Goal: Information Seeking & Learning: Learn about a topic

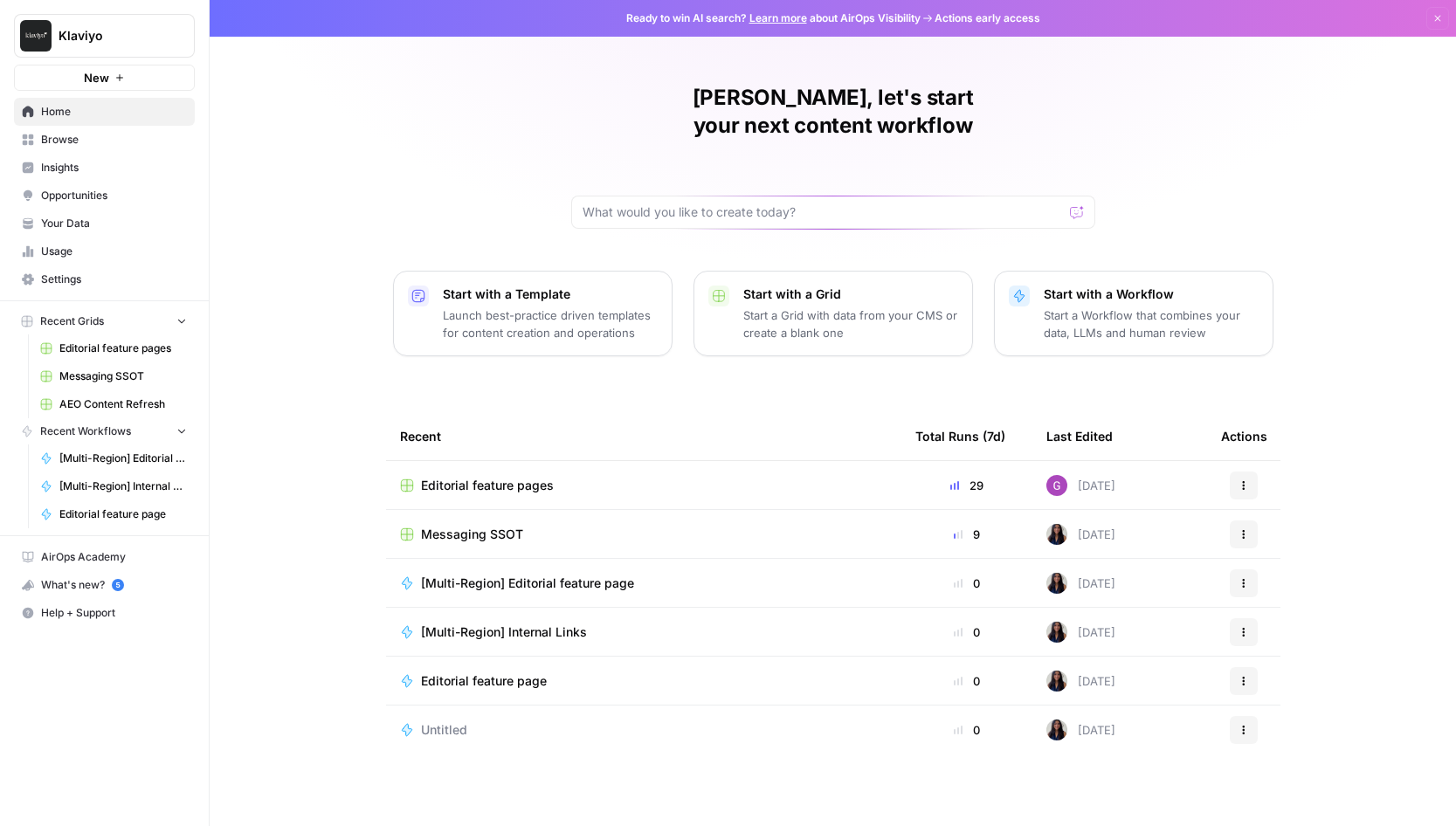
click at [102, 219] on span "Your Data" at bounding box center [113, 223] width 145 height 16
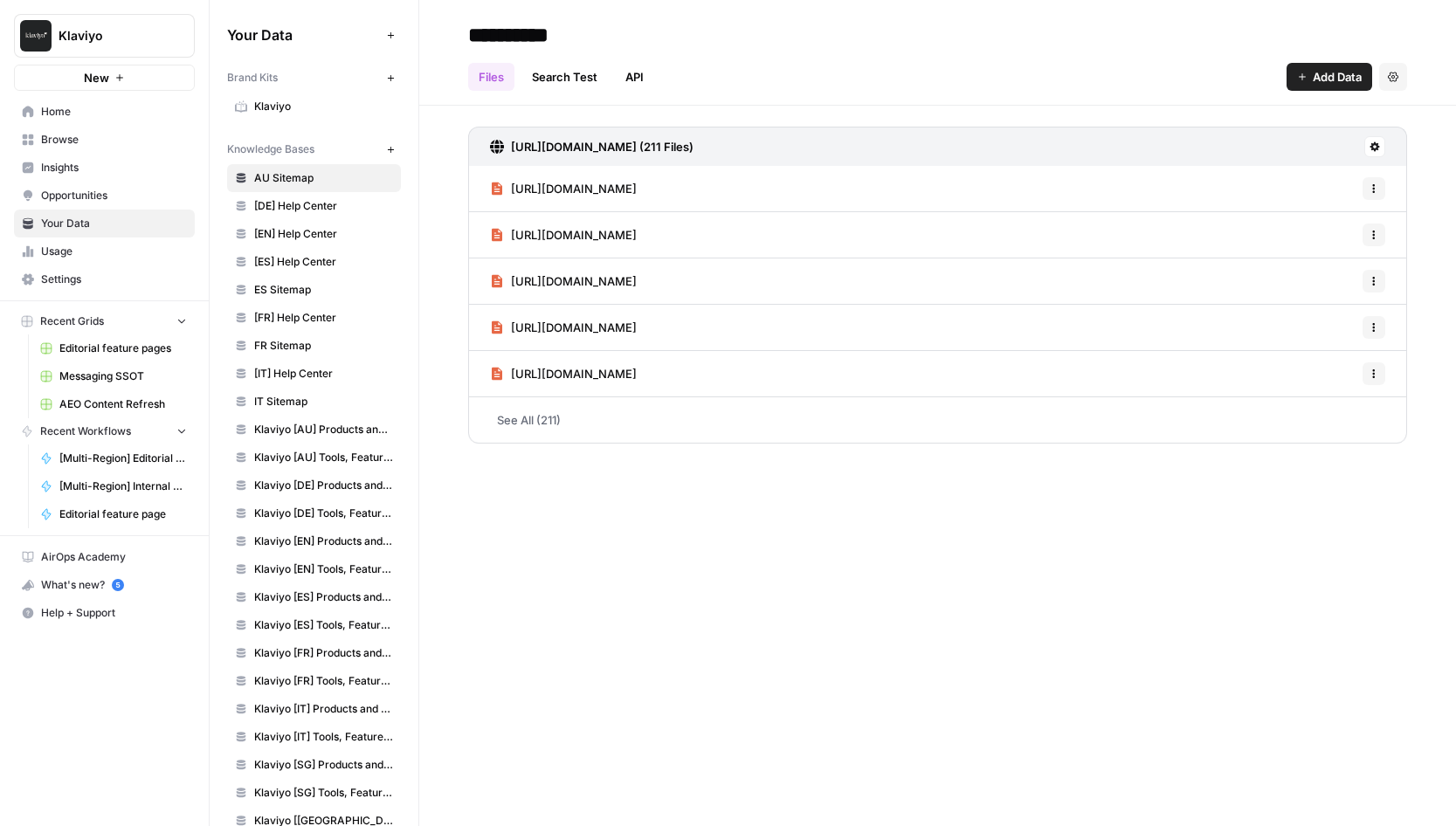
click at [334, 211] on span "[DE] Help Center" at bounding box center [323, 206] width 139 height 16
click at [333, 238] on span "[EN] Help Center" at bounding box center [323, 233] width 139 height 16
click at [334, 266] on span "[ES] Help Center" at bounding box center [323, 261] width 139 height 16
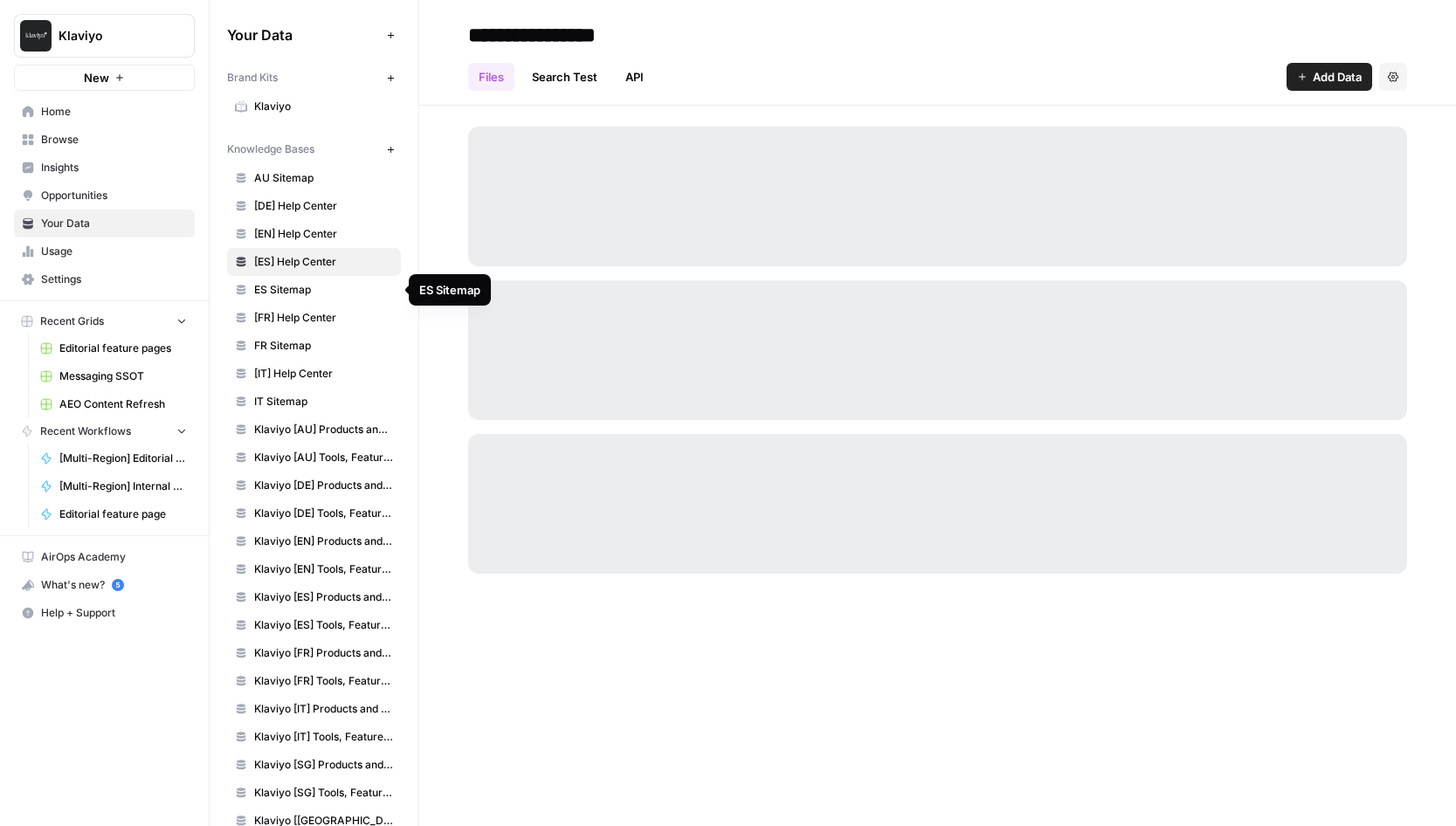
click at [336, 236] on span "[EN] Help Center" at bounding box center [323, 233] width 139 height 16
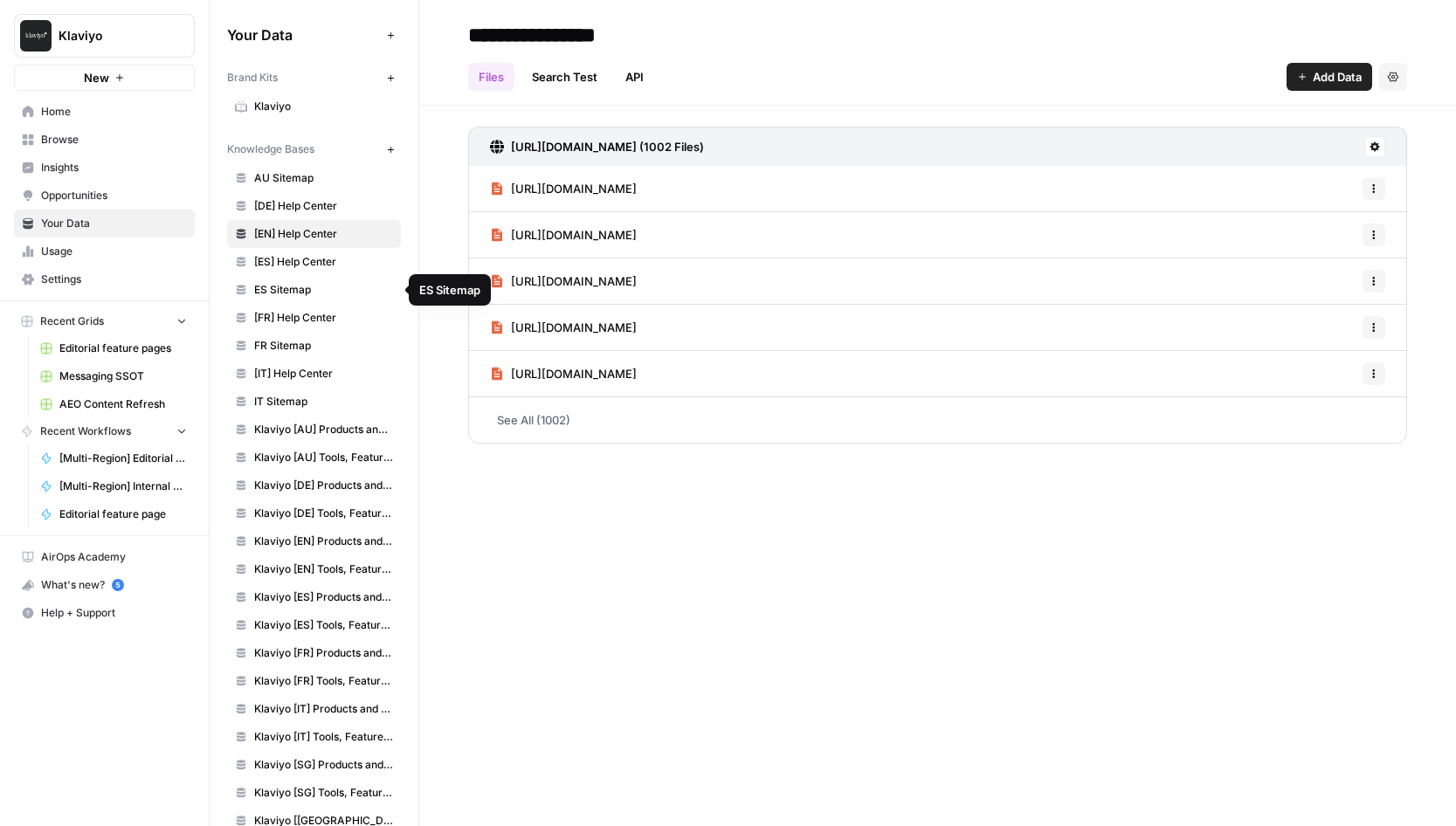
click at [326, 281] on link "ES Sitemap" at bounding box center [314, 290] width 174 height 28
click at [329, 324] on span "[FR] Help Center" at bounding box center [323, 318] width 139 height 16
click at [330, 351] on span "FR Sitemap" at bounding box center [323, 345] width 139 height 16
click at [333, 391] on link "IT Sitemap" at bounding box center [314, 402] width 174 height 28
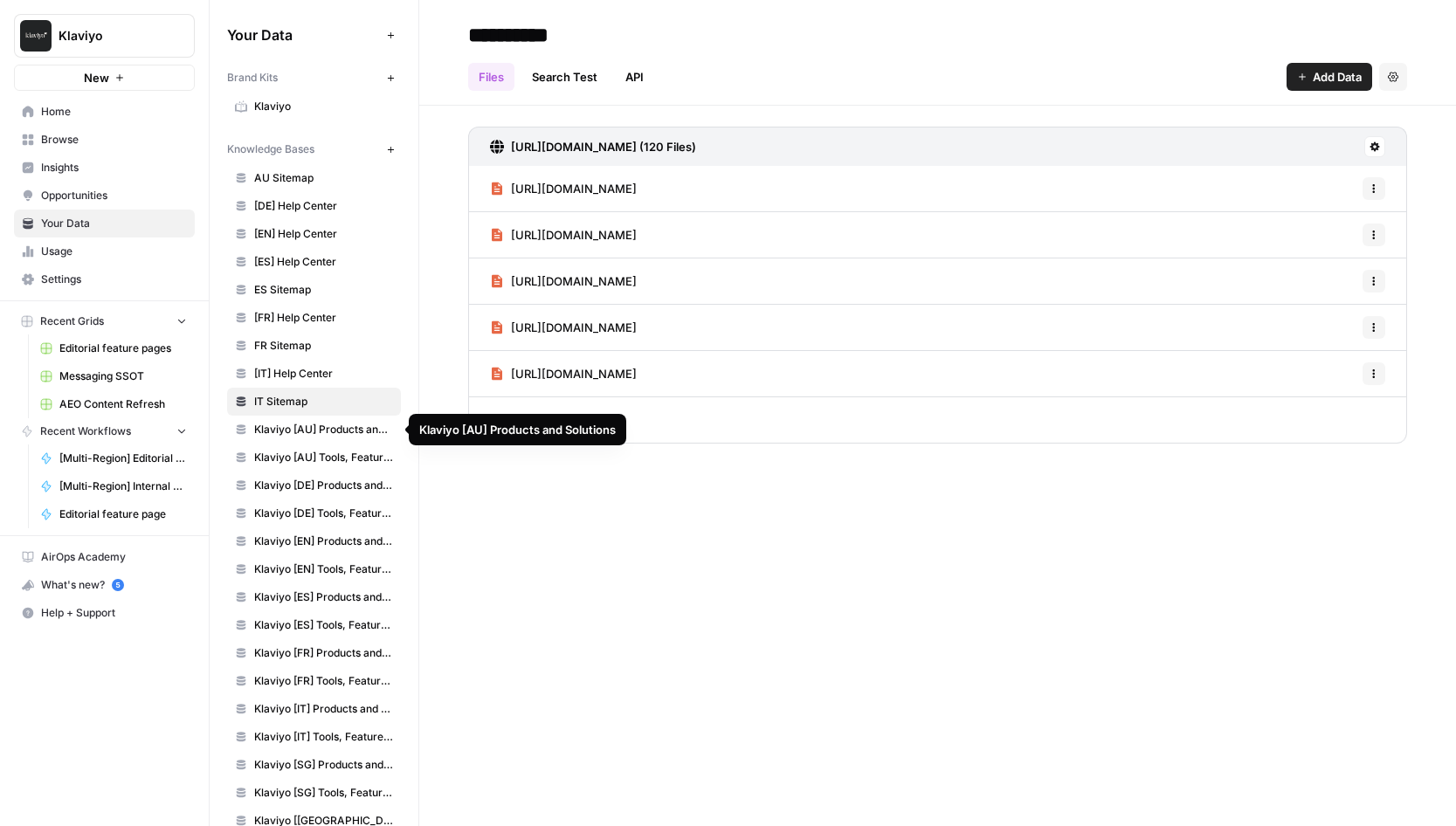
click at [341, 429] on span "Klaviyo [AU] Products and Solutions" at bounding box center [323, 429] width 139 height 16
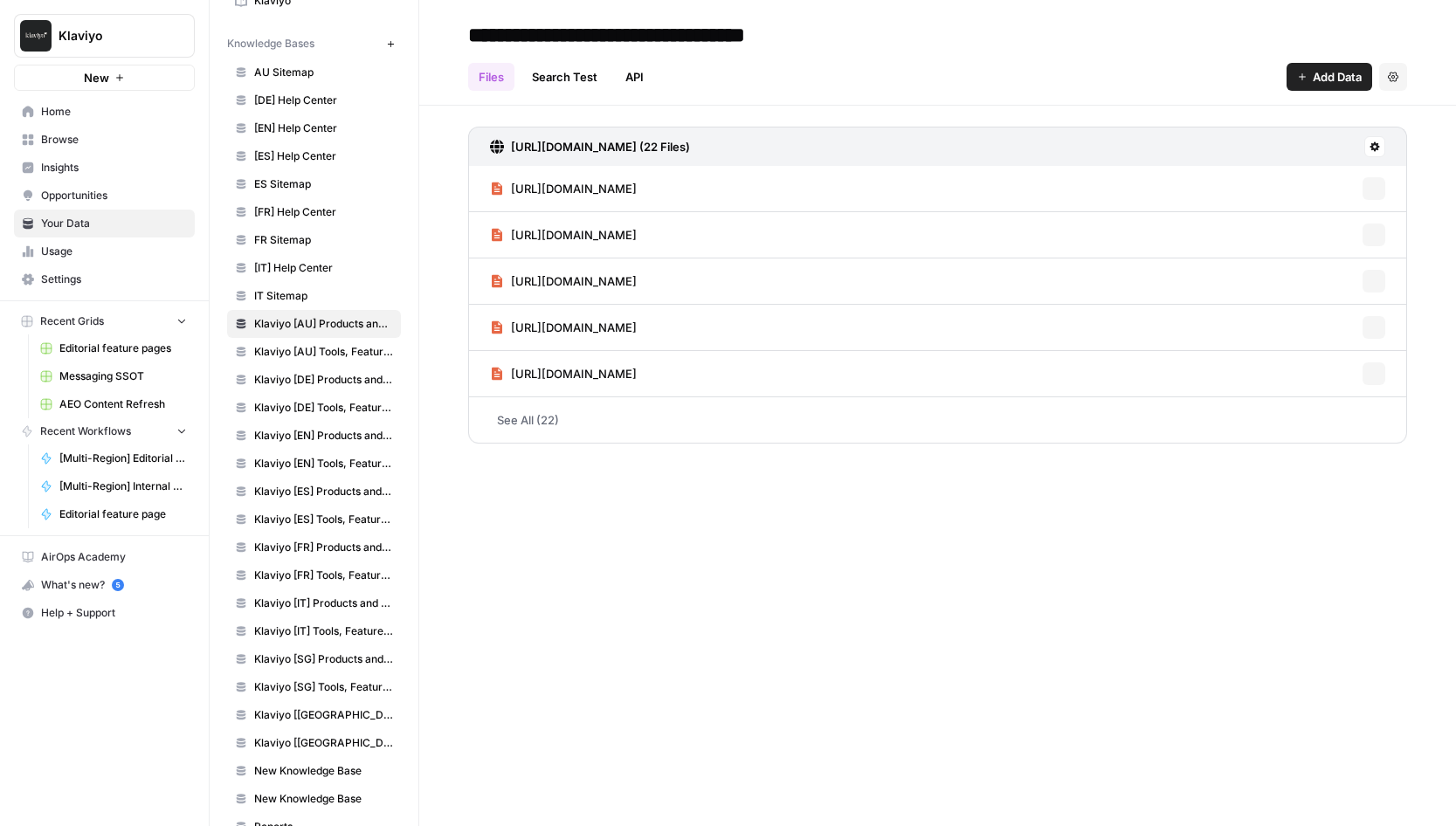
scroll to position [107, 0]
click at [327, 364] on link "Klaviyo [DE] Products and Solutions" at bounding box center [314, 378] width 174 height 28
click at [323, 349] on span "Klaviyo [AU] Tools, Features, Marketing Resources, Glossary, Blogs" at bounding box center [323, 350] width 139 height 16
click at [332, 379] on span "Klaviyo [DE] Products and Solutions" at bounding box center [323, 378] width 139 height 16
click at [334, 435] on span "Klaviyo [EN] Products and Solutions" at bounding box center [323, 433] width 139 height 16
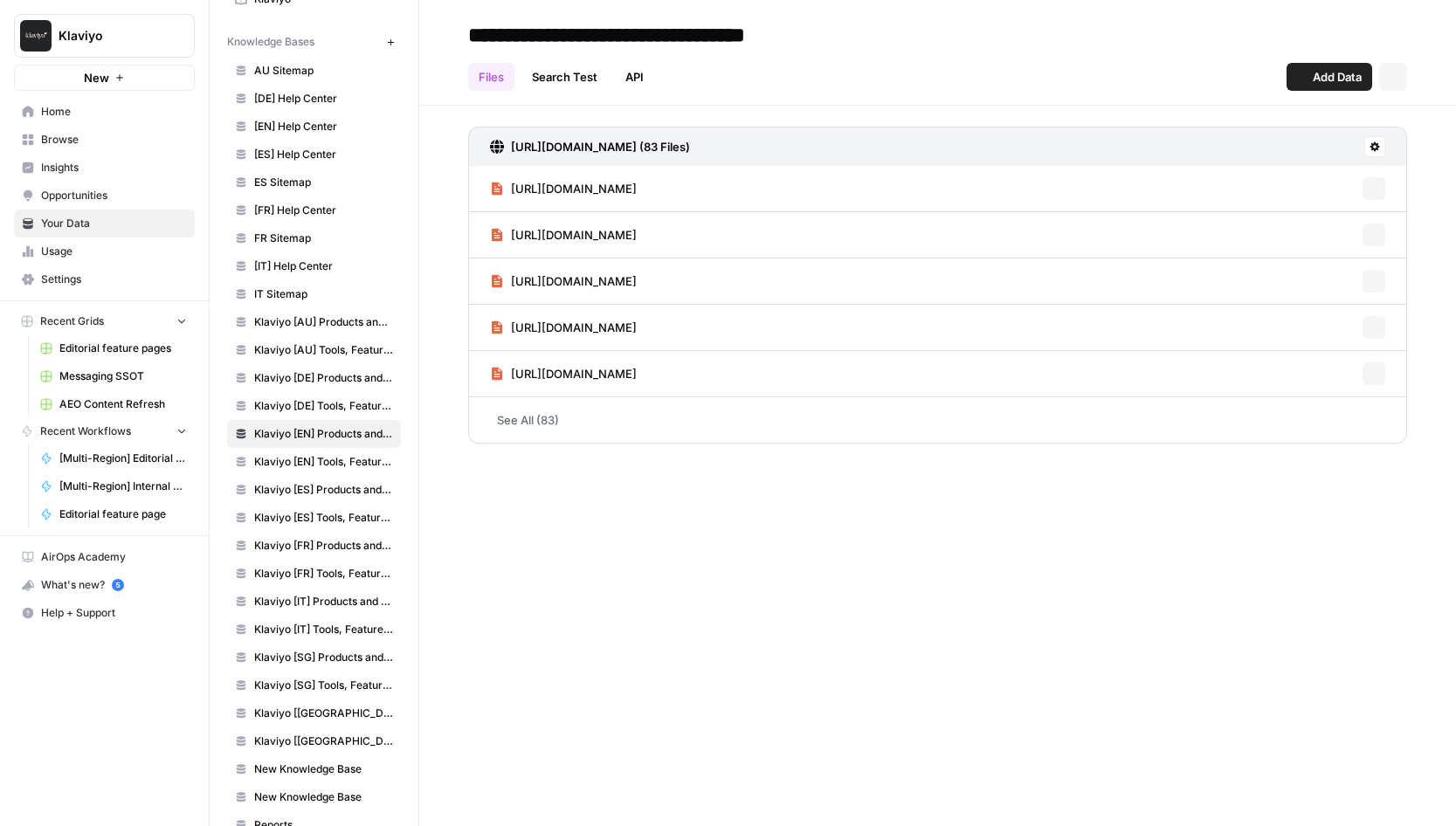
click at [341, 510] on span "Klaviyo [ES] Tools, Features, Marketing Resources, Glossary, Blogs" at bounding box center [323, 518] width 139 height 16
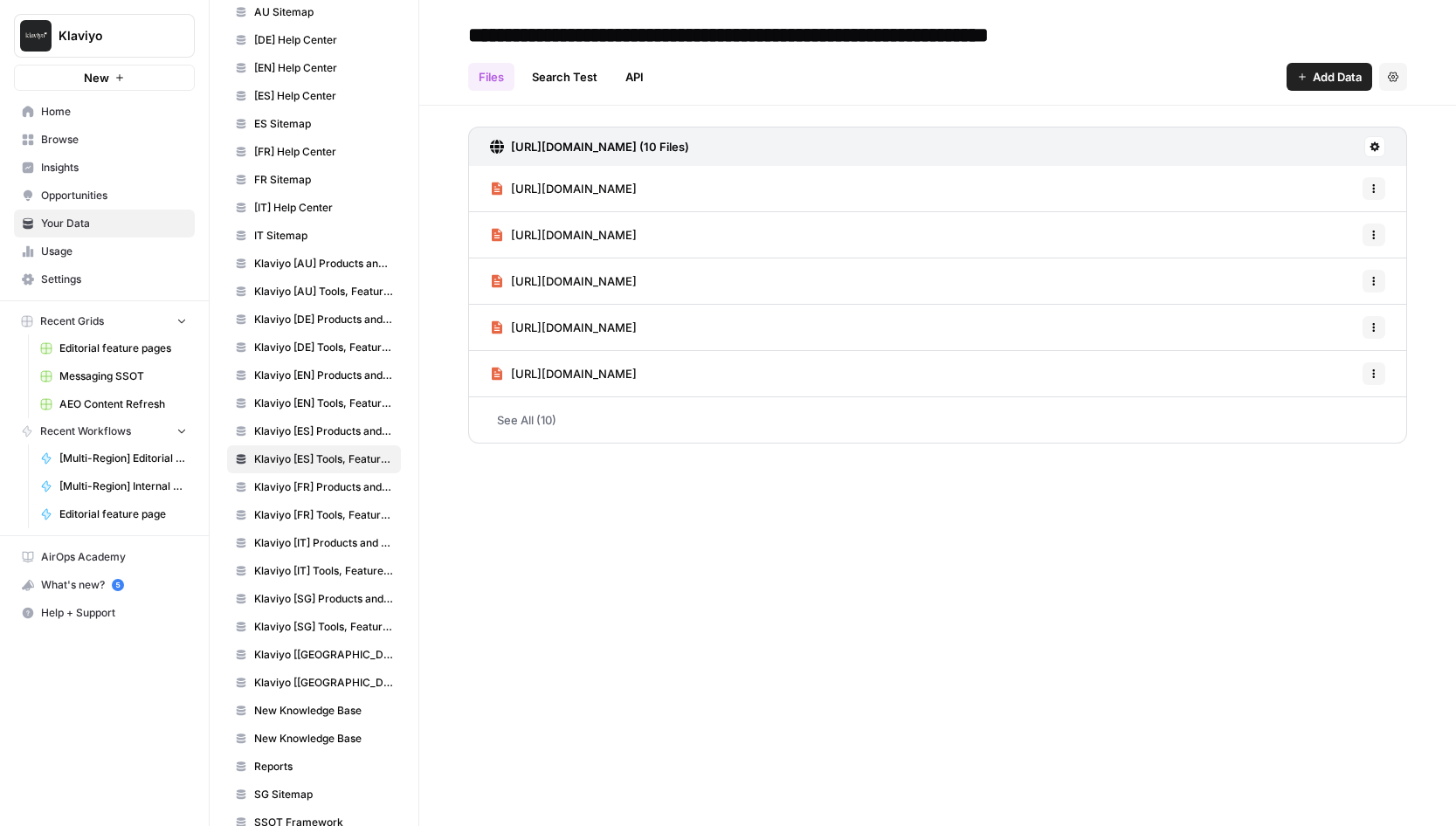
scroll to position [253, 0]
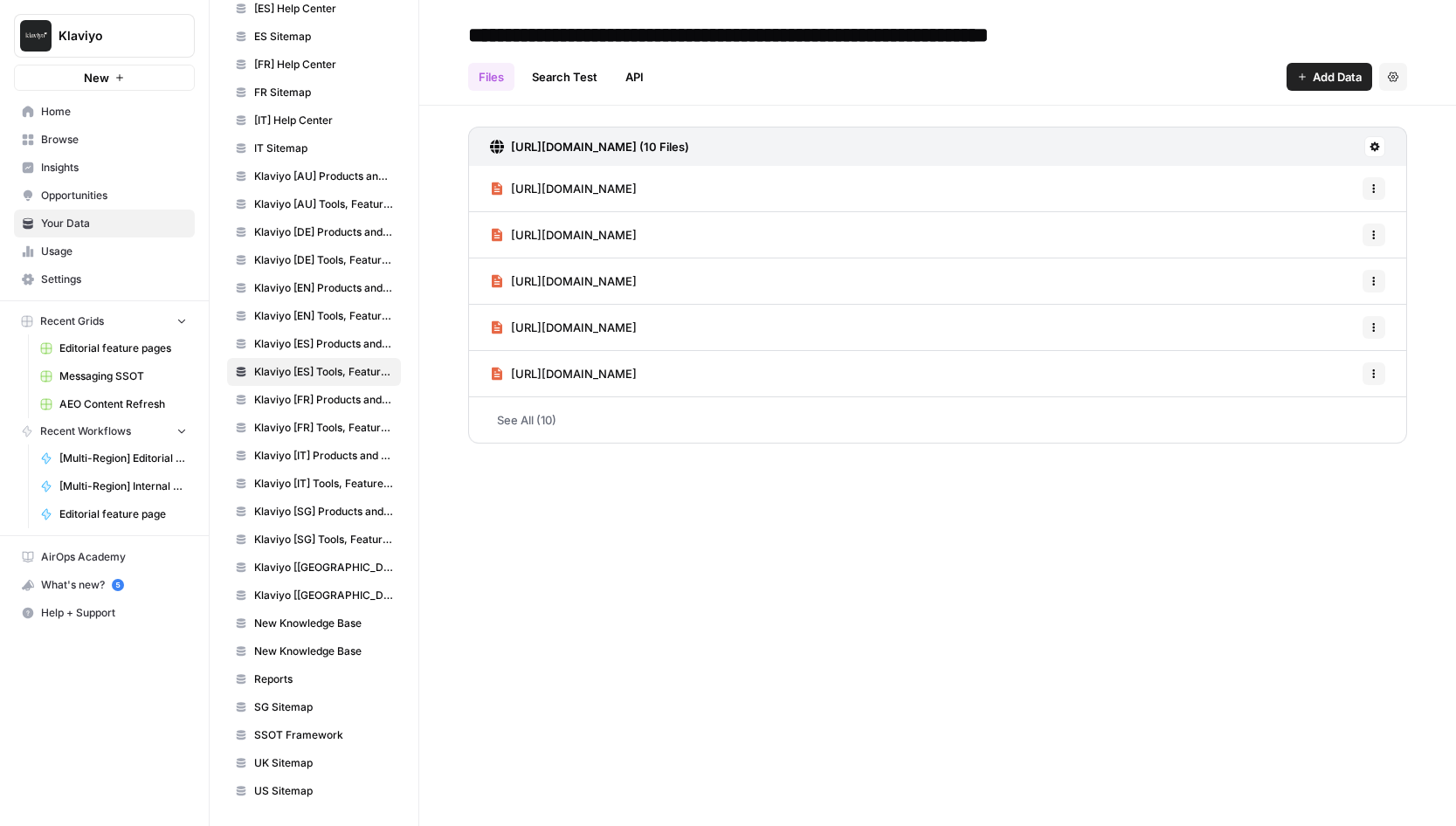
click at [321, 406] on span "Klaviyo [FR] Products and Solutions" at bounding box center [323, 399] width 139 height 16
click at [321, 424] on span "Klaviyo [FR] Tools, Features, Marketing Resources, Glossary, Blogs" at bounding box center [323, 428] width 139 height 16
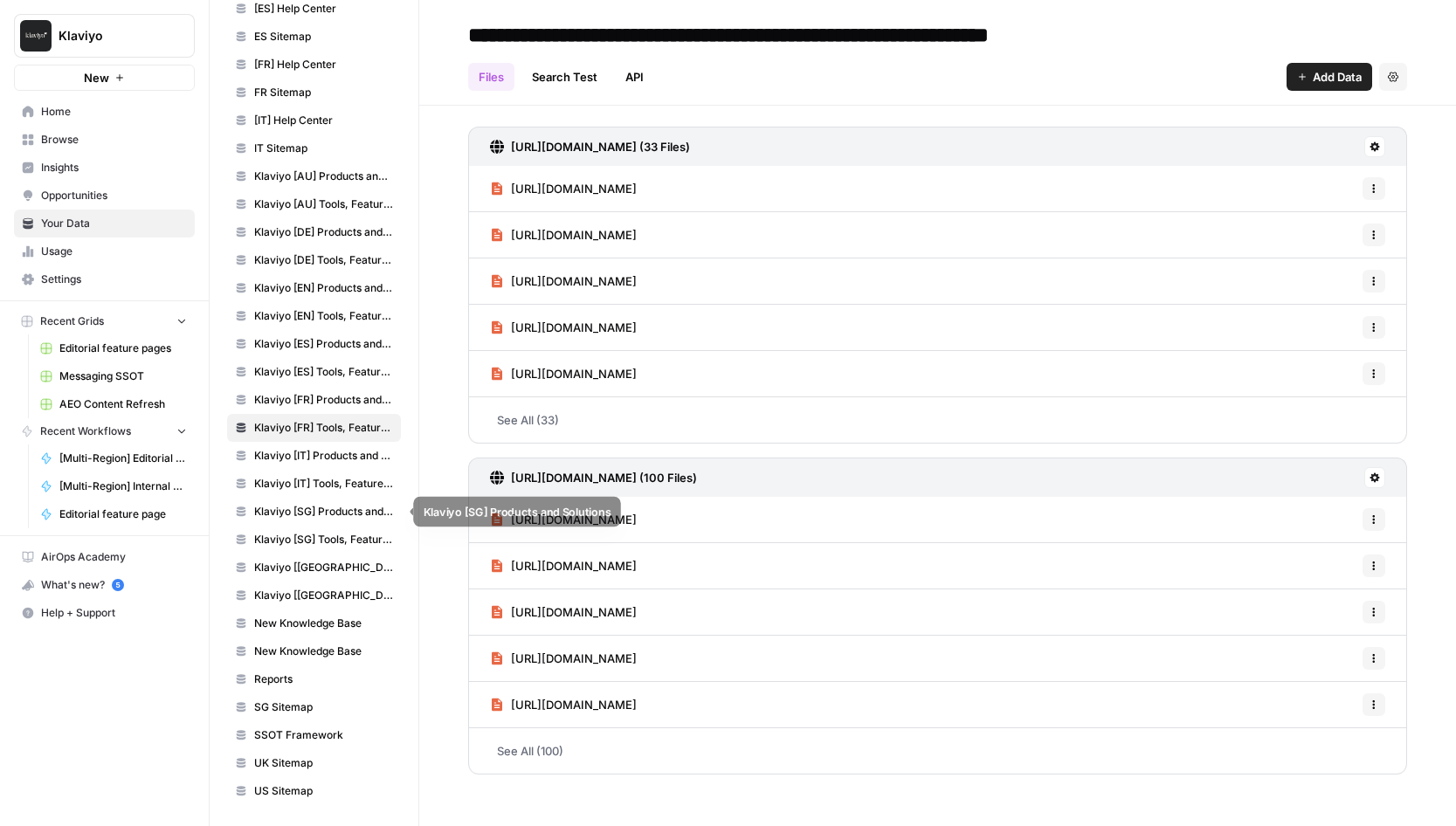
click at [320, 462] on span "Klaviyo [IT] Products and Solutions" at bounding box center [323, 456] width 139 height 16
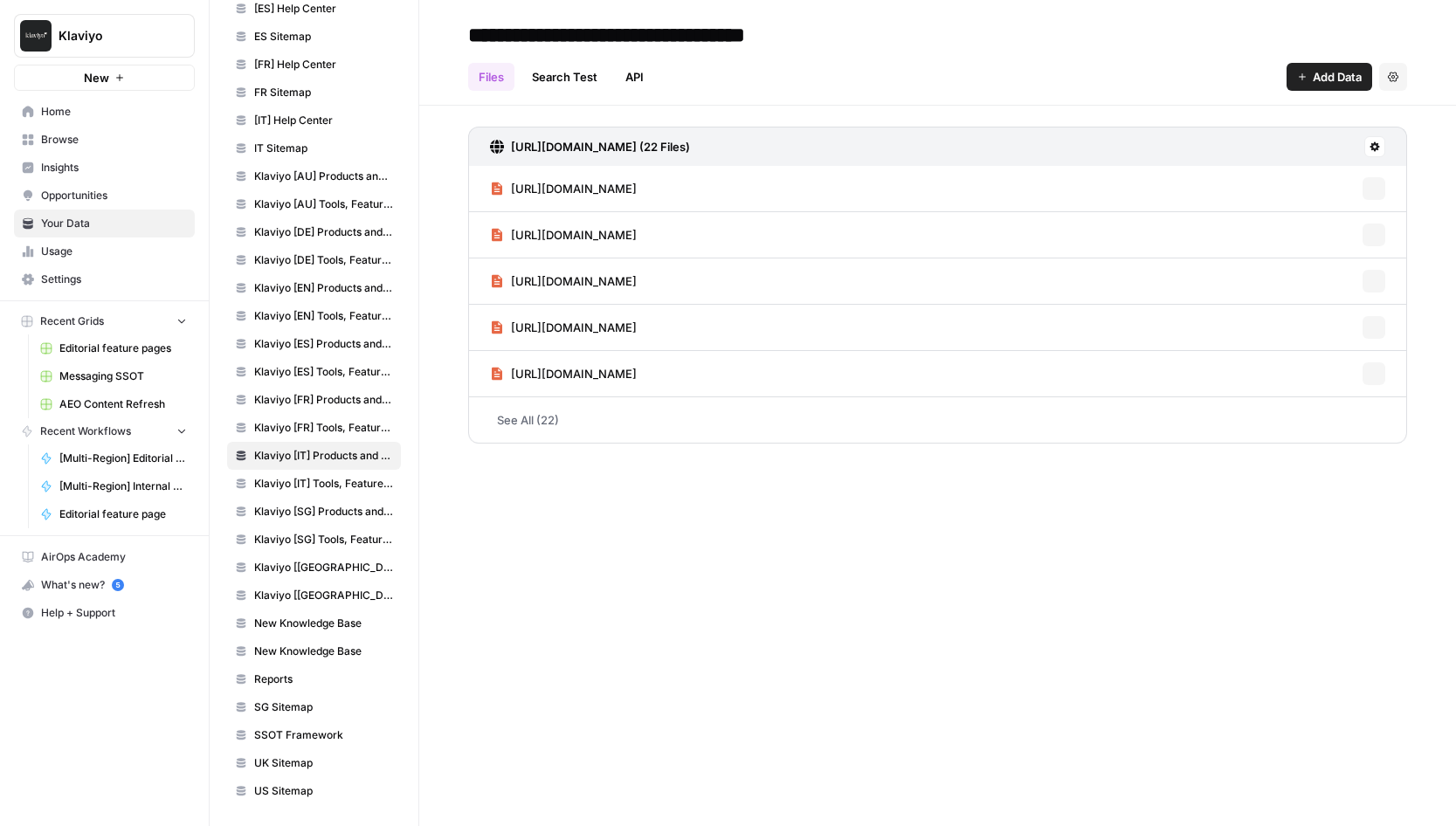
click at [321, 498] on link "Klaviyo [SG] Products and Solutions" at bounding box center [314, 512] width 174 height 28
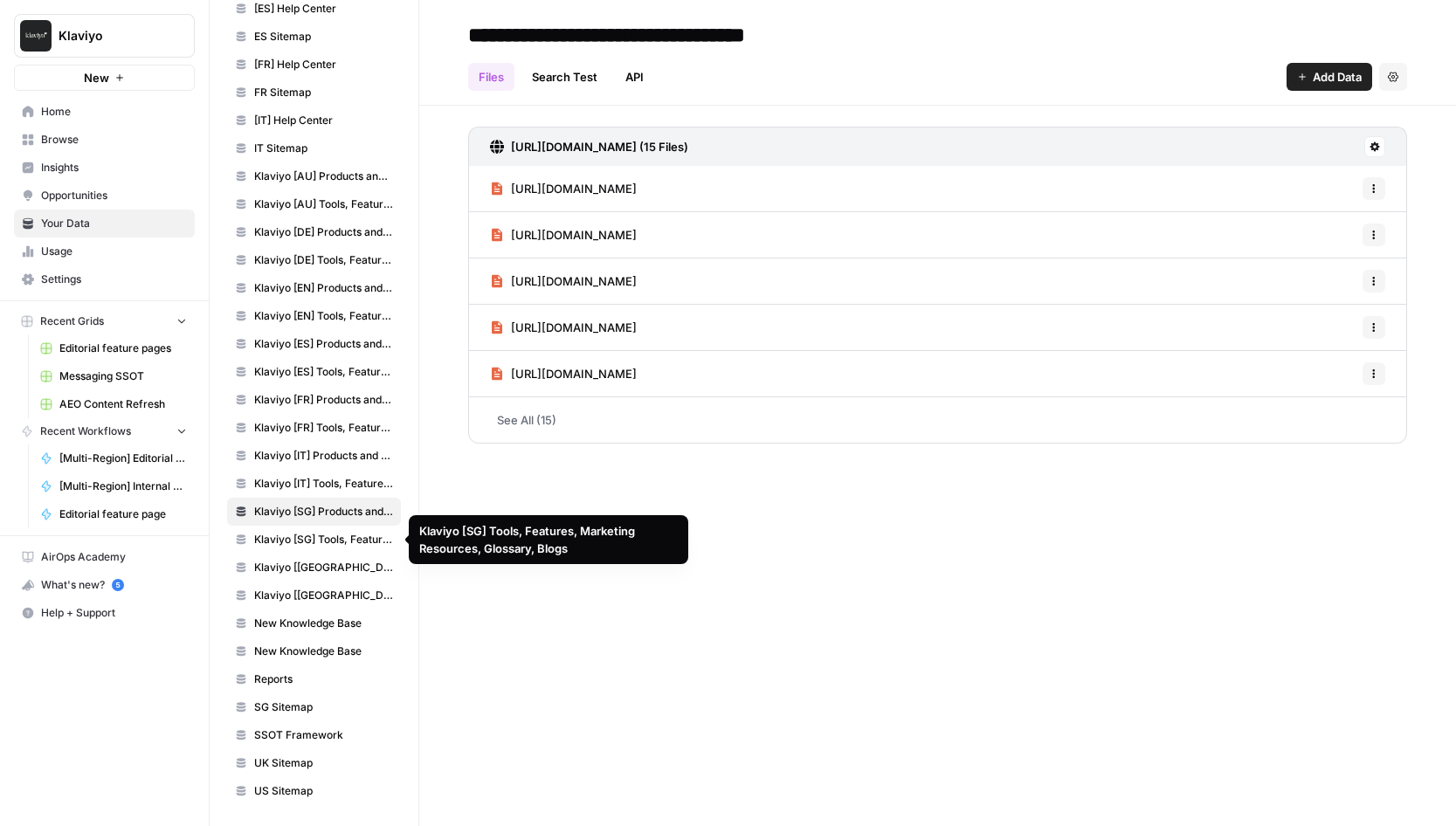
click at [322, 534] on span "Klaviyo [SG] Tools, Features, Marketing Resources, Glossary, Blogs" at bounding box center [323, 539] width 139 height 16
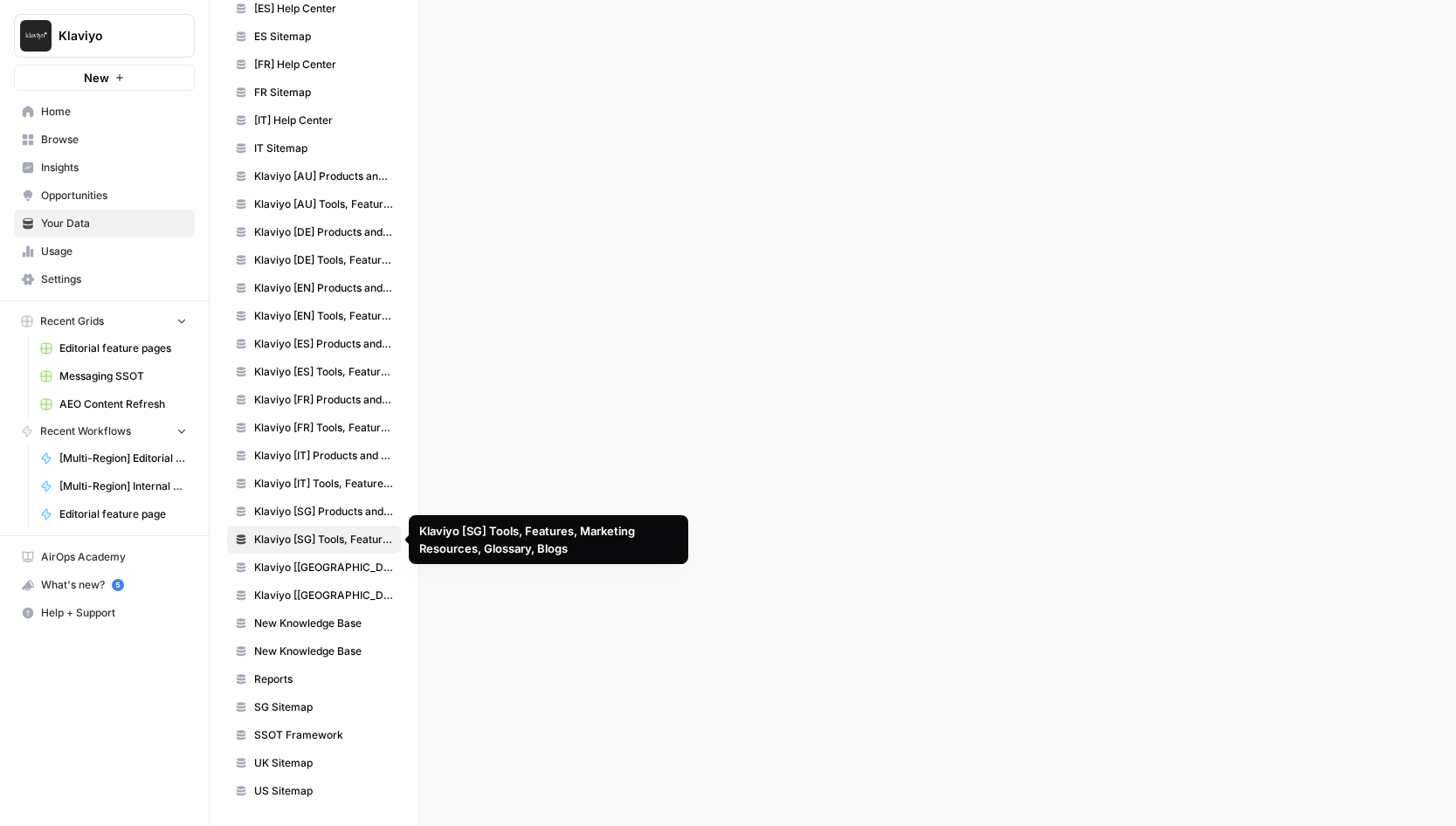
click at [323, 563] on span "Klaviyo [[GEOGRAPHIC_DATA]] Products and Solutions" at bounding box center [323, 567] width 139 height 16
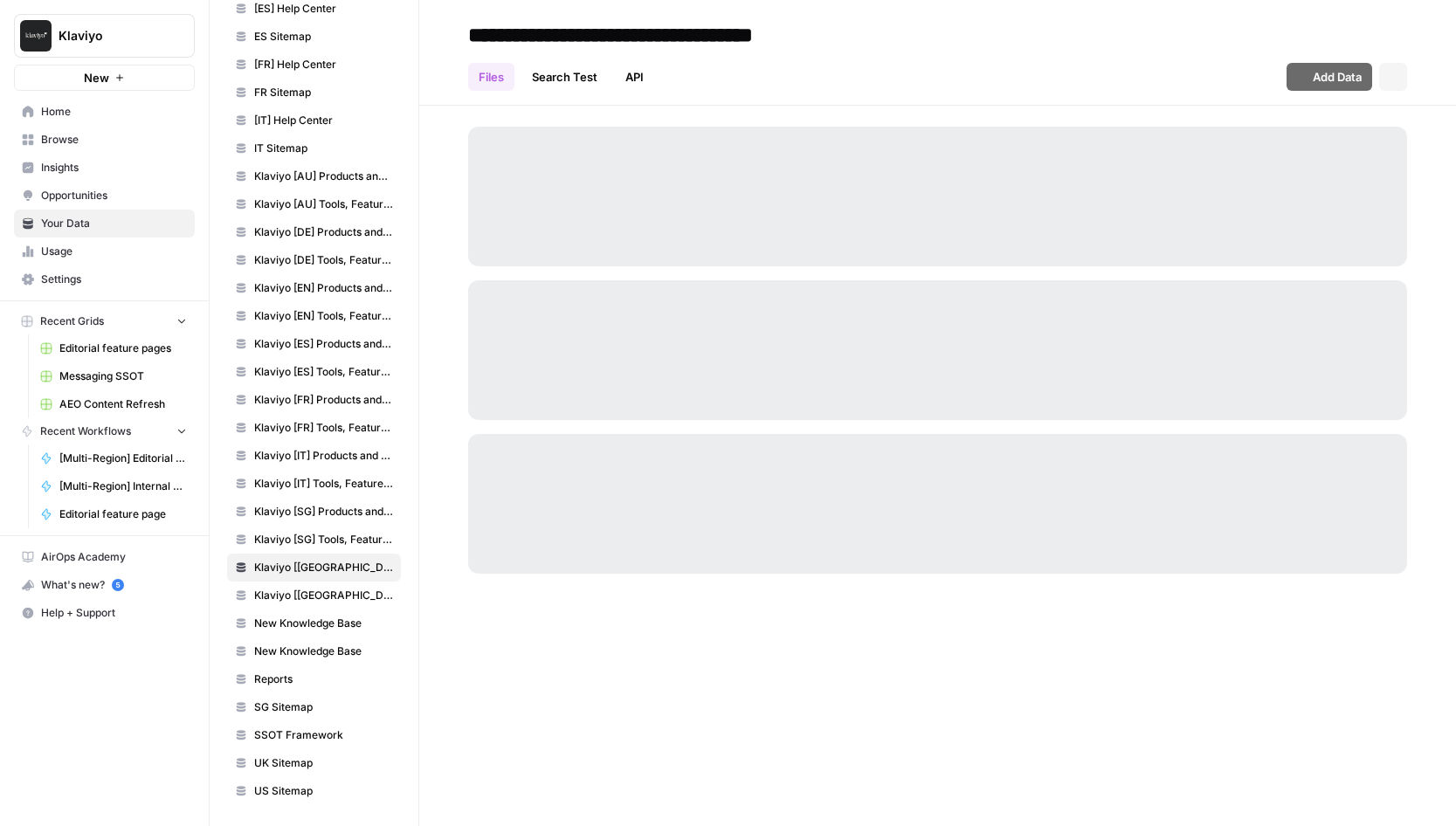
click at [329, 600] on span "Klaviyo [[GEOGRAPHIC_DATA]] Tools, Features, Marketing Resources, Glossary, Blo…" at bounding box center [323, 595] width 139 height 16
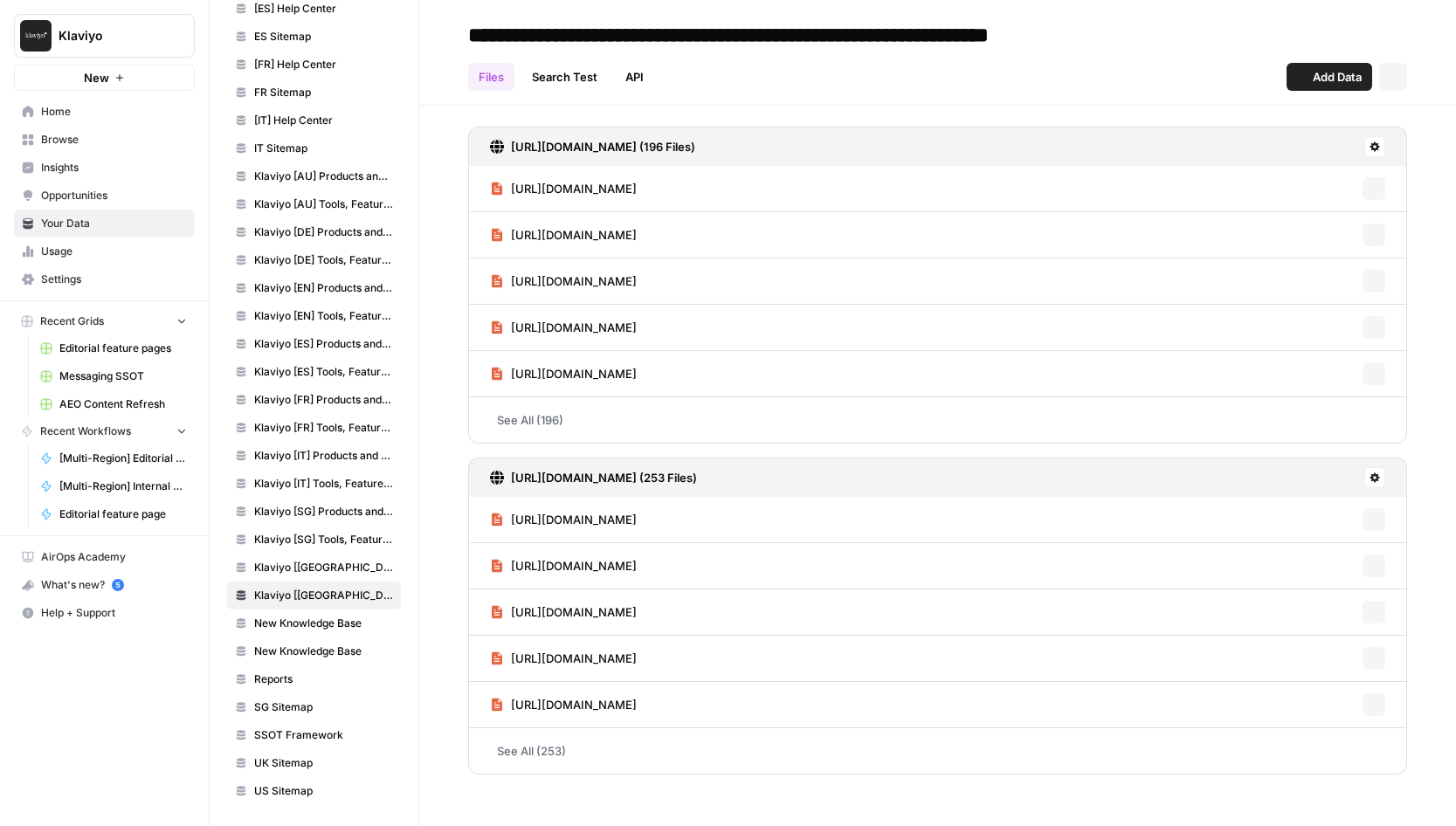
click at [329, 622] on span "New Knowledge Base" at bounding box center [323, 623] width 139 height 16
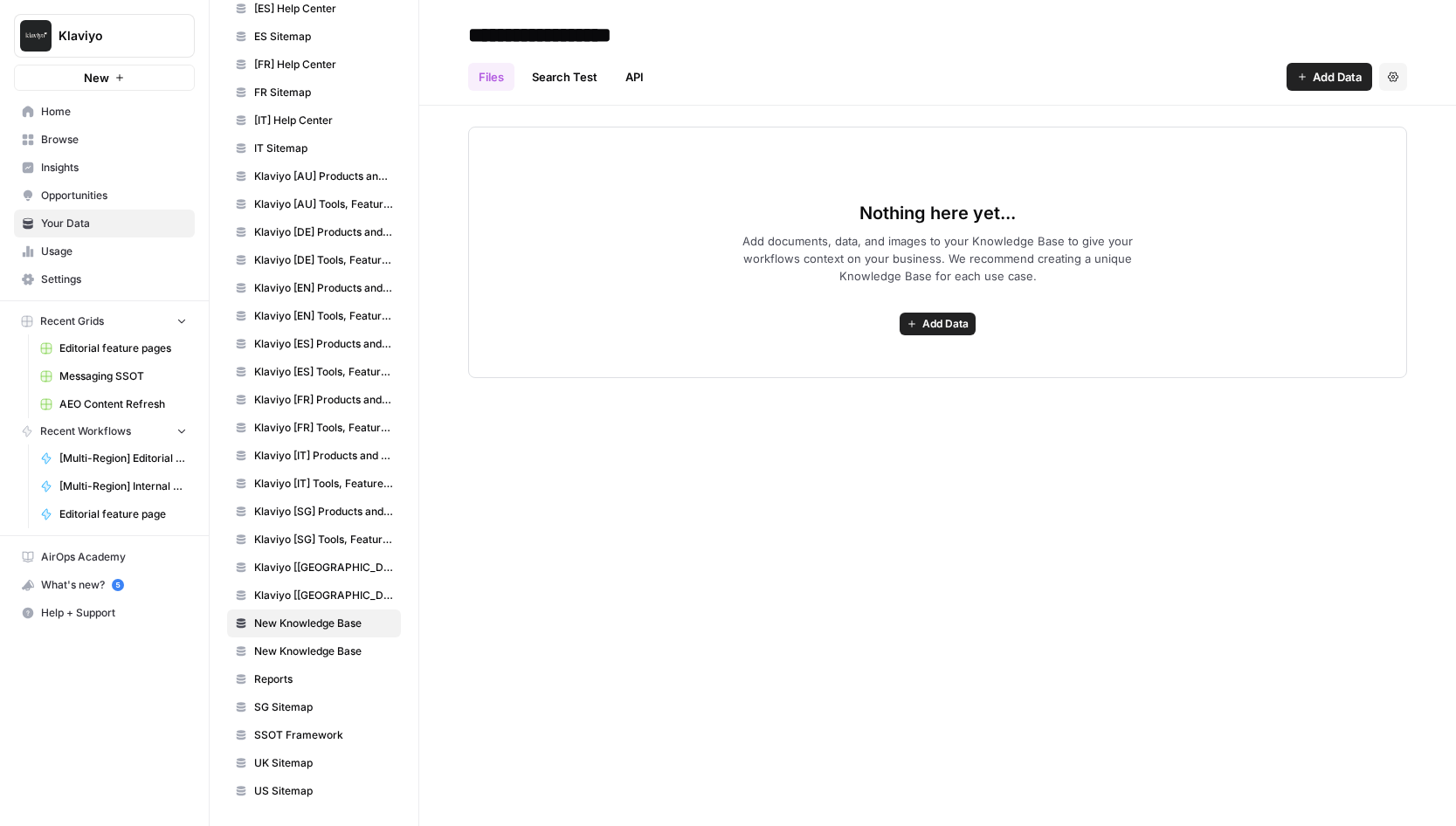
click at [333, 648] on span "New Knowledge Base" at bounding box center [323, 651] width 139 height 16
click at [638, 77] on link "API" at bounding box center [634, 77] width 39 height 28
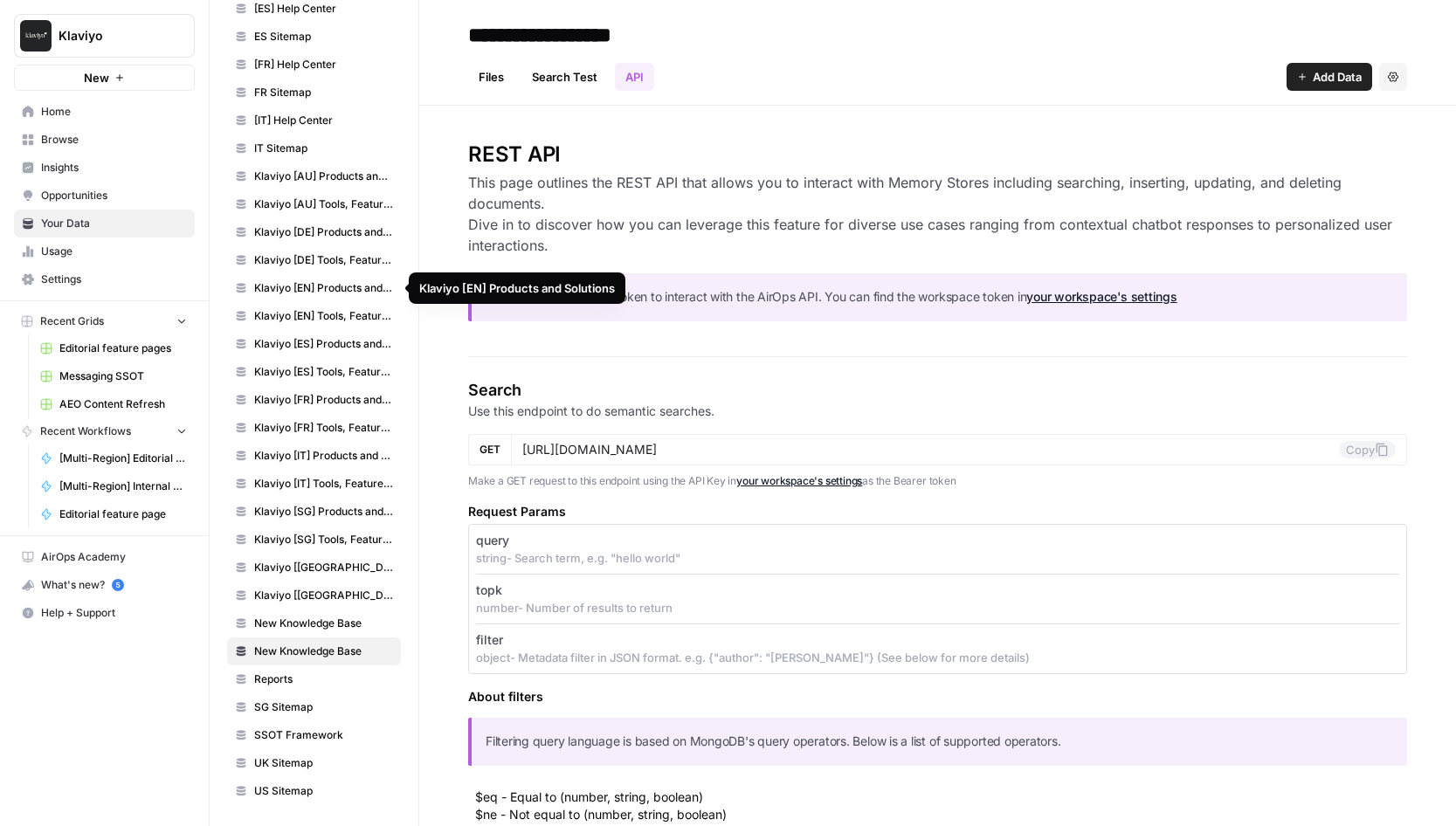
click at [307, 295] on span "Klaviyo [EN] Products and Solutions" at bounding box center [323, 288] width 139 height 16
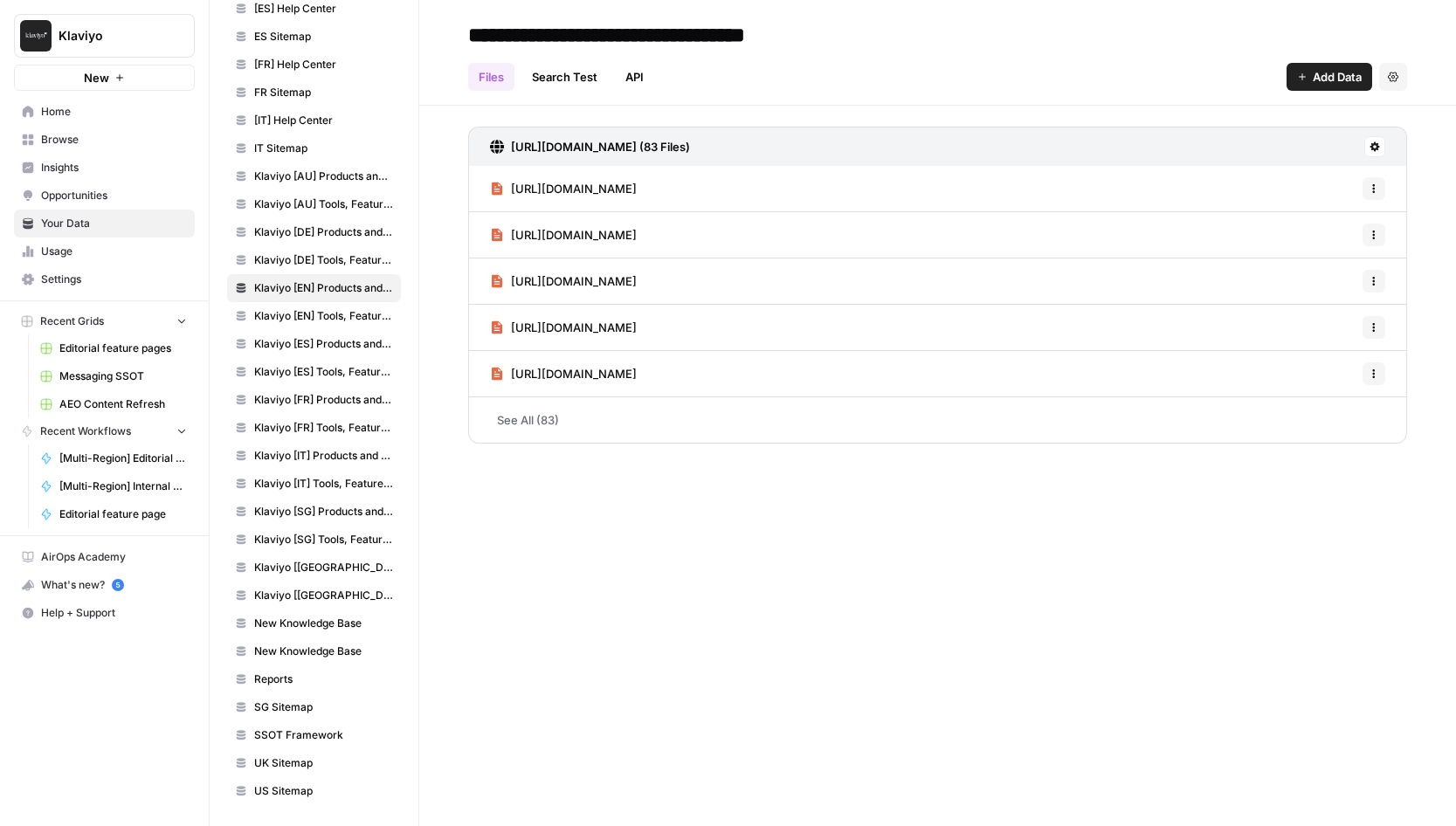
click at [652, 83] on link "API" at bounding box center [634, 77] width 39 height 28
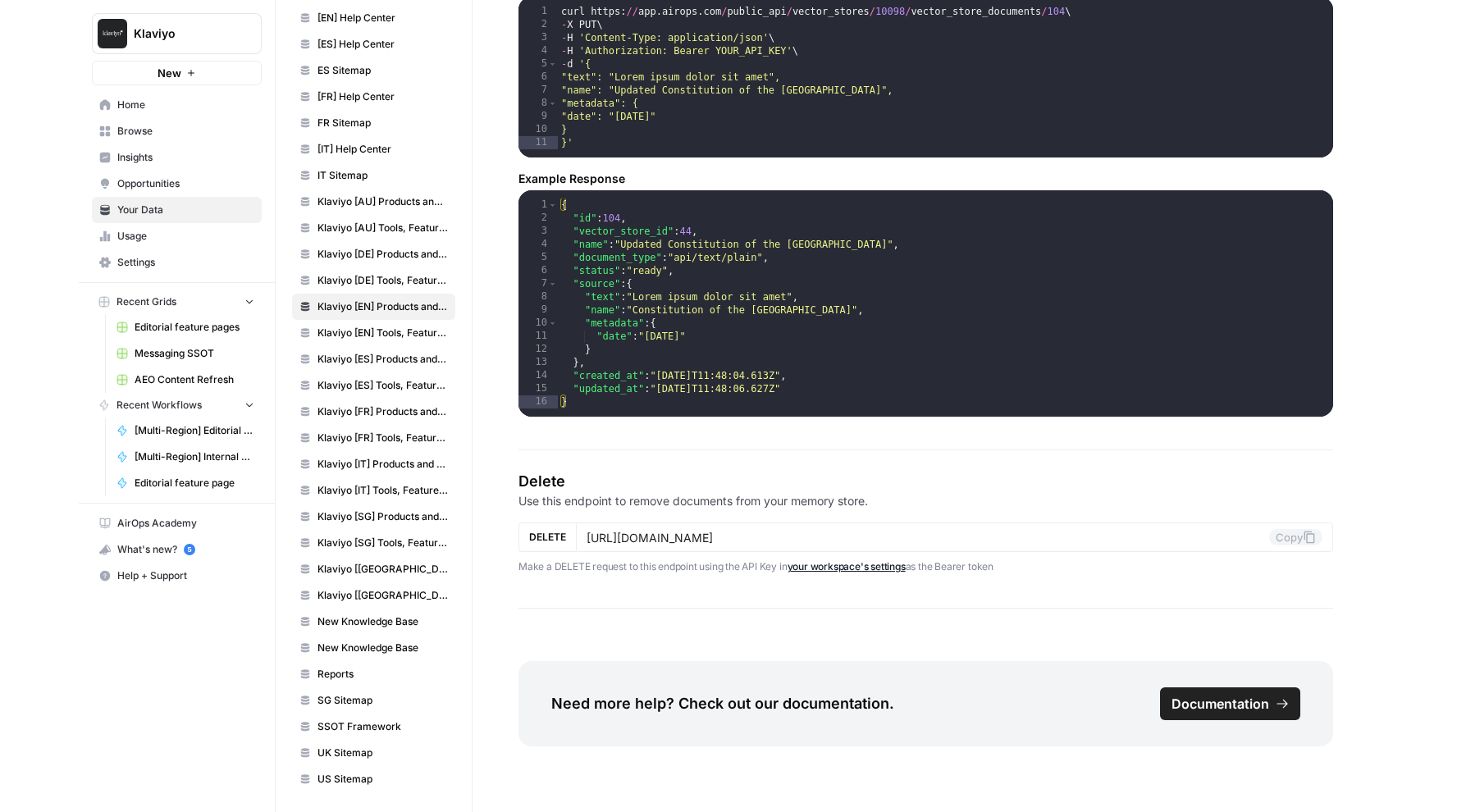
scroll to position [202, 0]
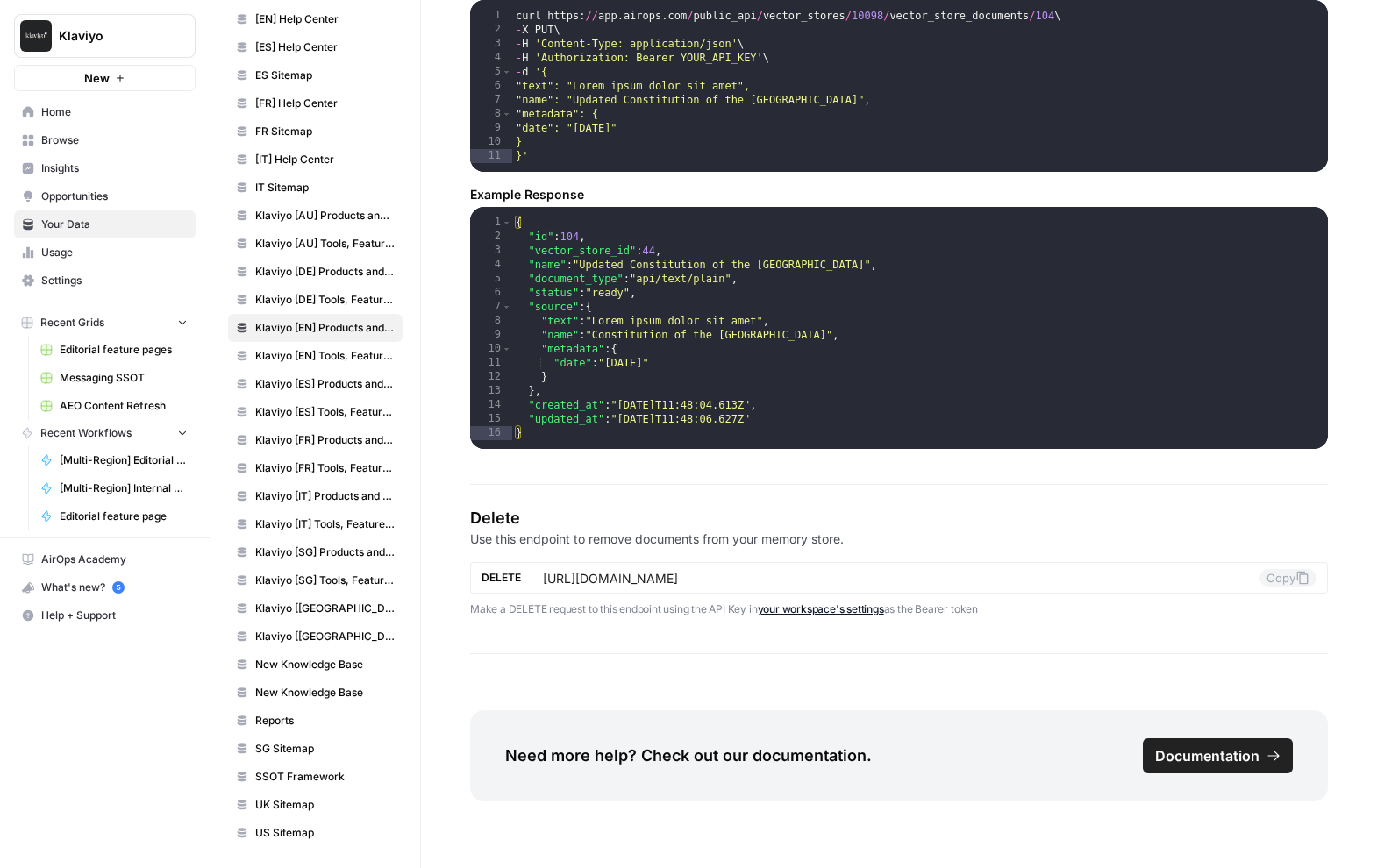
click at [87, 162] on span "Insights" at bounding box center [113, 168] width 146 height 16
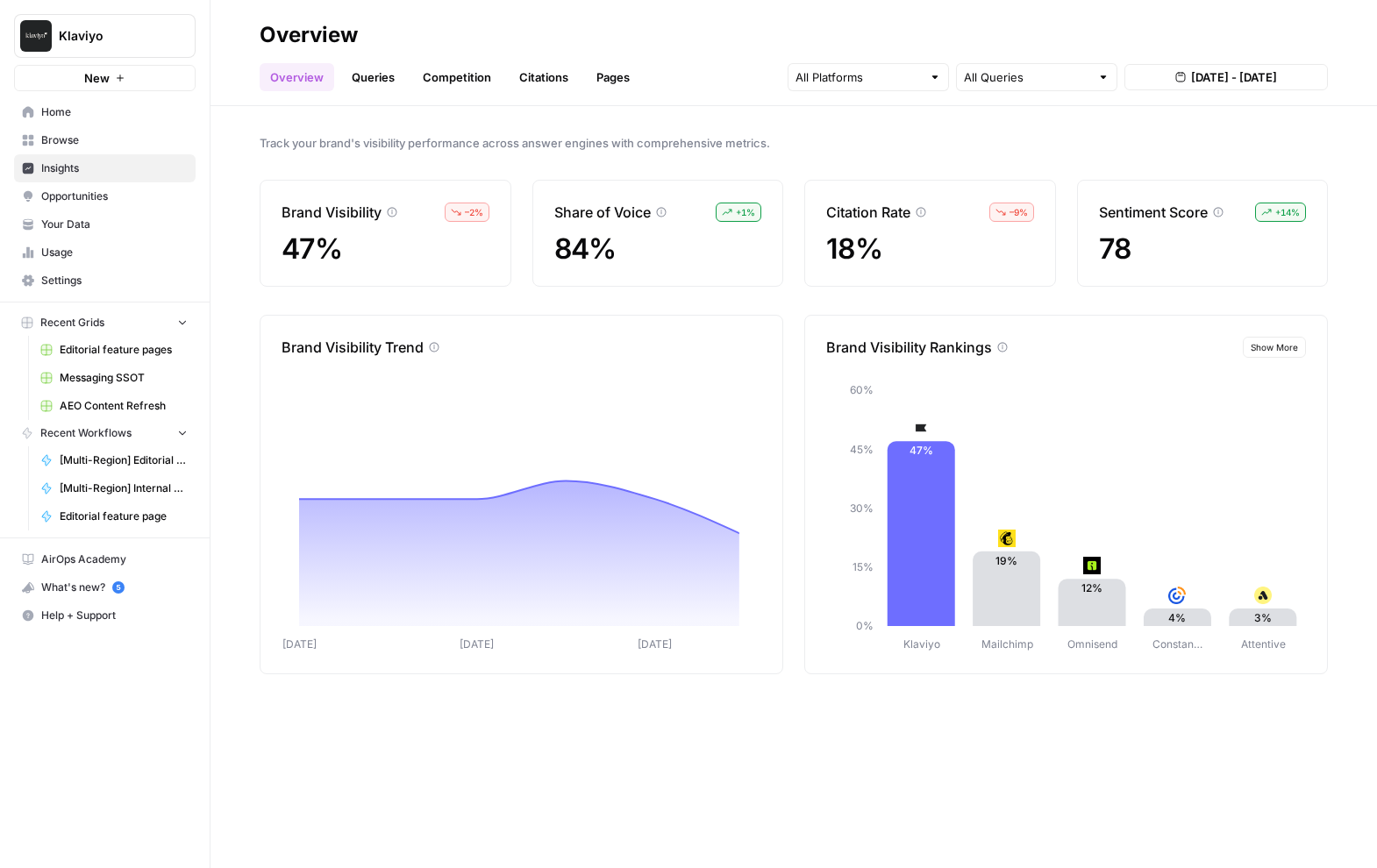
click at [85, 142] on span "Browse" at bounding box center [113, 139] width 146 height 16
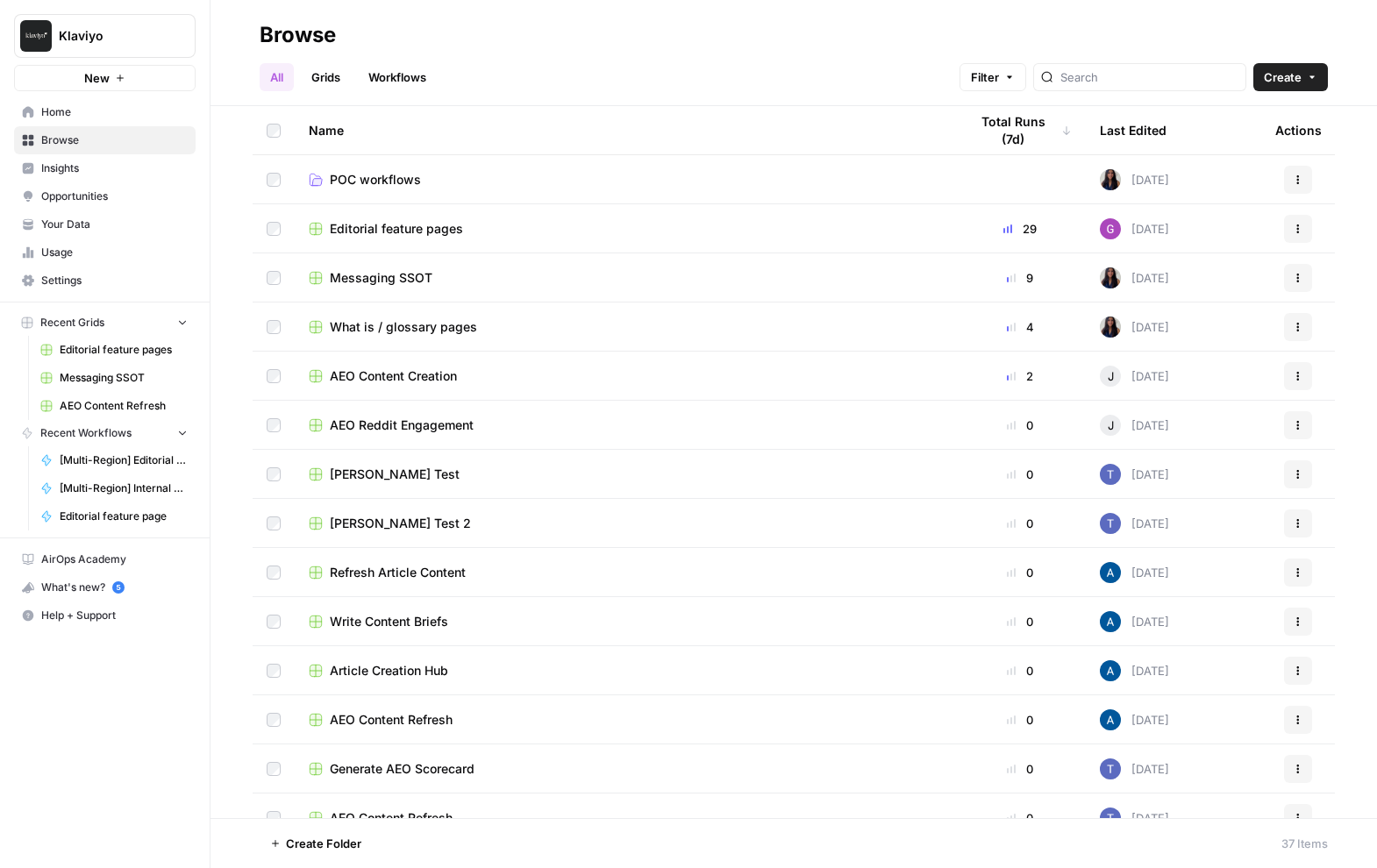
click at [439, 230] on span "Editorial feature pages" at bounding box center [396, 229] width 133 height 18
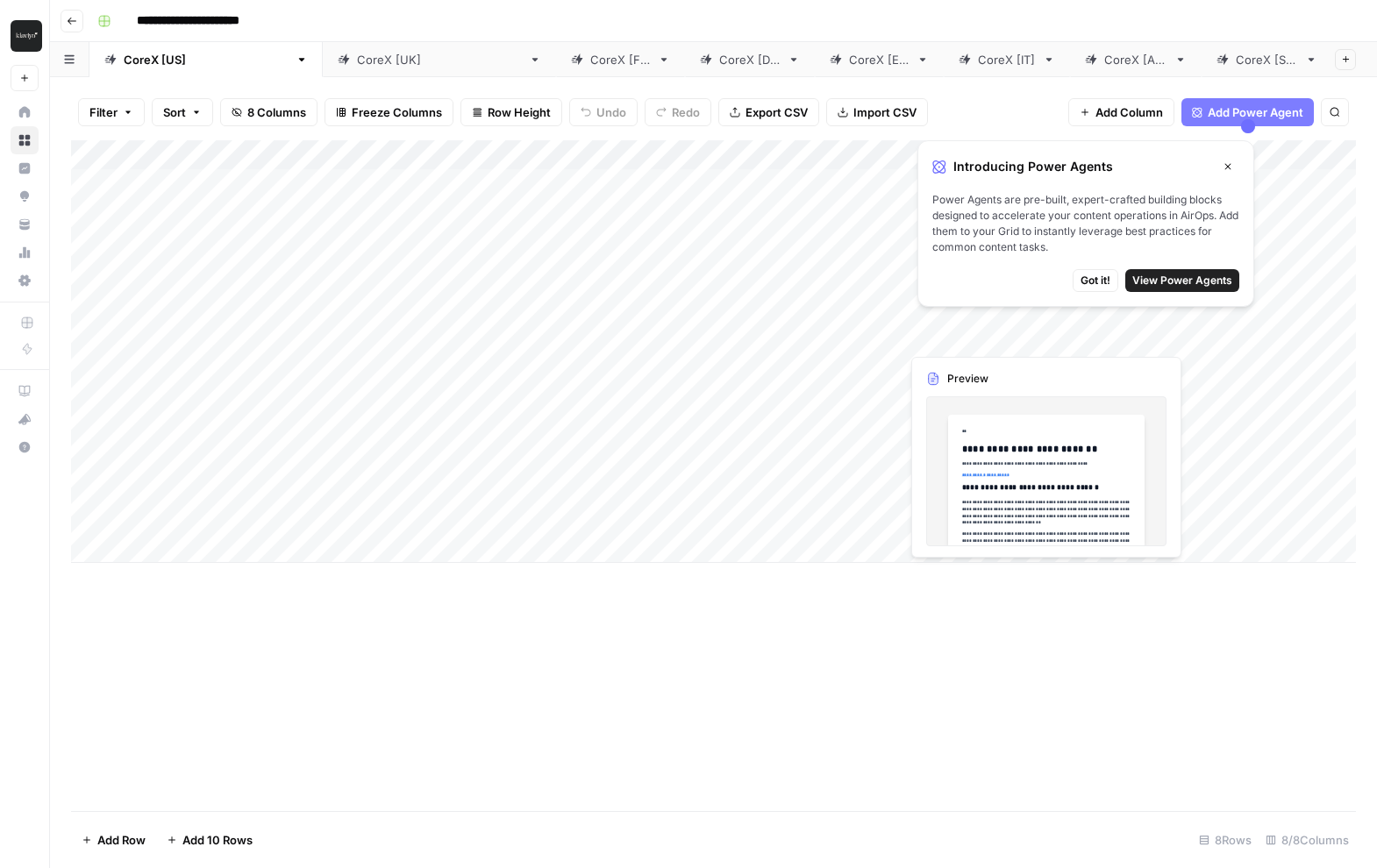
click at [1231, 162] on icon "button" at bounding box center [1227, 166] width 10 height 10
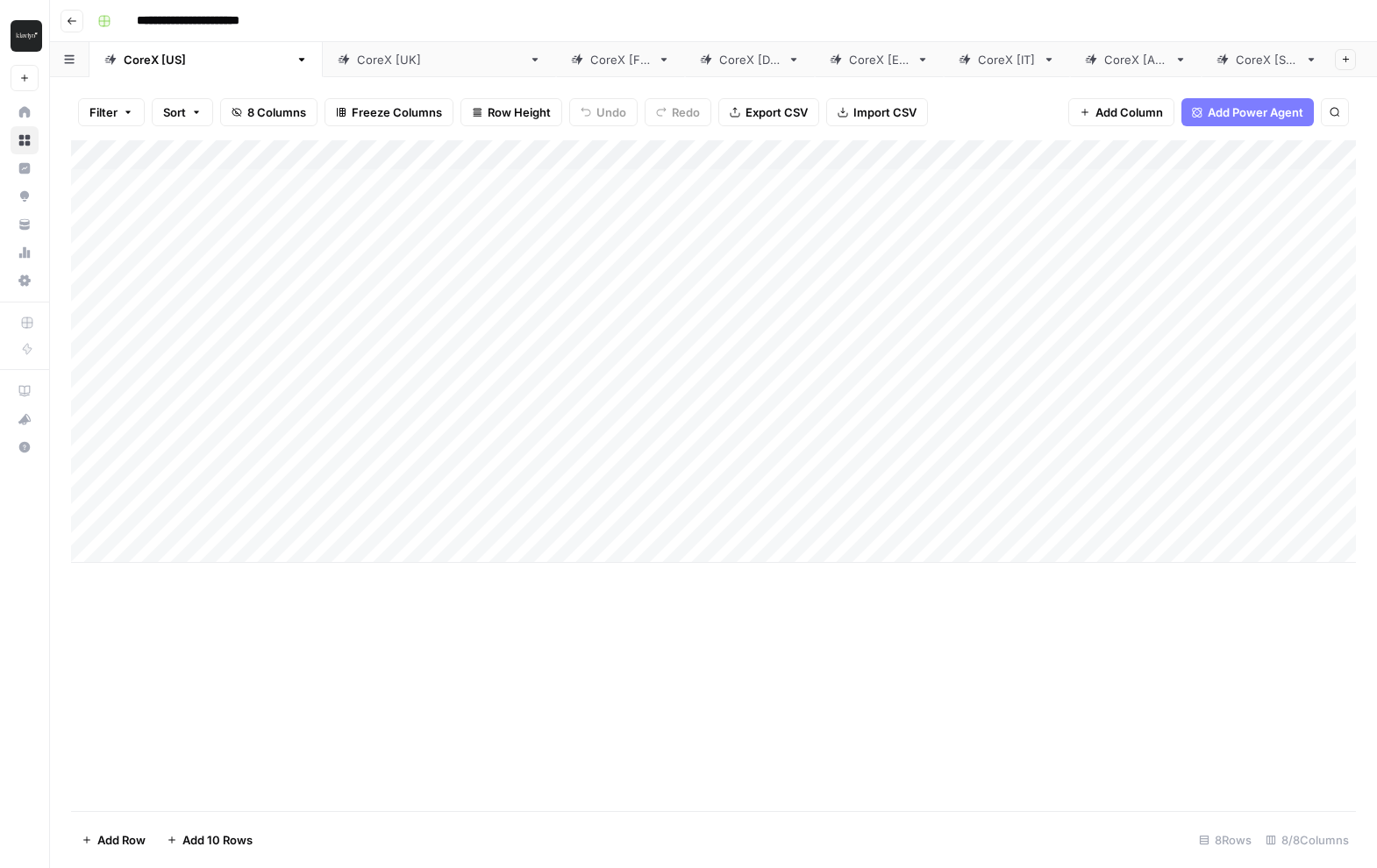
click at [772, 506] on div "Add Column" at bounding box center [713, 351] width 1285 height 423
click at [861, 502] on div "Add Column" at bounding box center [713, 351] width 1285 height 423
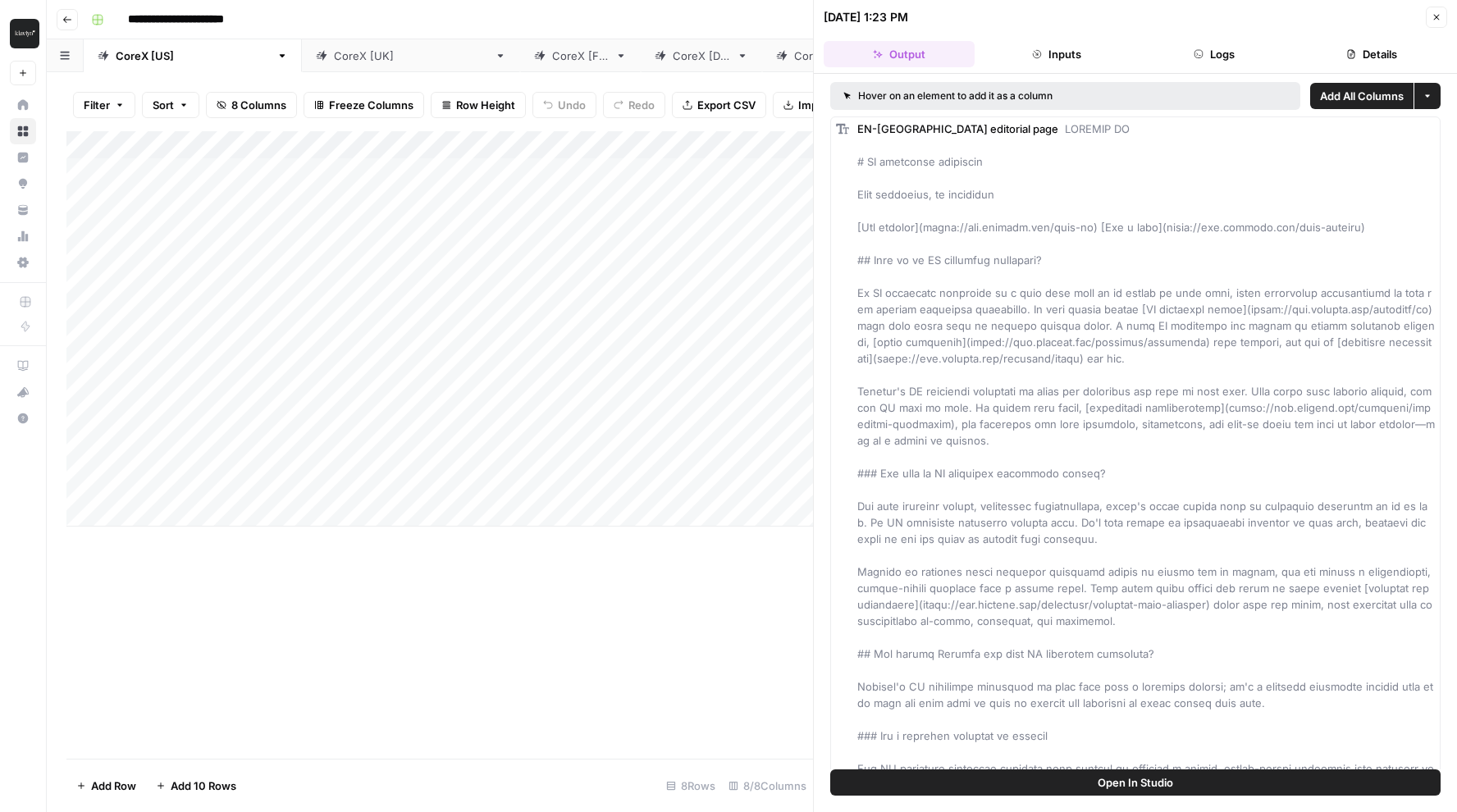
click at [664, 623] on div "Add Column" at bounding box center [439, 444] width 746 height 627
click at [524, 468] on div "Add Column" at bounding box center [439, 329] width 746 height 396
click at [528, 472] on div "Add Column" at bounding box center [439, 329] width 746 height 396
click at [569, 660] on div "Add Column" at bounding box center [439, 444] width 746 height 627
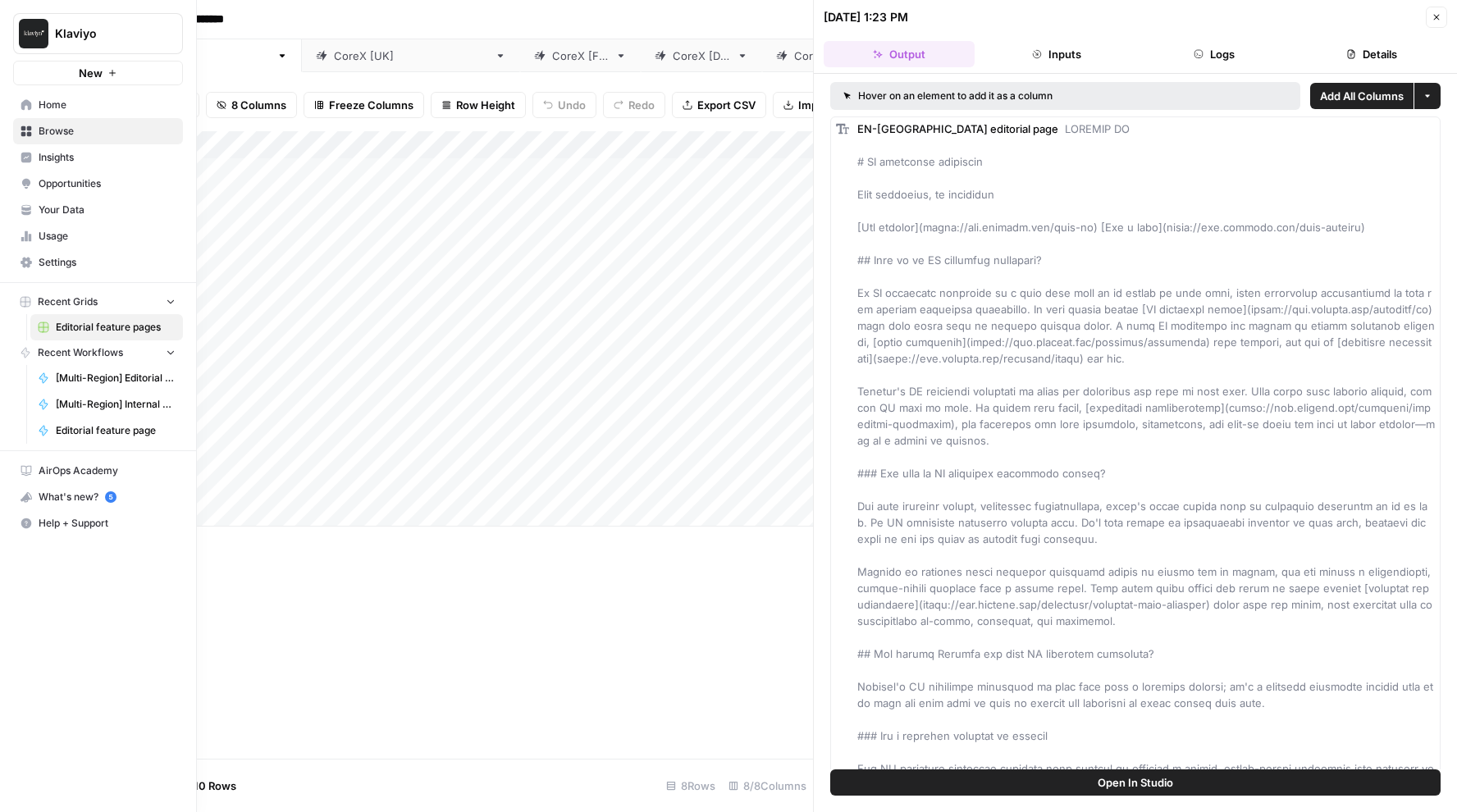
click at [110, 136] on span "Browse" at bounding box center [106, 130] width 137 height 15
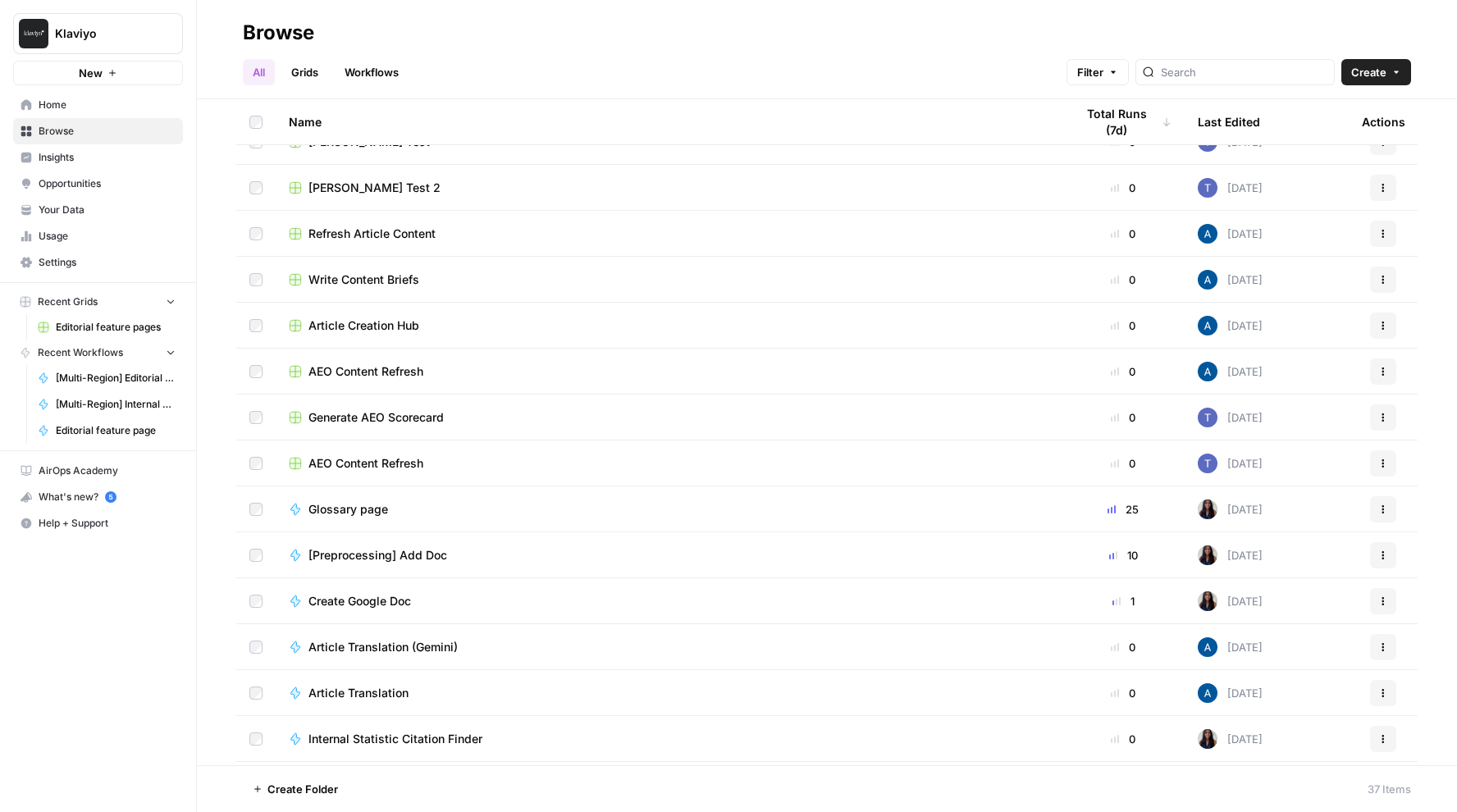
scroll to position [303, 0]
click at [370, 504] on span "Glossary page" at bounding box center [348, 507] width 79 height 17
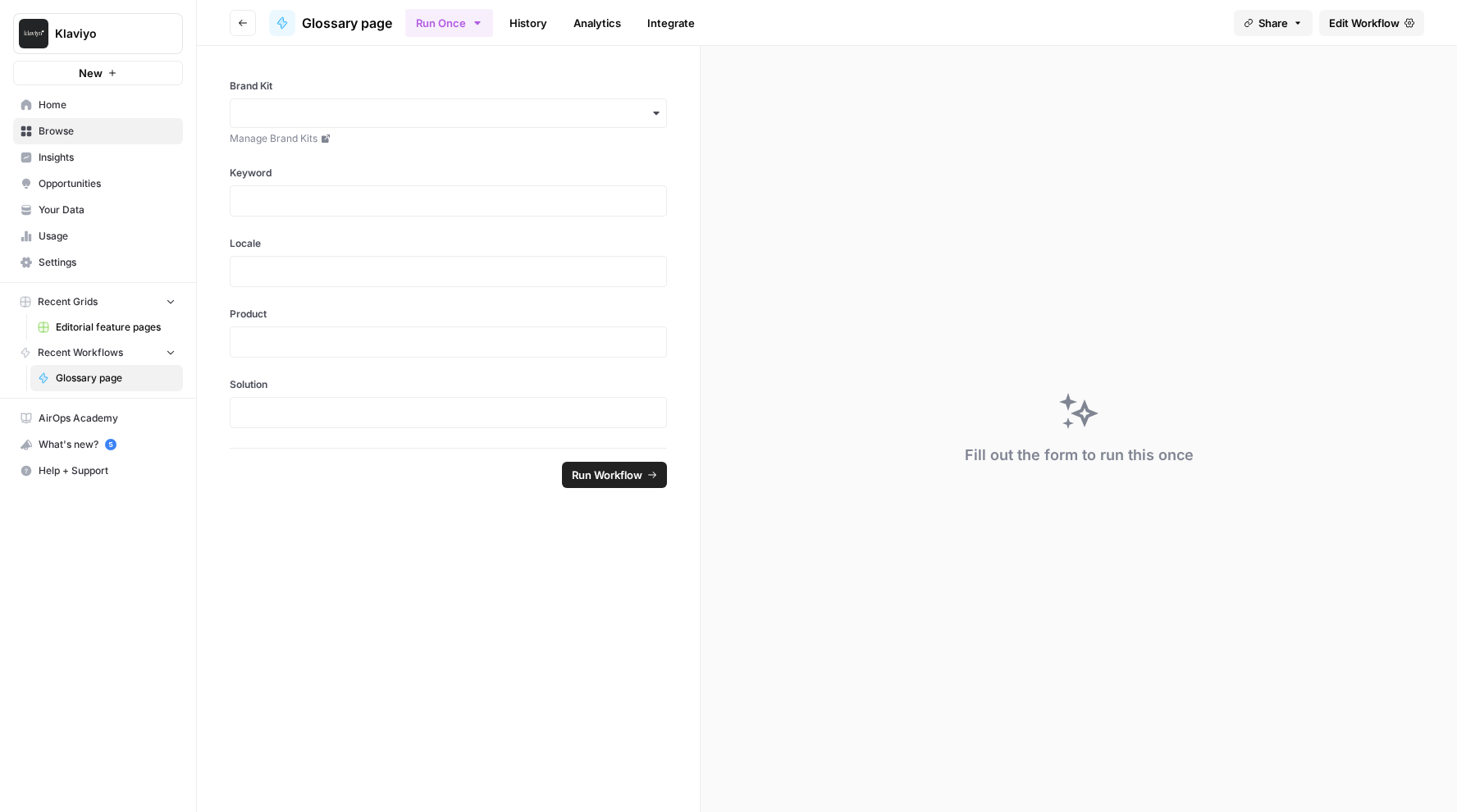
click at [83, 135] on span "Browse" at bounding box center [106, 130] width 137 height 15
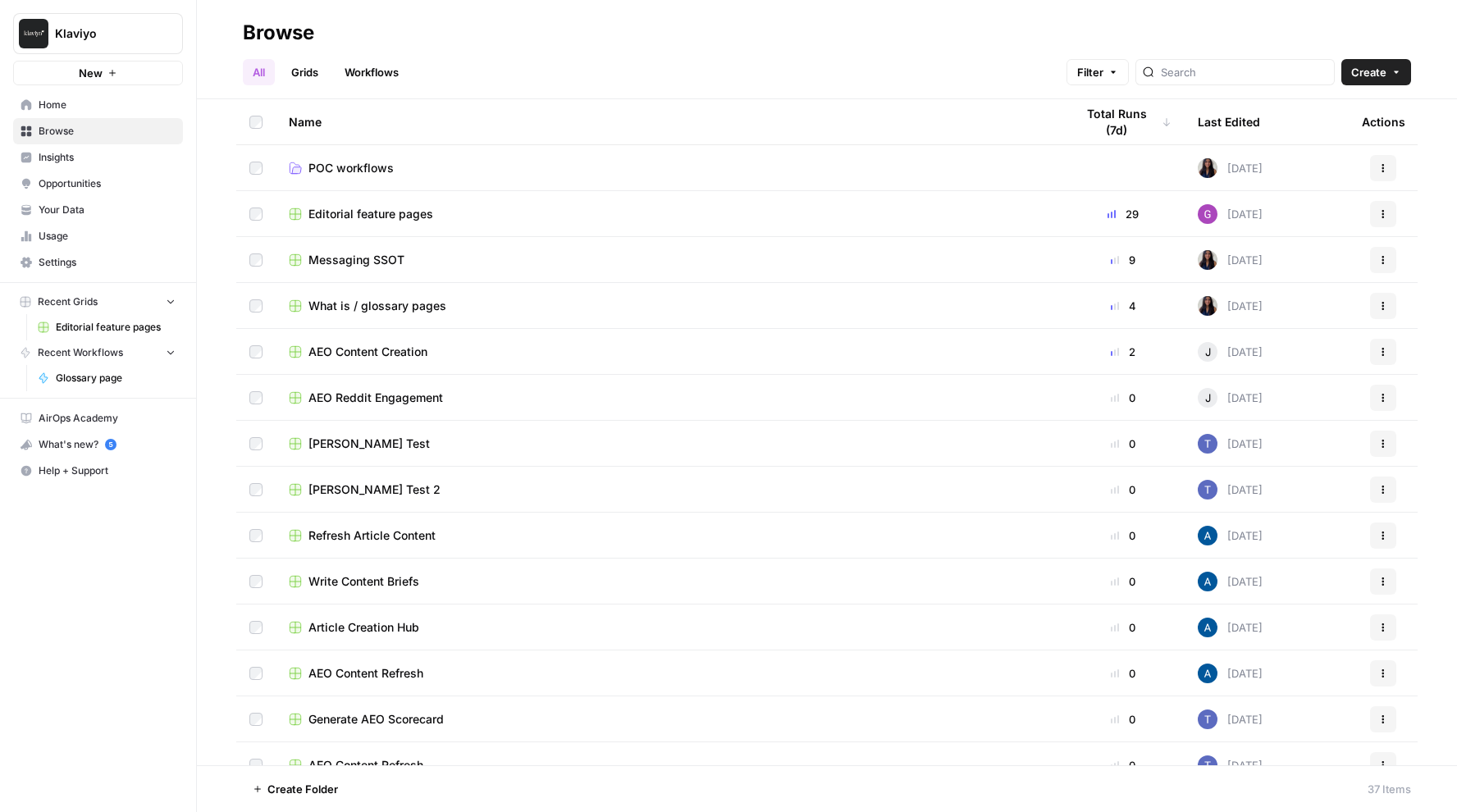
click at [377, 165] on span "POC workflows" at bounding box center [351, 168] width 85 height 17
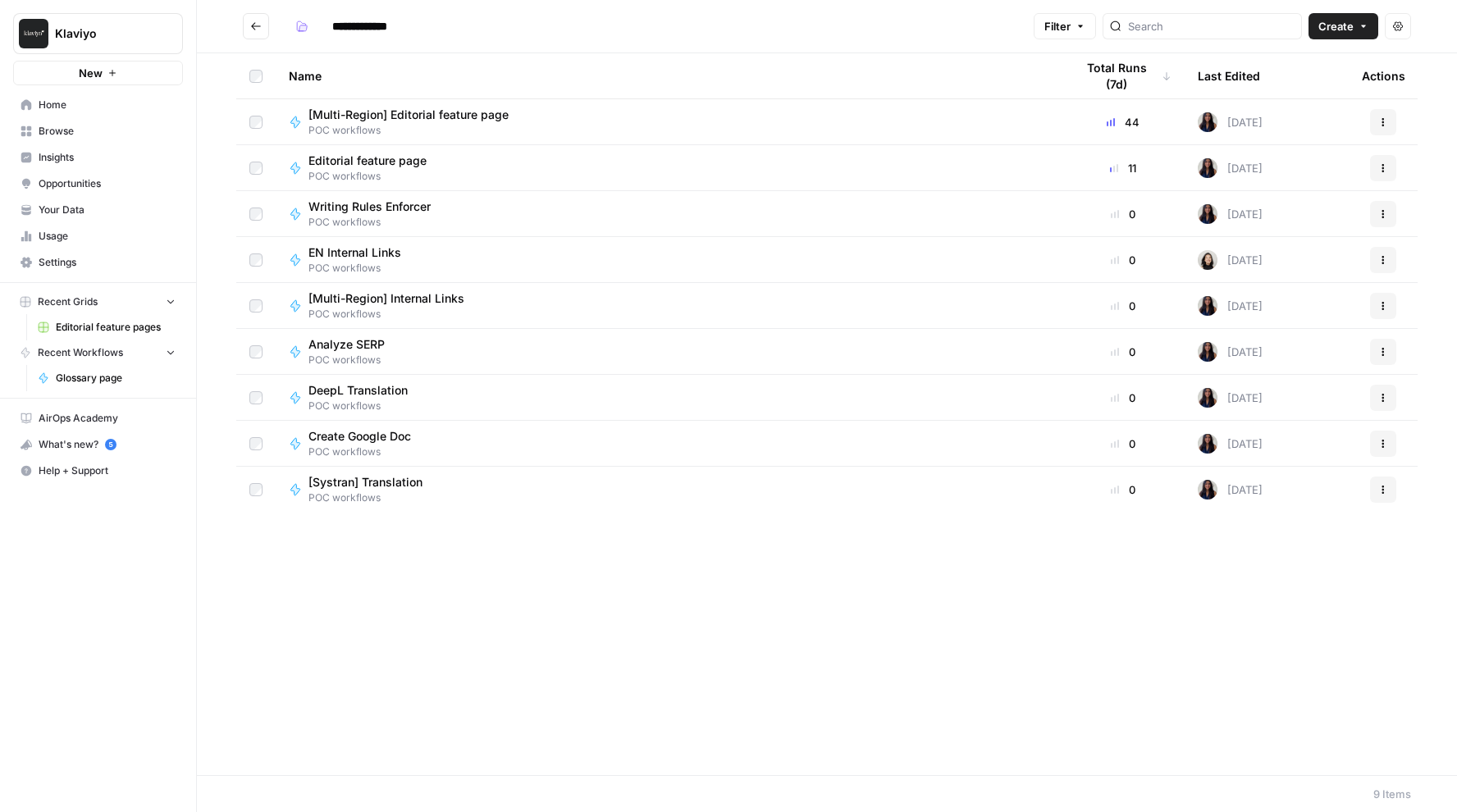
click at [526, 314] on div "[Multi-Region] Internal Links POC workflows" at bounding box center [668, 306] width 759 height 31
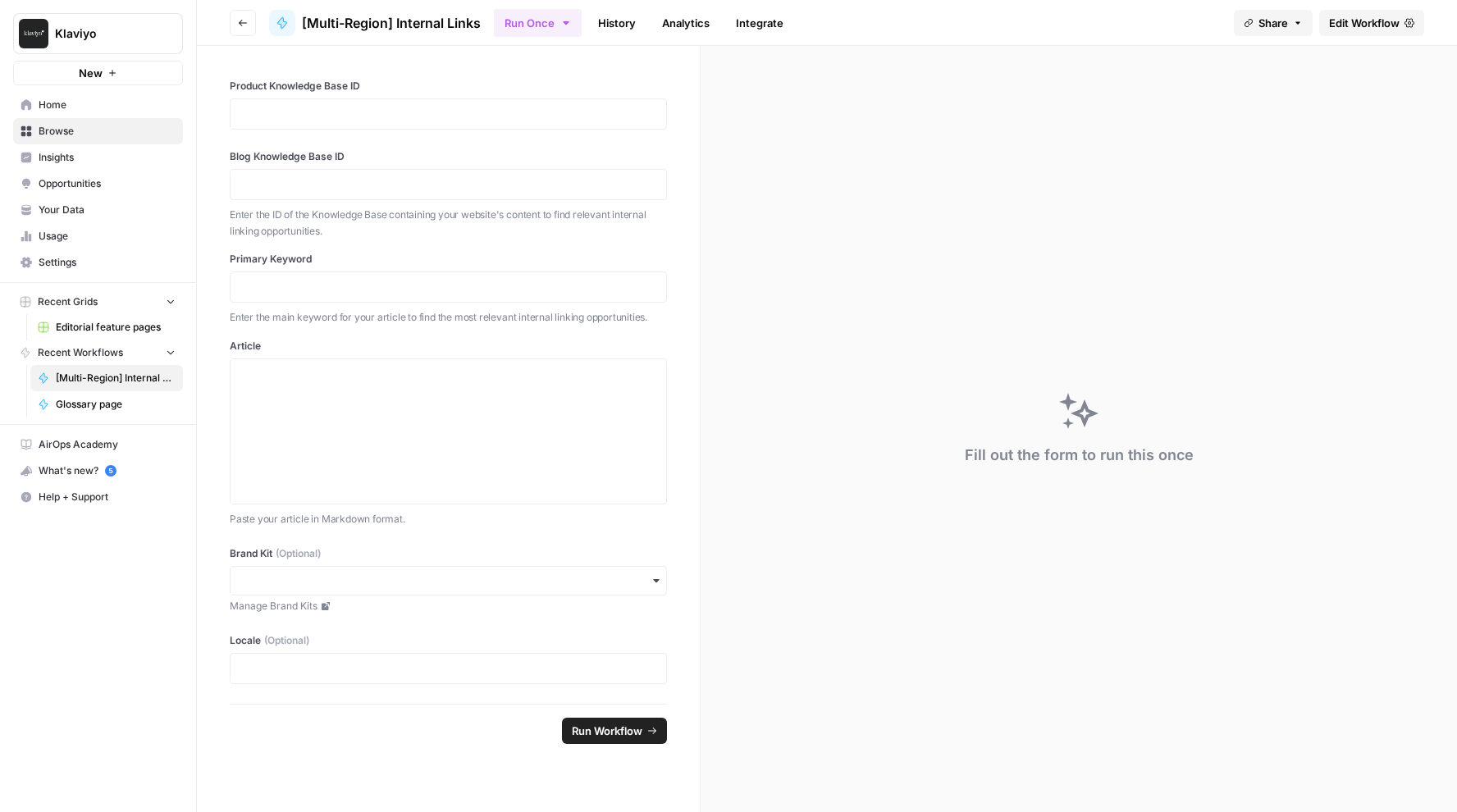
click at [143, 127] on span "Browse" at bounding box center [106, 130] width 137 height 15
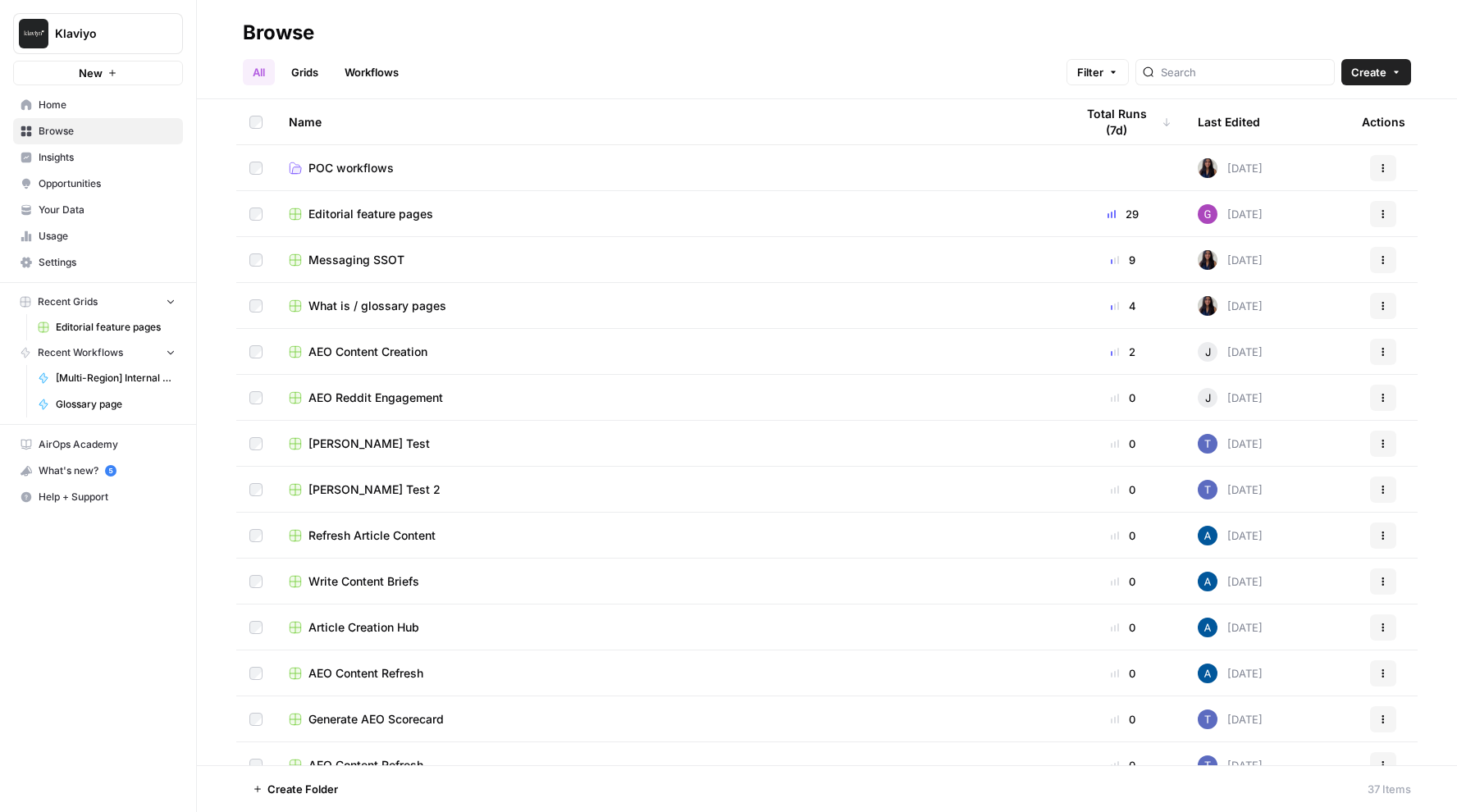
click at [127, 110] on span "Home" at bounding box center [106, 104] width 137 height 15
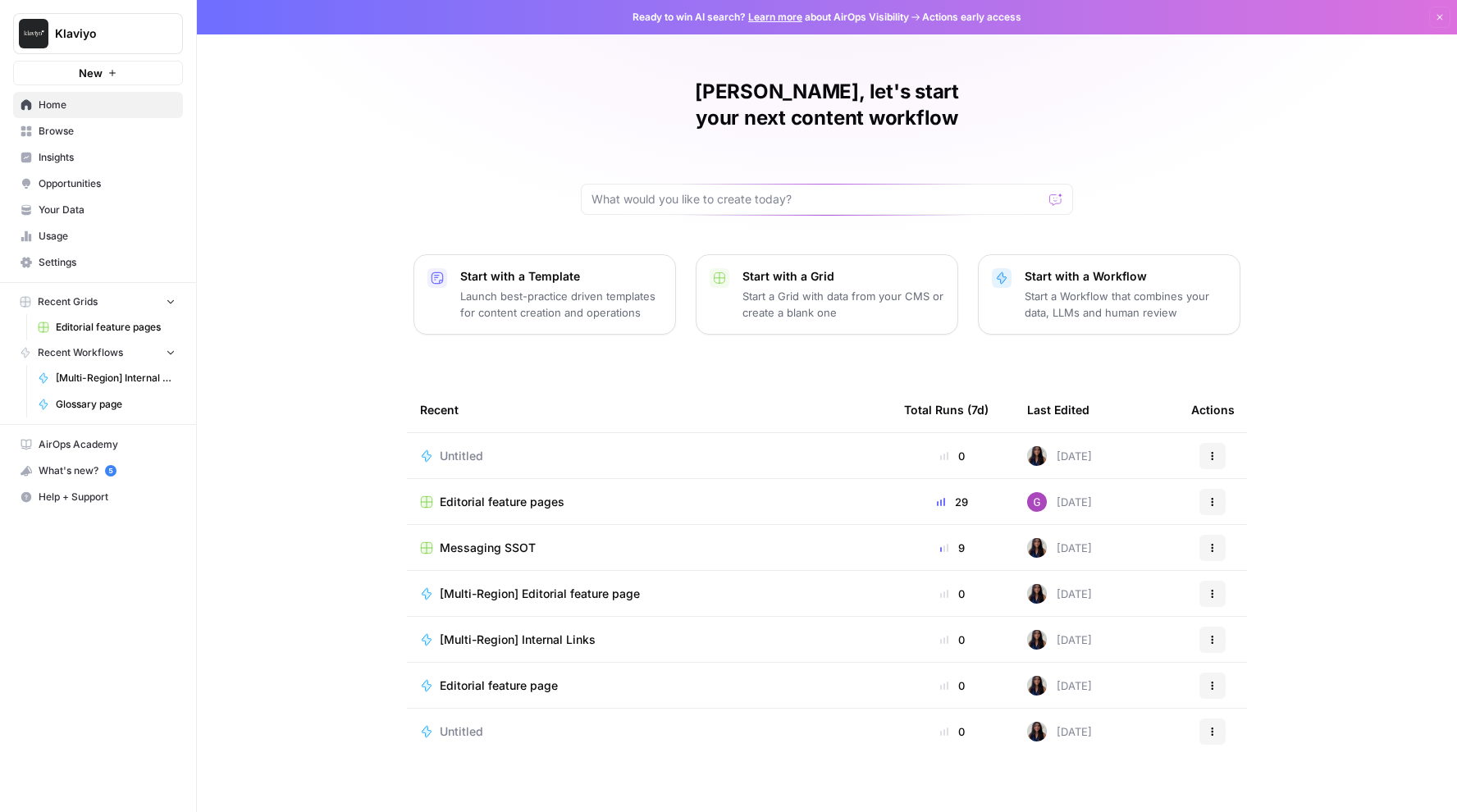
click at [123, 137] on span "Browse" at bounding box center [106, 130] width 137 height 15
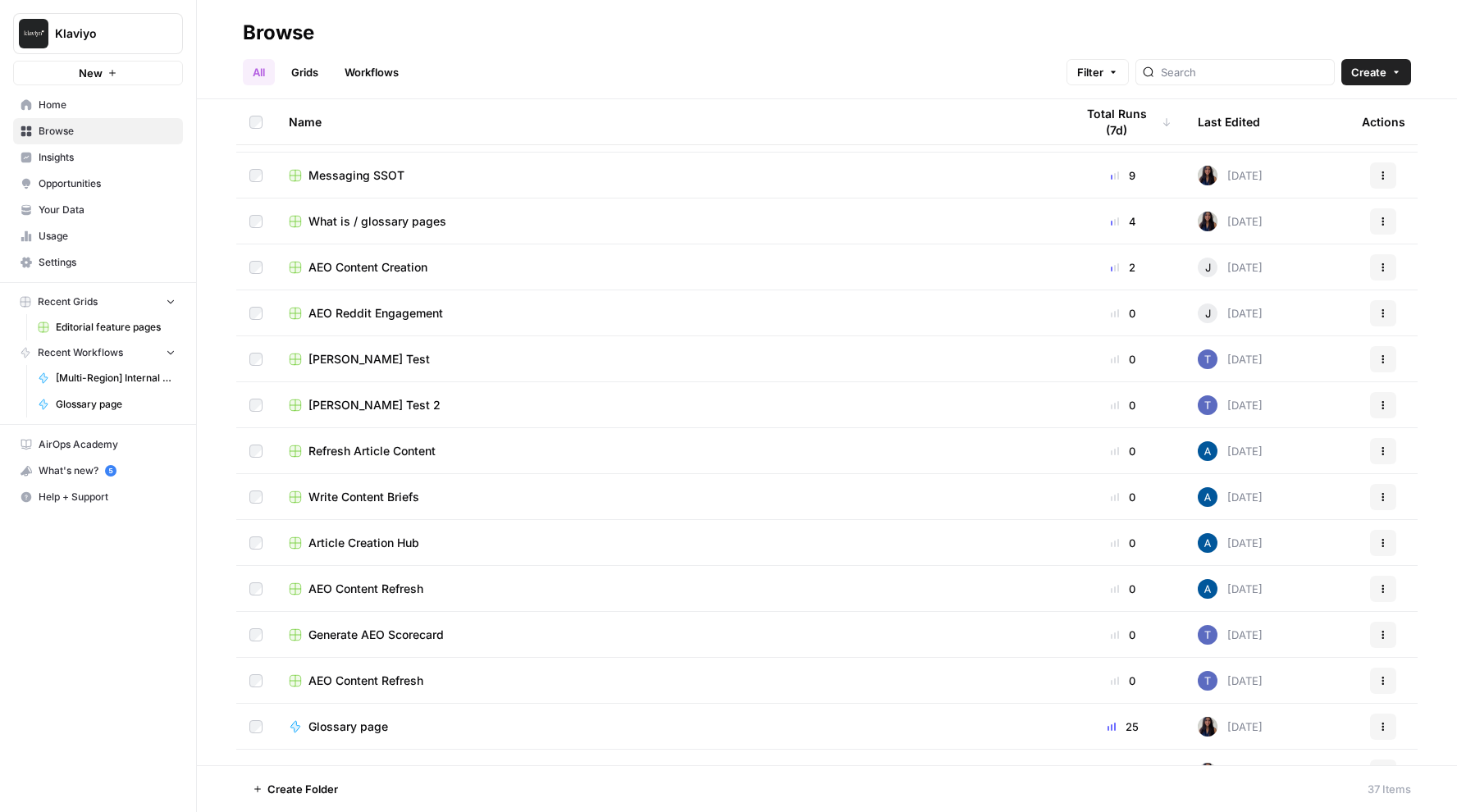
scroll to position [85, 0]
click at [591, 318] on div "AEO Reddit Engagement" at bounding box center [668, 312] width 759 height 17
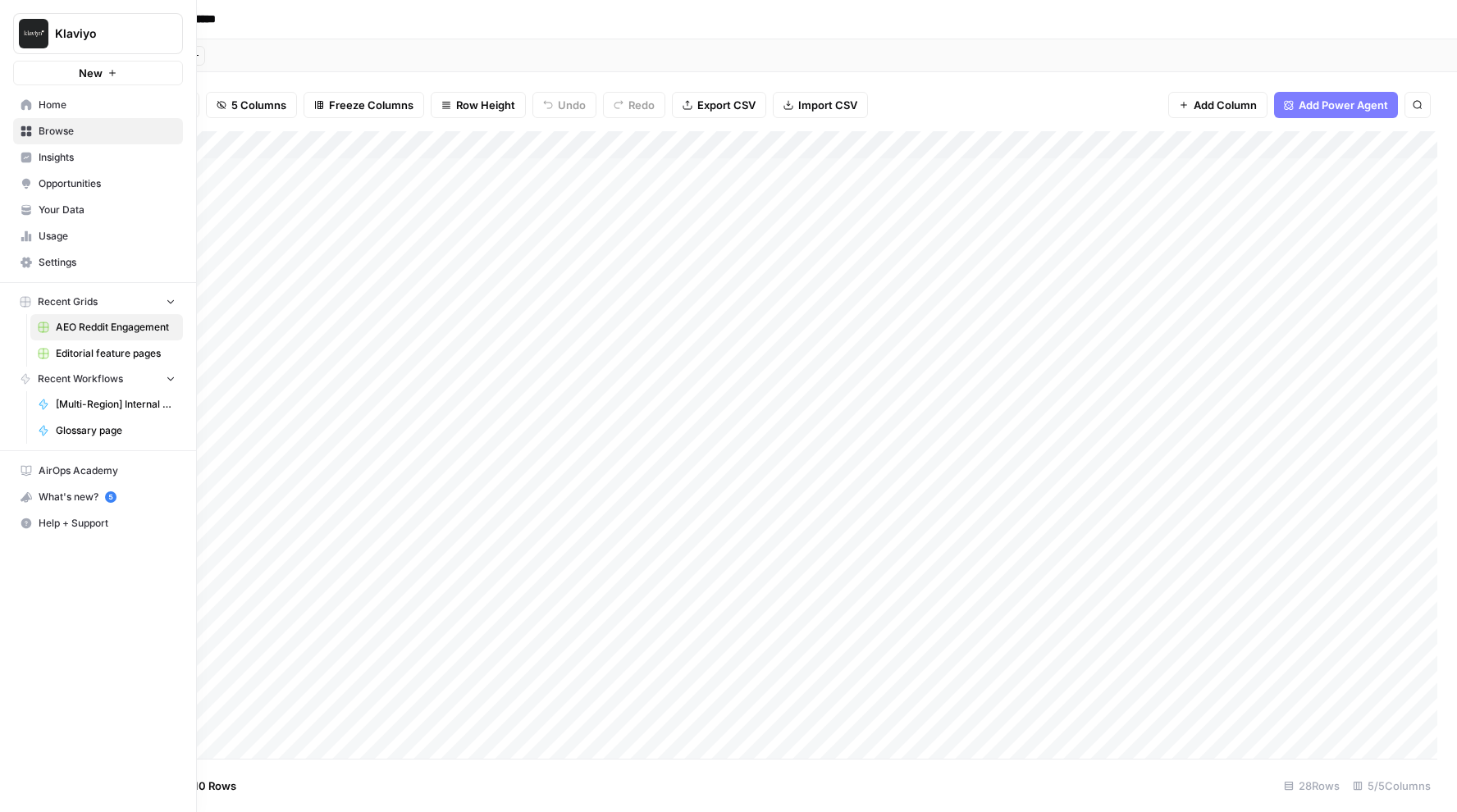
click at [72, 136] on span "Browse" at bounding box center [106, 130] width 137 height 15
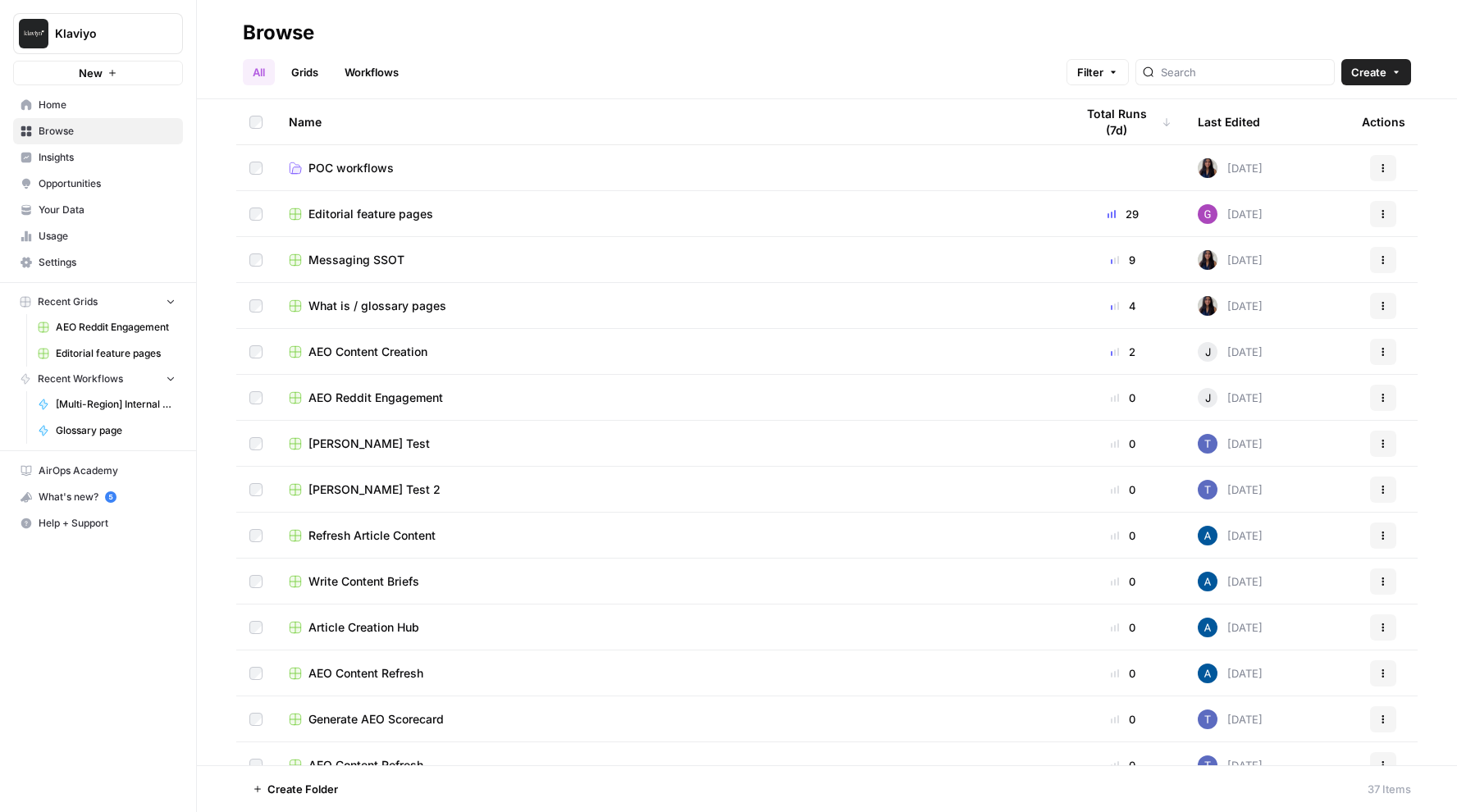
click at [128, 205] on span "Your Data" at bounding box center [106, 210] width 137 height 15
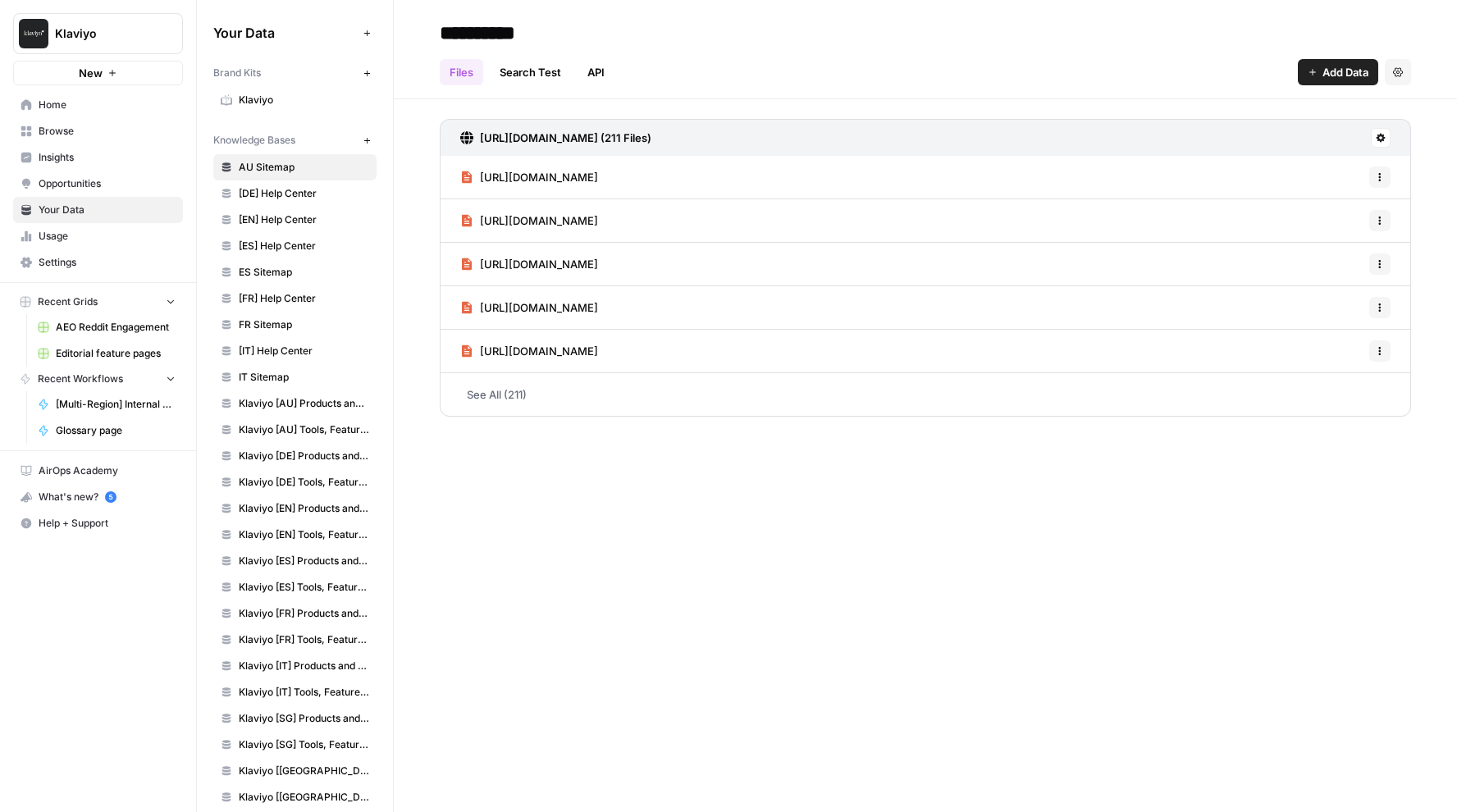
click at [239, 288] on link "[FR] Help Center" at bounding box center [295, 298] width 164 height 26
click at [253, 317] on span "FR Sitemap" at bounding box center [304, 324] width 130 height 15
click at [283, 462] on span "Klaviyo [DE] Products and Solutions" at bounding box center [304, 456] width 130 height 15
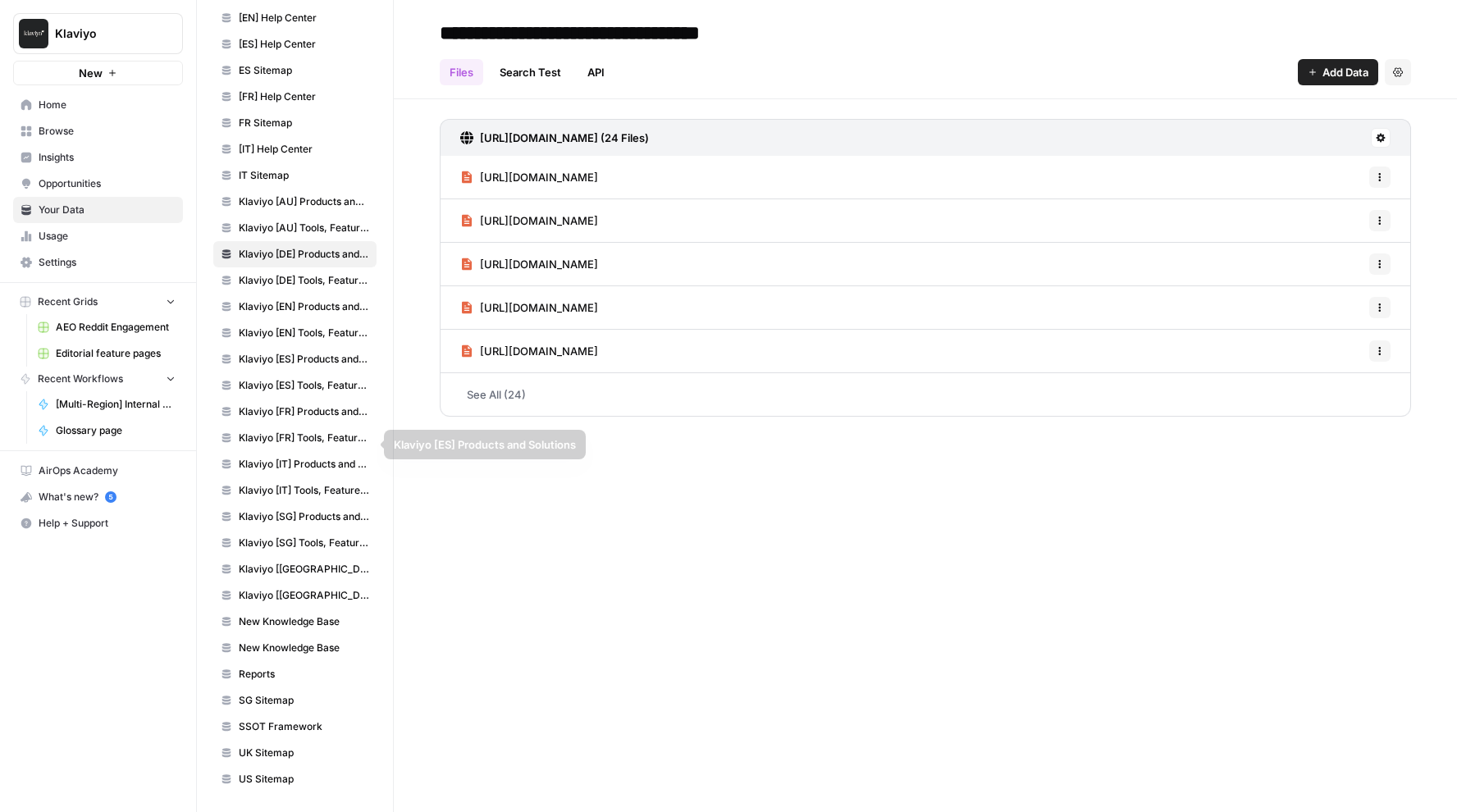
click at [301, 553] on link "Klaviyo [SG] Tools, Features, Marketing Resources, Glossary, Blogs" at bounding box center [295, 542] width 164 height 26
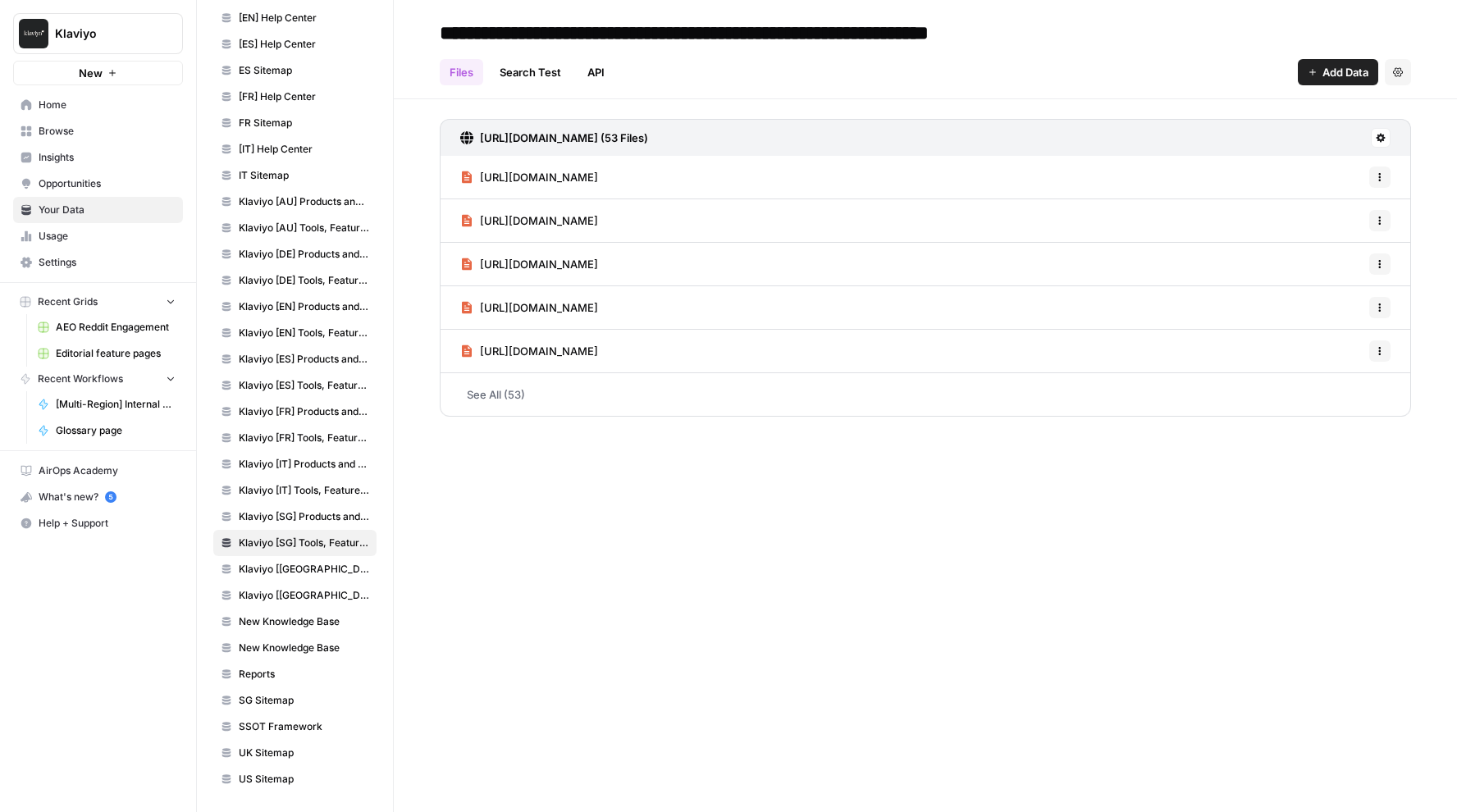
click at [309, 572] on span "Klaviyo [[GEOGRAPHIC_DATA]] Products and Solutions" at bounding box center [304, 569] width 130 height 15
click at [310, 589] on span "Klaviyo [[GEOGRAPHIC_DATA]] Tools, Features, Marketing Resources, Glossary, Blo…" at bounding box center [304, 595] width 130 height 15
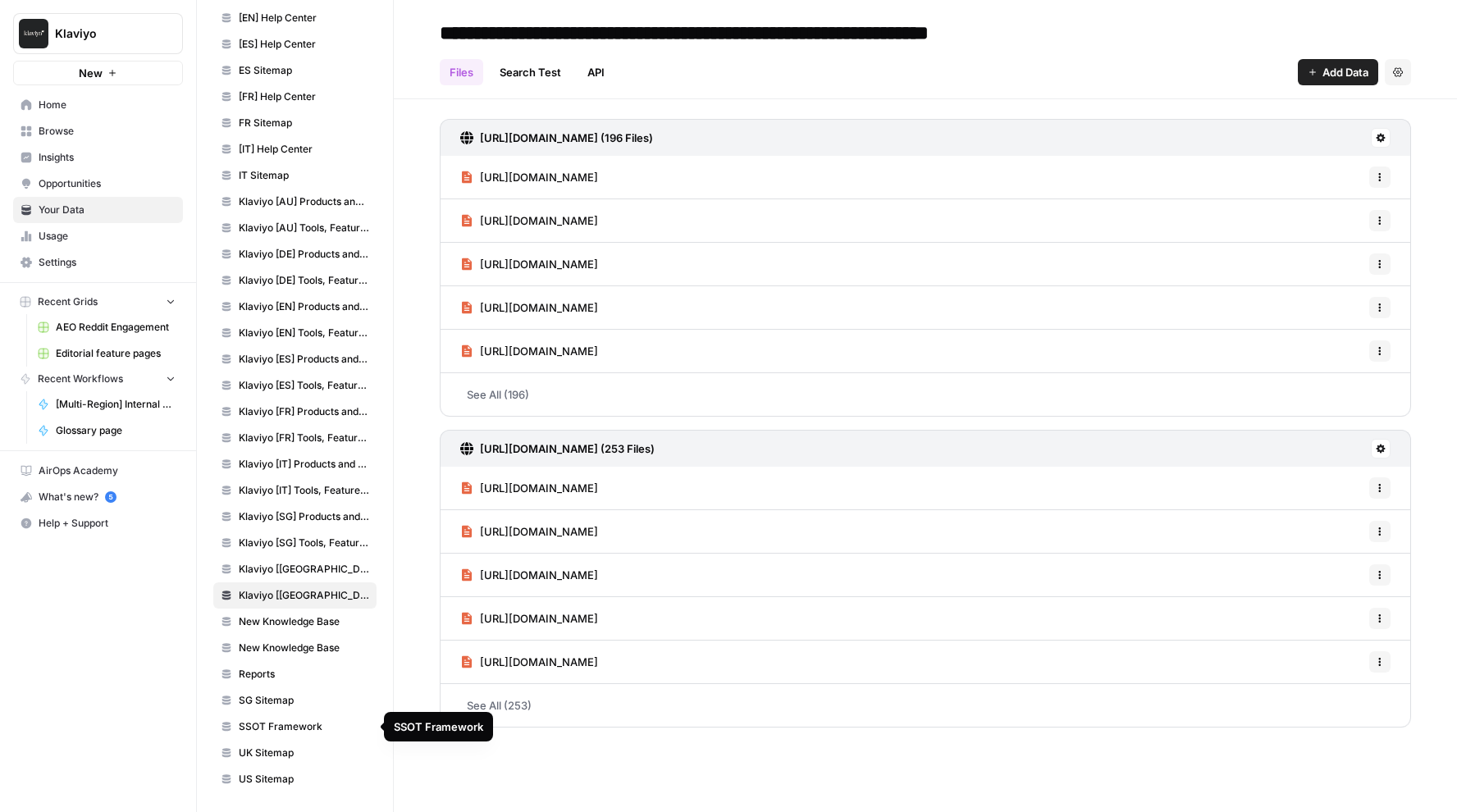
click at [346, 409] on span "Klaviyo [FR] Products and Solutions" at bounding box center [304, 411] width 130 height 15
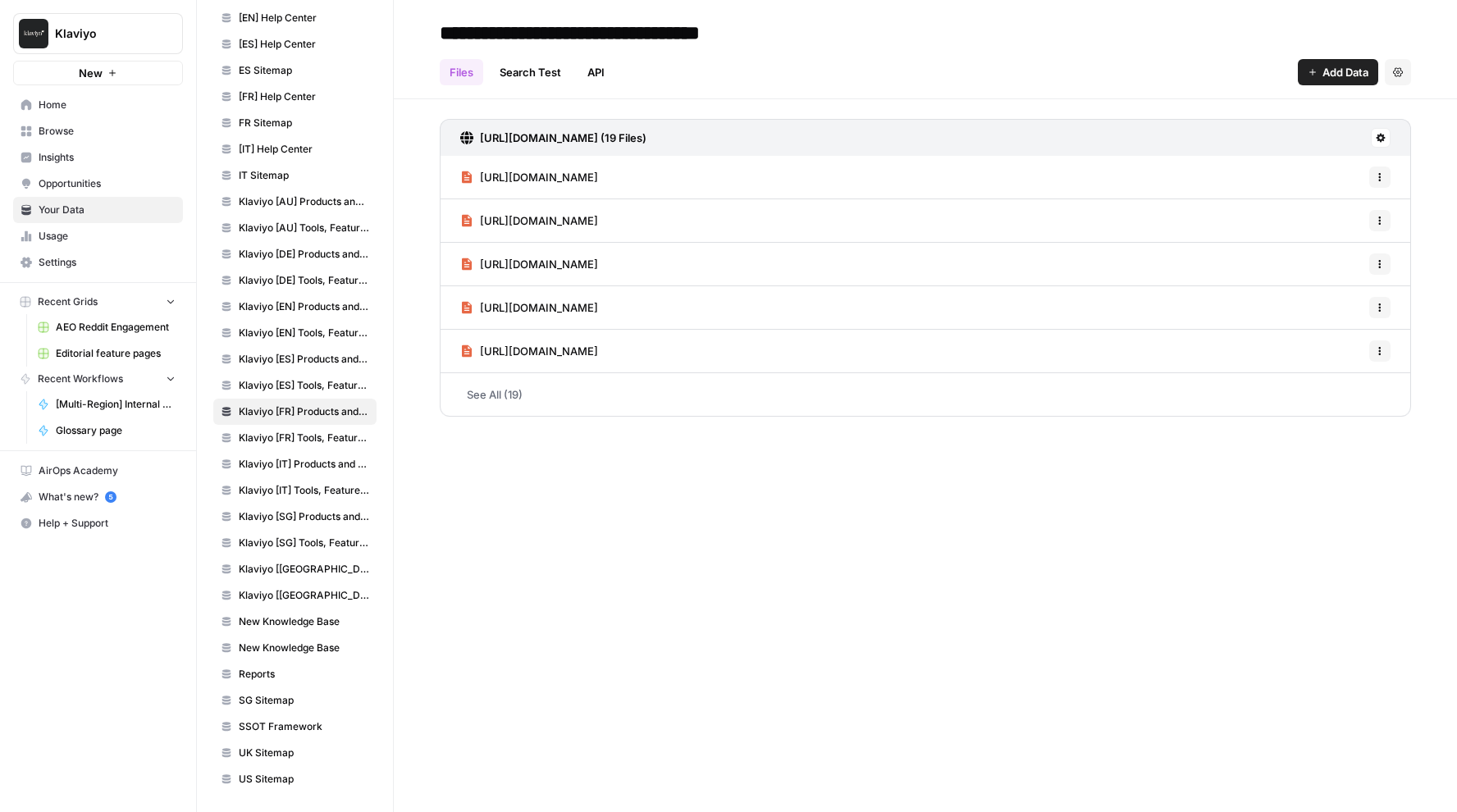
click at [329, 342] on link "Klaviyo [EN] Tools, Features, Marketing Resources, Glossary, Blogs" at bounding box center [295, 333] width 164 height 26
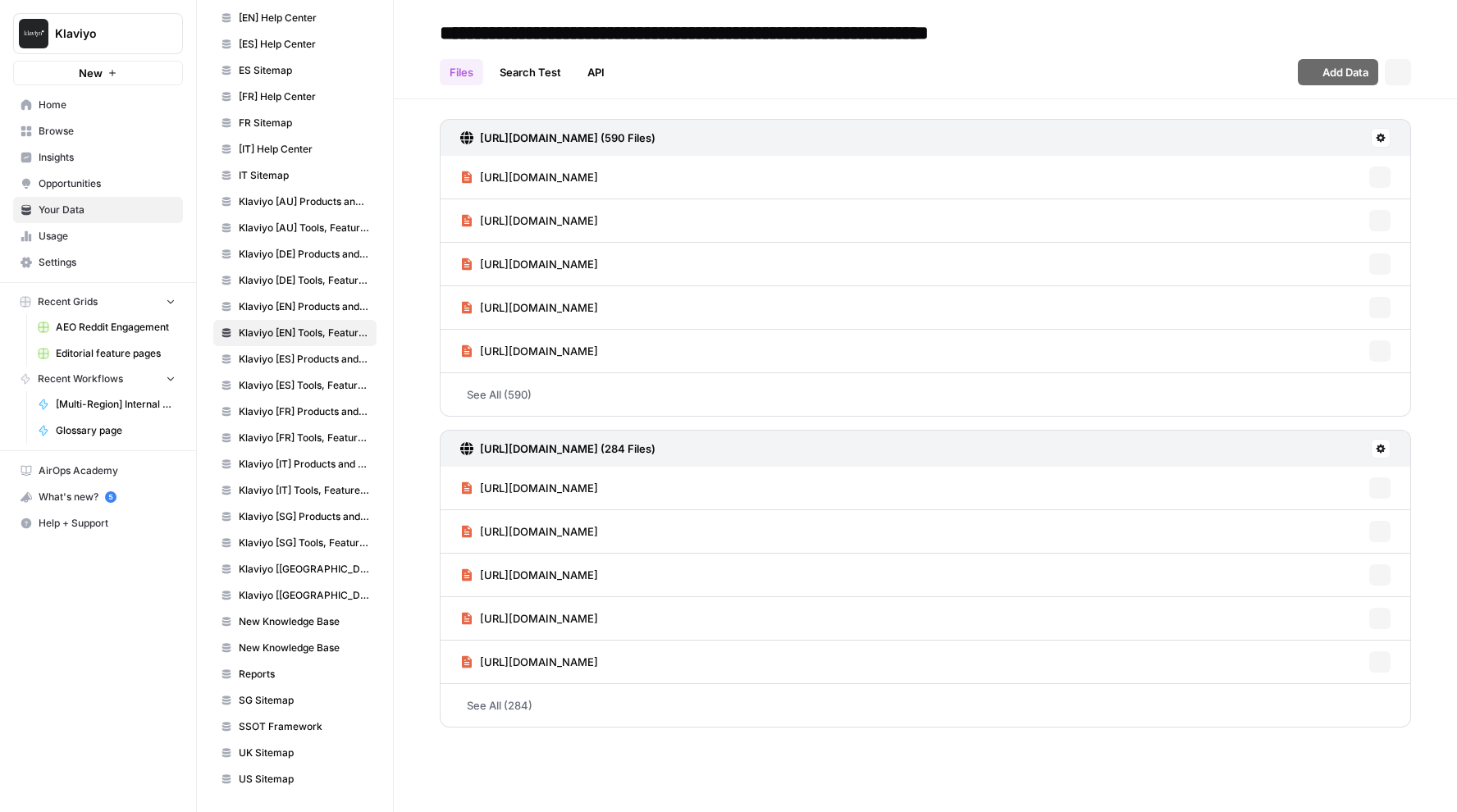
click at [332, 295] on link "Klaviyo [EN] Products and Solutions" at bounding box center [295, 307] width 164 height 26
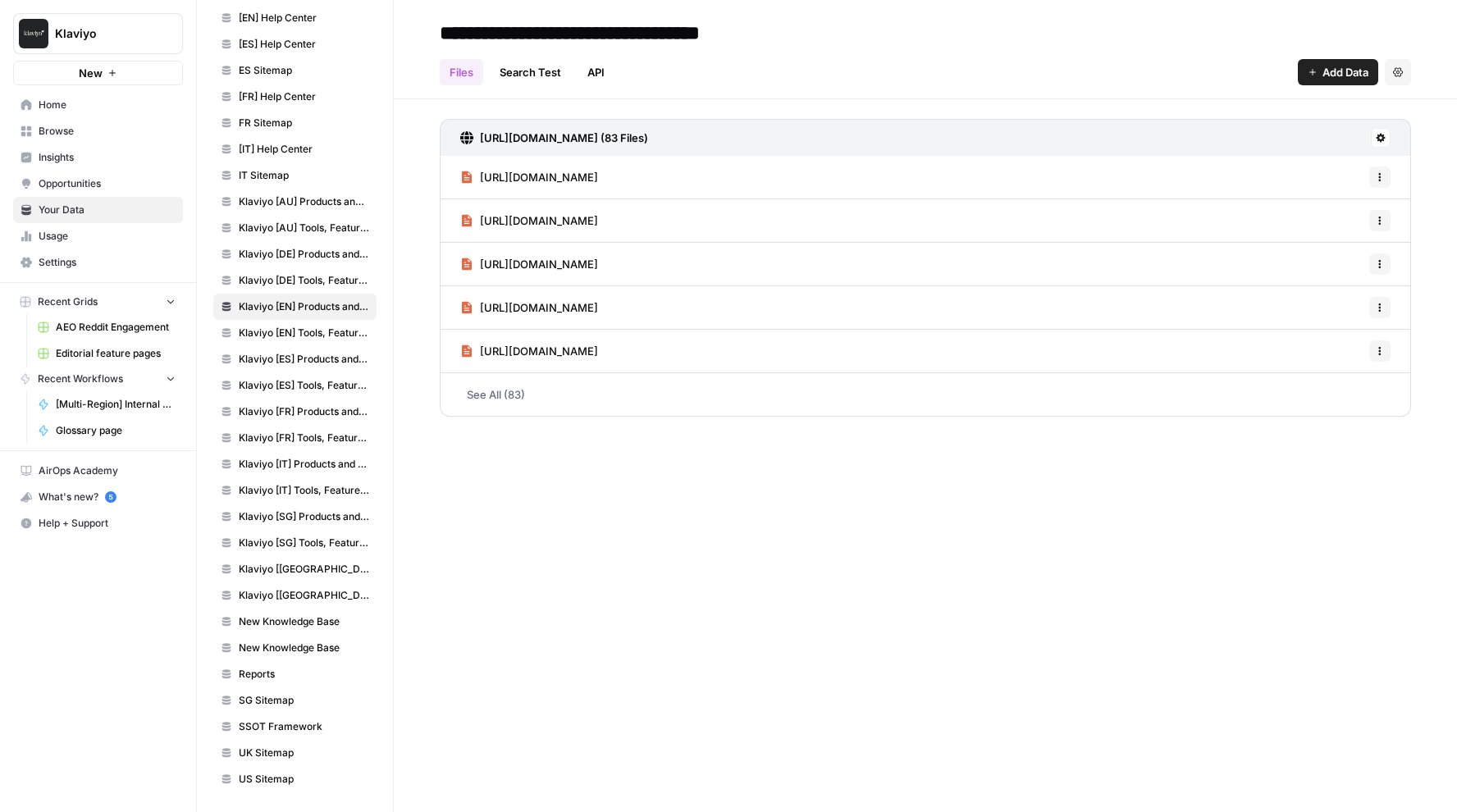
click at [335, 286] on span "Klaviyo [DE] Tools, Features, Marketing Resources, Glossary, Blogs" at bounding box center [304, 280] width 130 height 15
click at [482, 397] on link "See All (17)" at bounding box center [925, 394] width 972 height 43
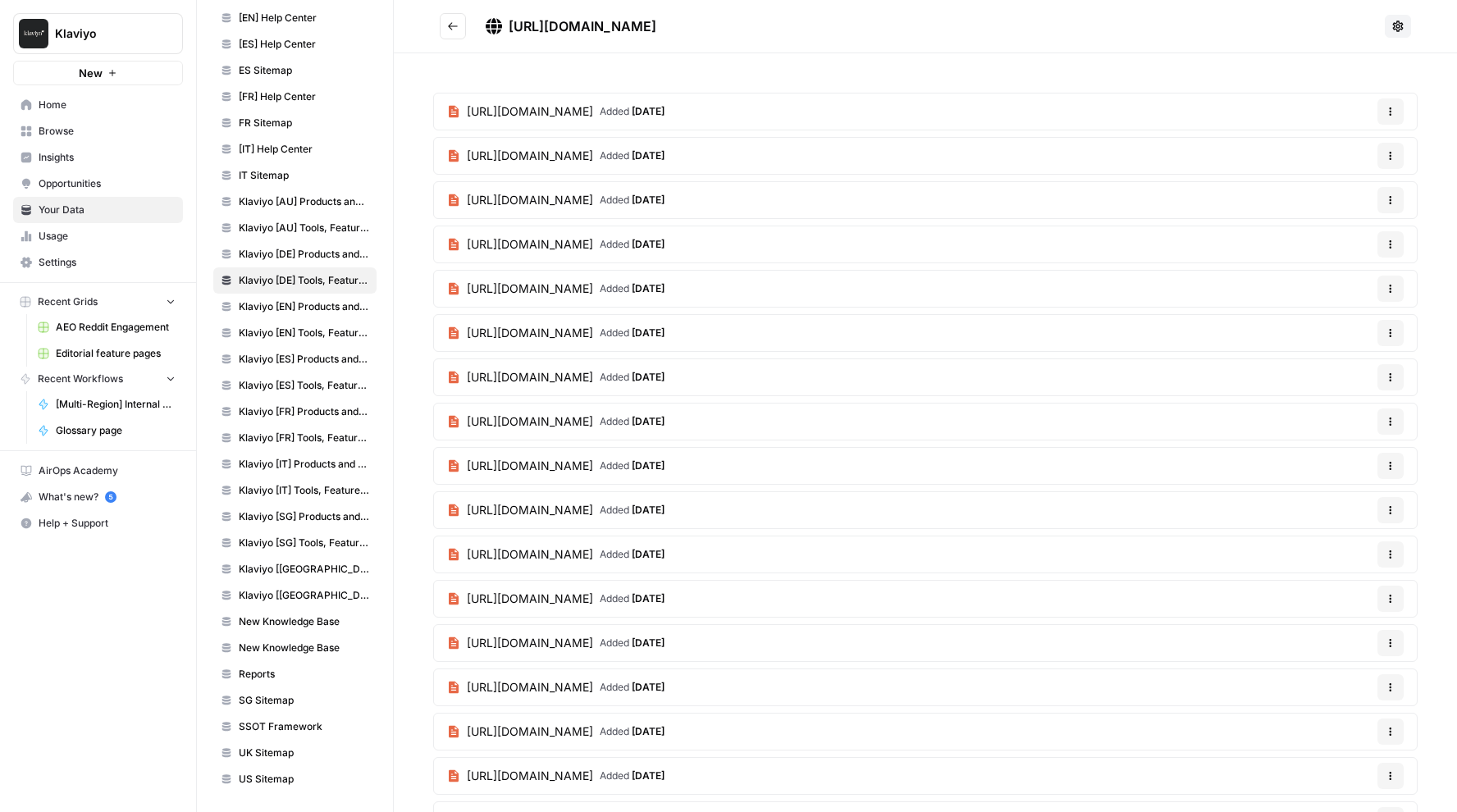
click at [285, 252] on span "Klaviyo [DE] Products and Solutions" at bounding box center [304, 254] width 130 height 15
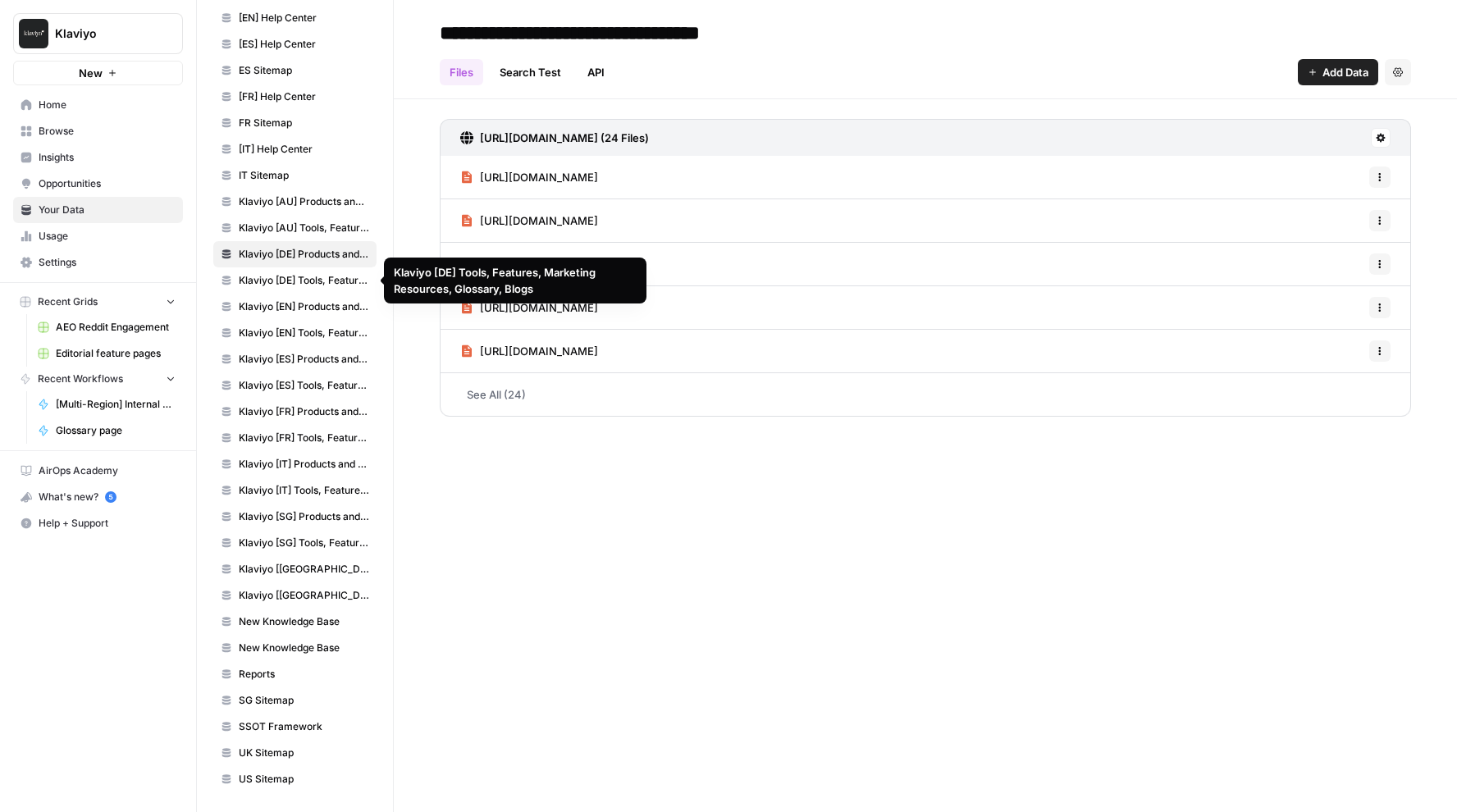
click at [324, 287] on span "Klaviyo [DE] Tools, Features, Marketing Resources, Glossary, Blogs" at bounding box center [304, 280] width 130 height 15
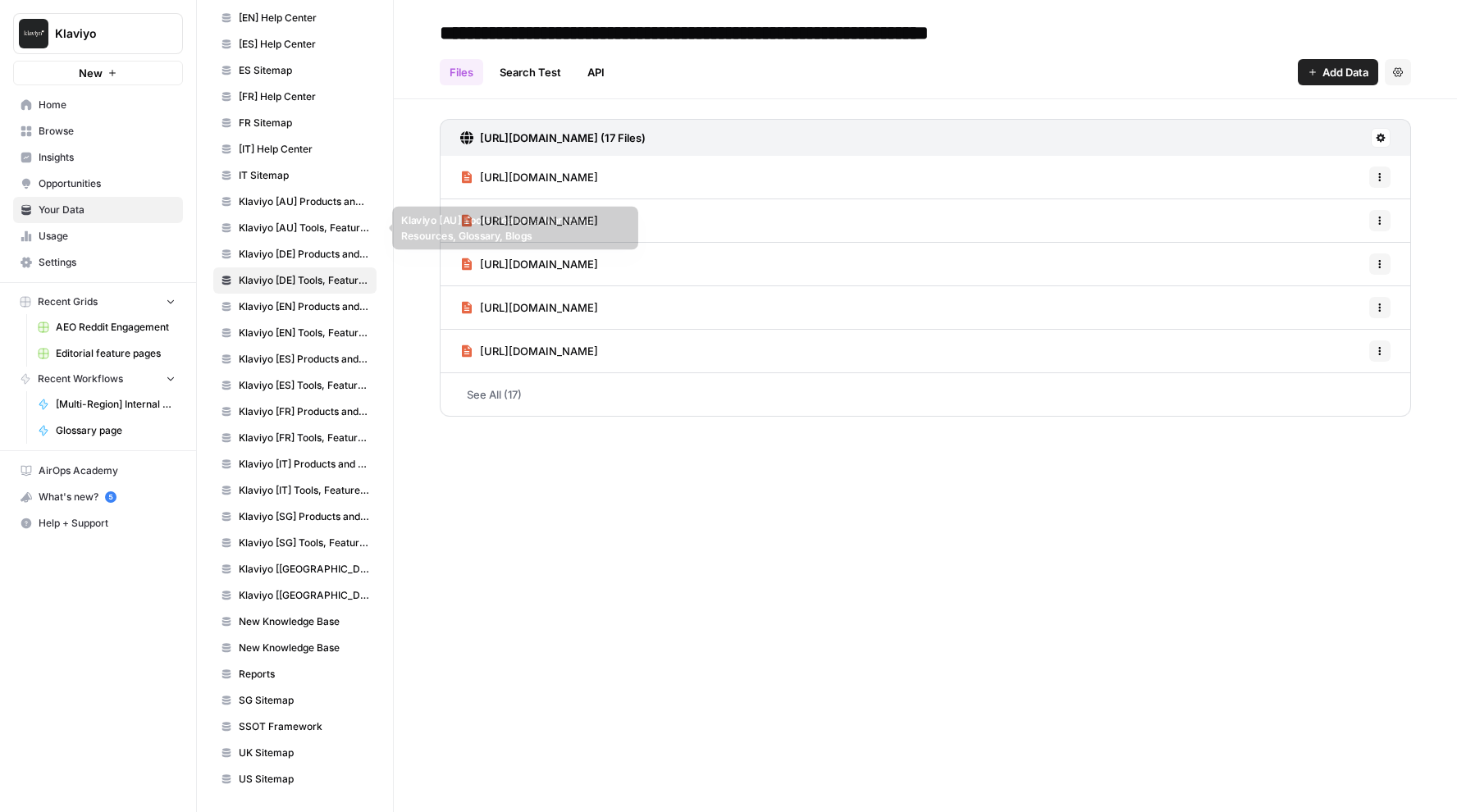
click at [315, 231] on span "Klaviyo [AU] Tools, Features, Marketing Resources, Glossary, Blogs" at bounding box center [304, 228] width 130 height 15
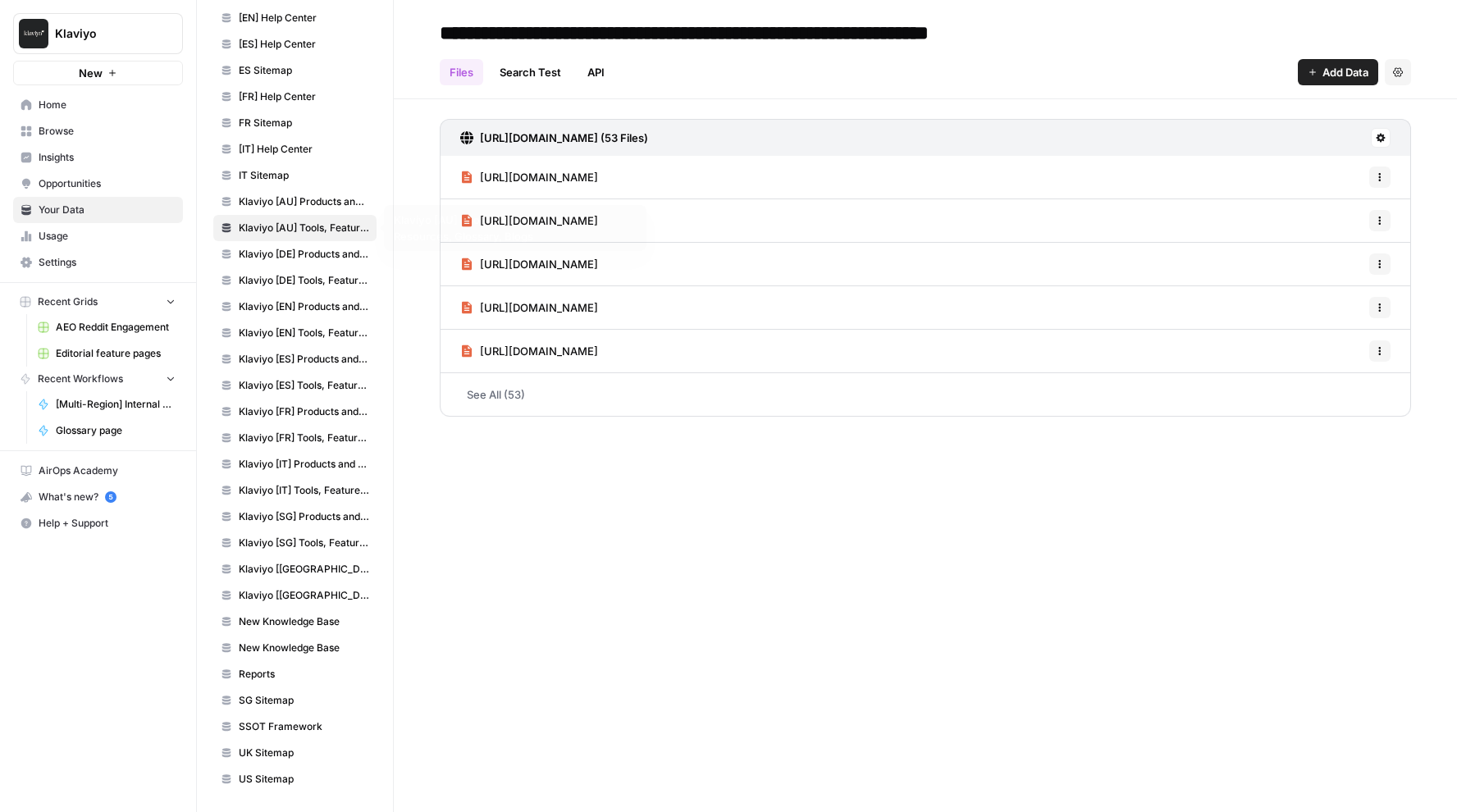
click at [312, 202] on span "Klaviyo [AU] Products and Solutions" at bounding box center [304, 201] width 130 height 15
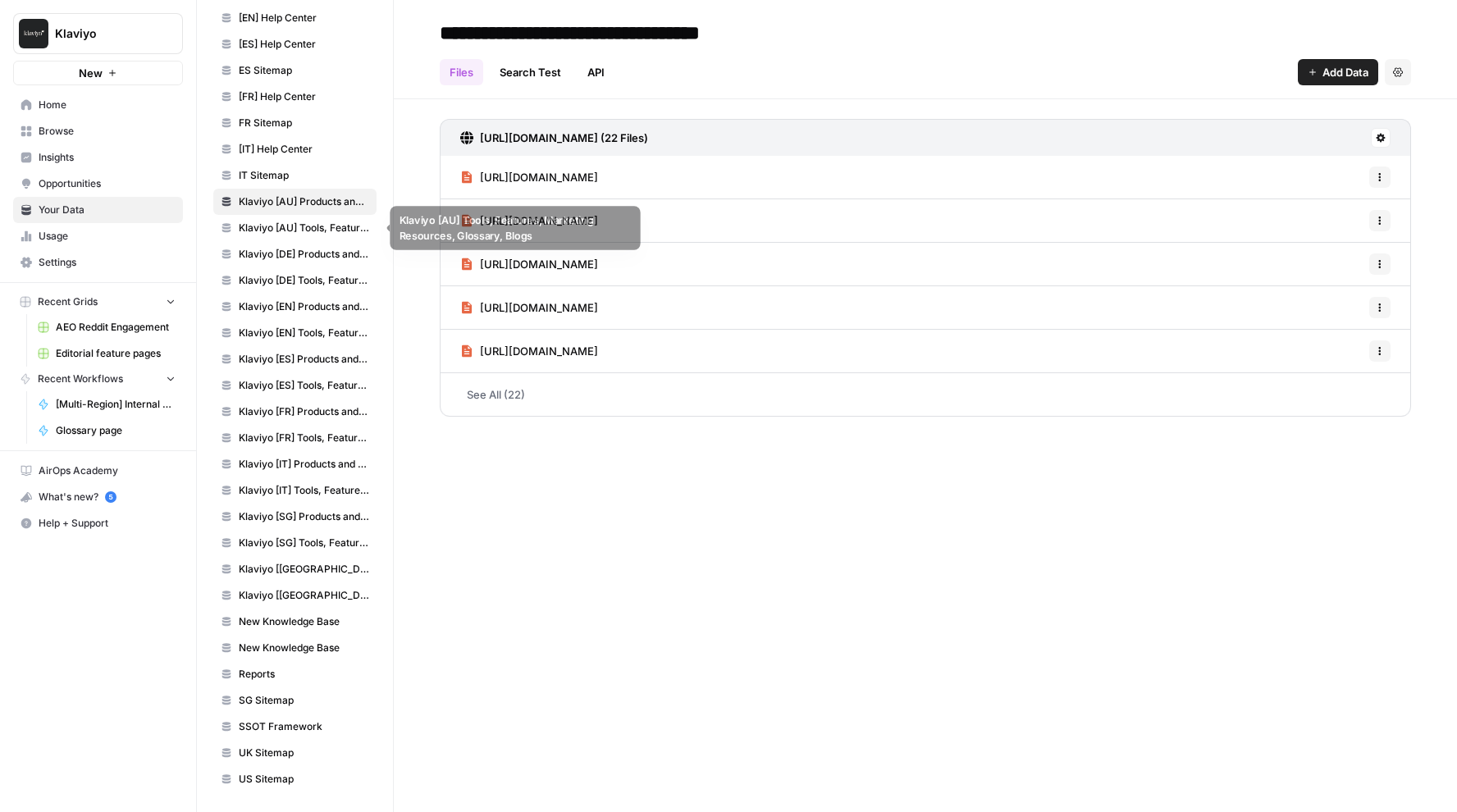
click at [316, 226] on span "Klaviyo [AU] Tools, Features, Marketing Resources, Glossary, Blogs" at bounding box center [304, 228] width 130 height 15
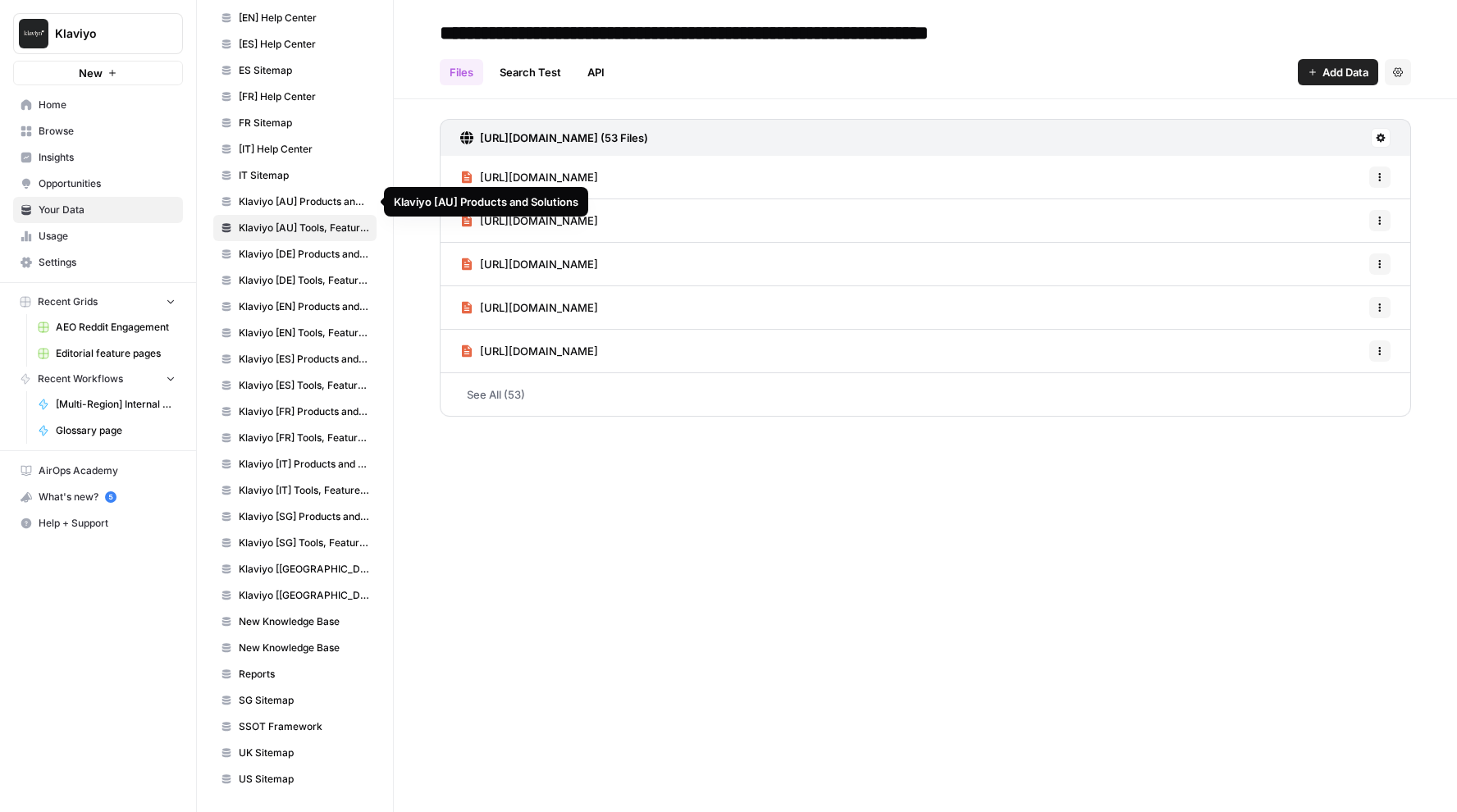
click at [306, 208] on span "Klaviyo [AU] Products and Solutions" at bounding box center [304, 201] width 130 height 15
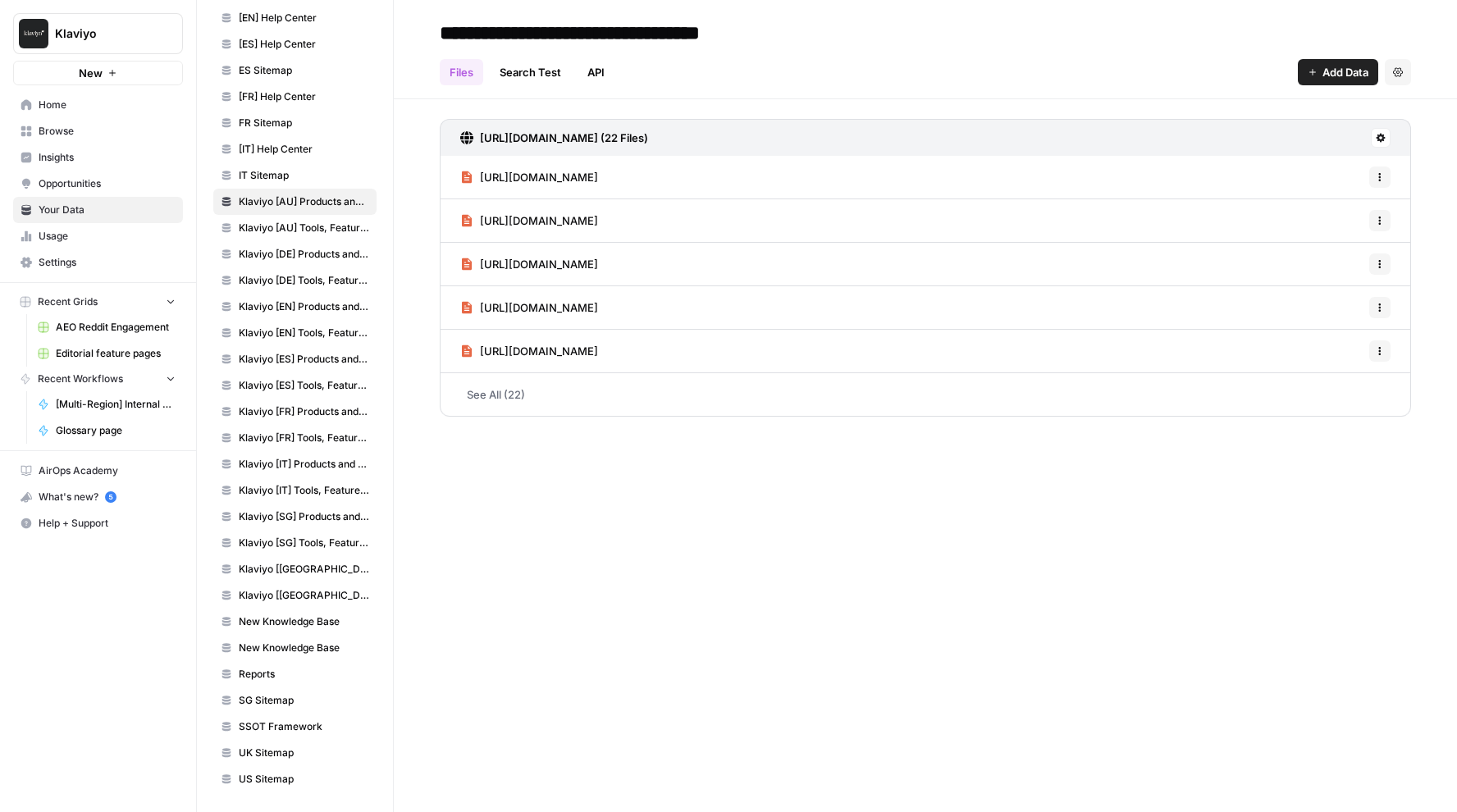
click at [312, 228] on span "Klaviyo [AU] Tools, Features, Marketing Resources, Glossary, Blogs" at bounding box center [304, 228] width 130 height 15
click at [494, 397] on link "See All (53)" at bounding box center [925, 394] width 972 height 43
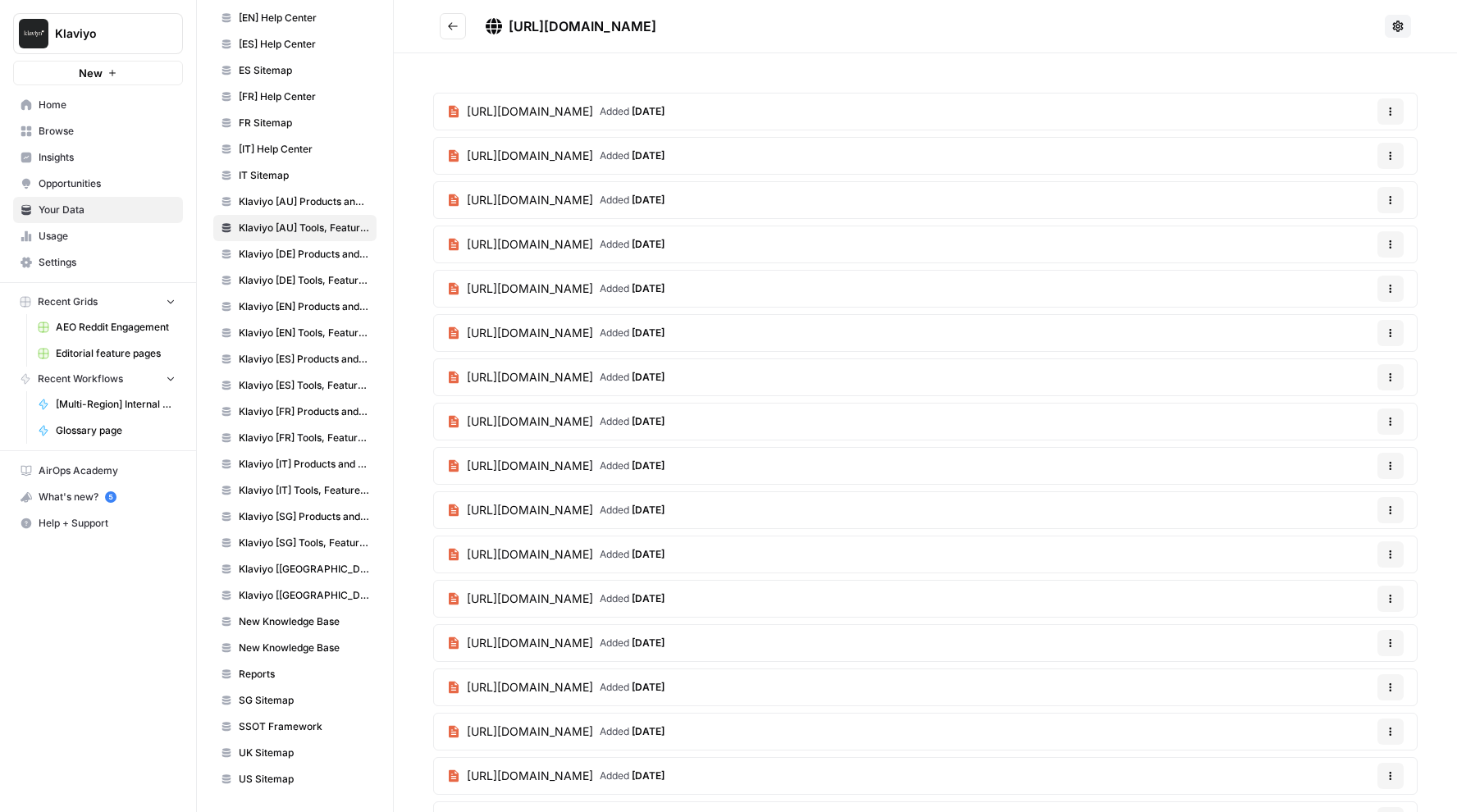
click at [593, 292] on span "[URL][DOMAIN_NAME]" at bounding box center [530, 289] width 126 height 17
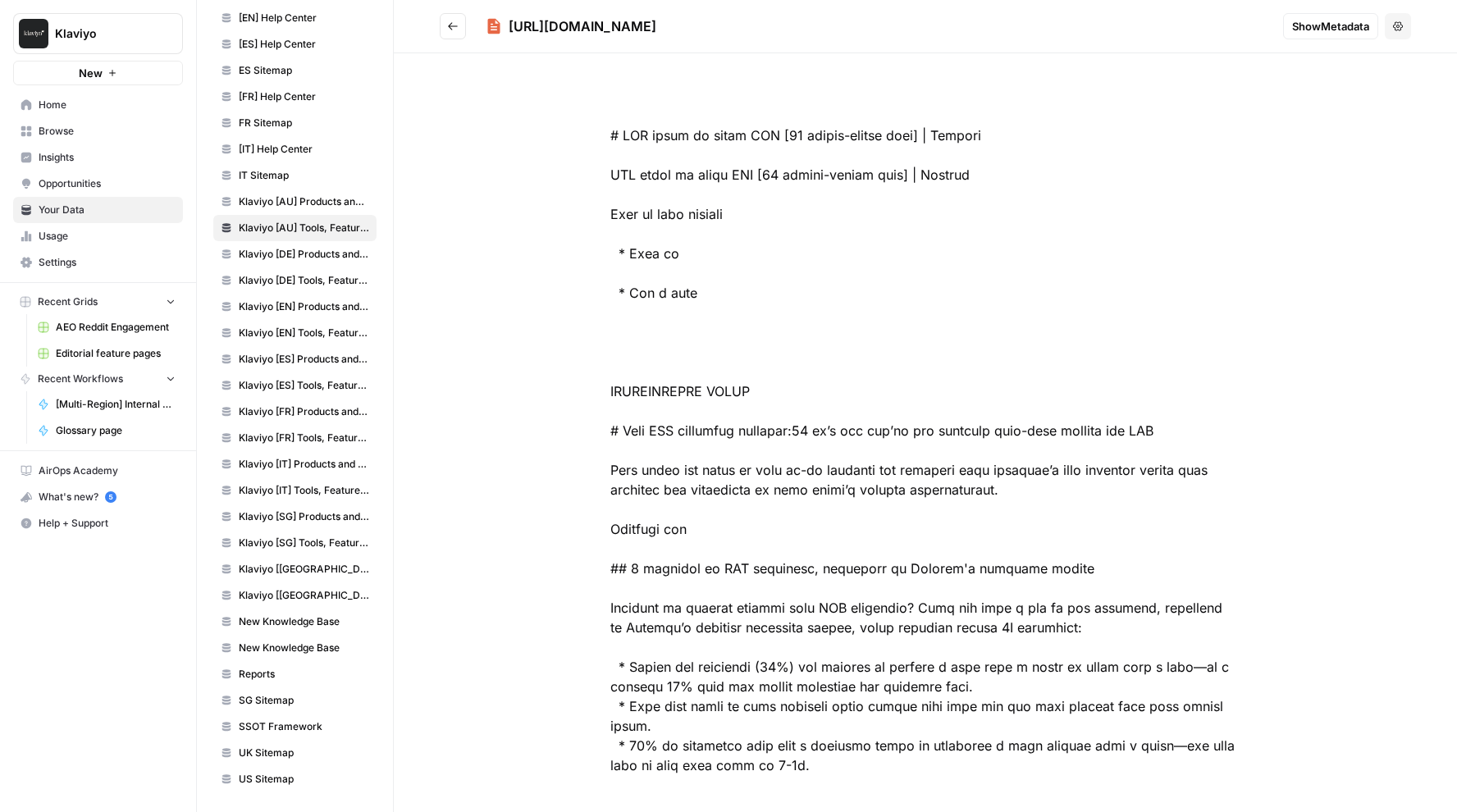
click at [257, 172] on span "IT Sitemap" at bounding box center [304, 175] width 130 height 15
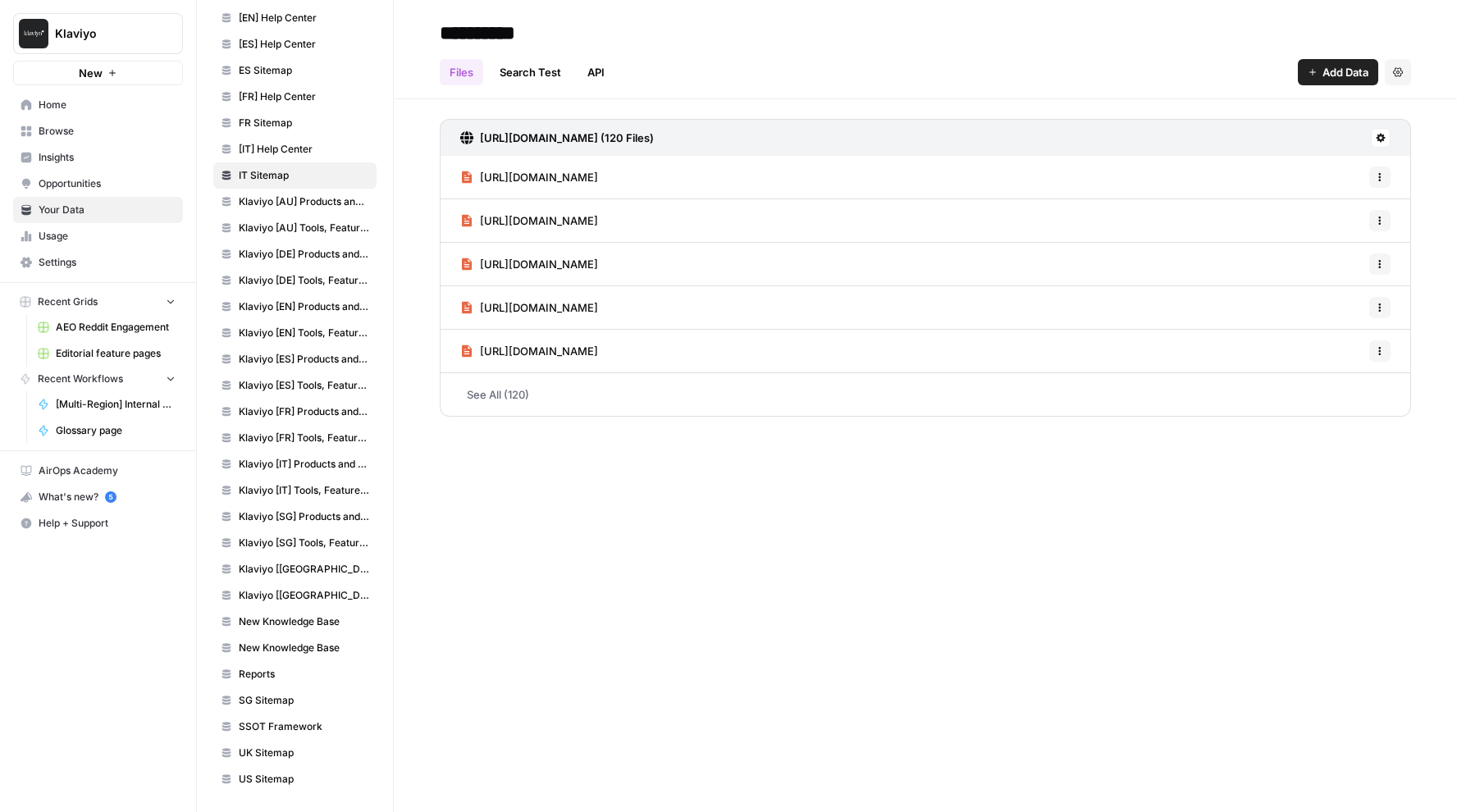
click at [589, 199] on link "[URL][DOMAIN_NAME]" at bounding box center [529, 220] width 137 height 43
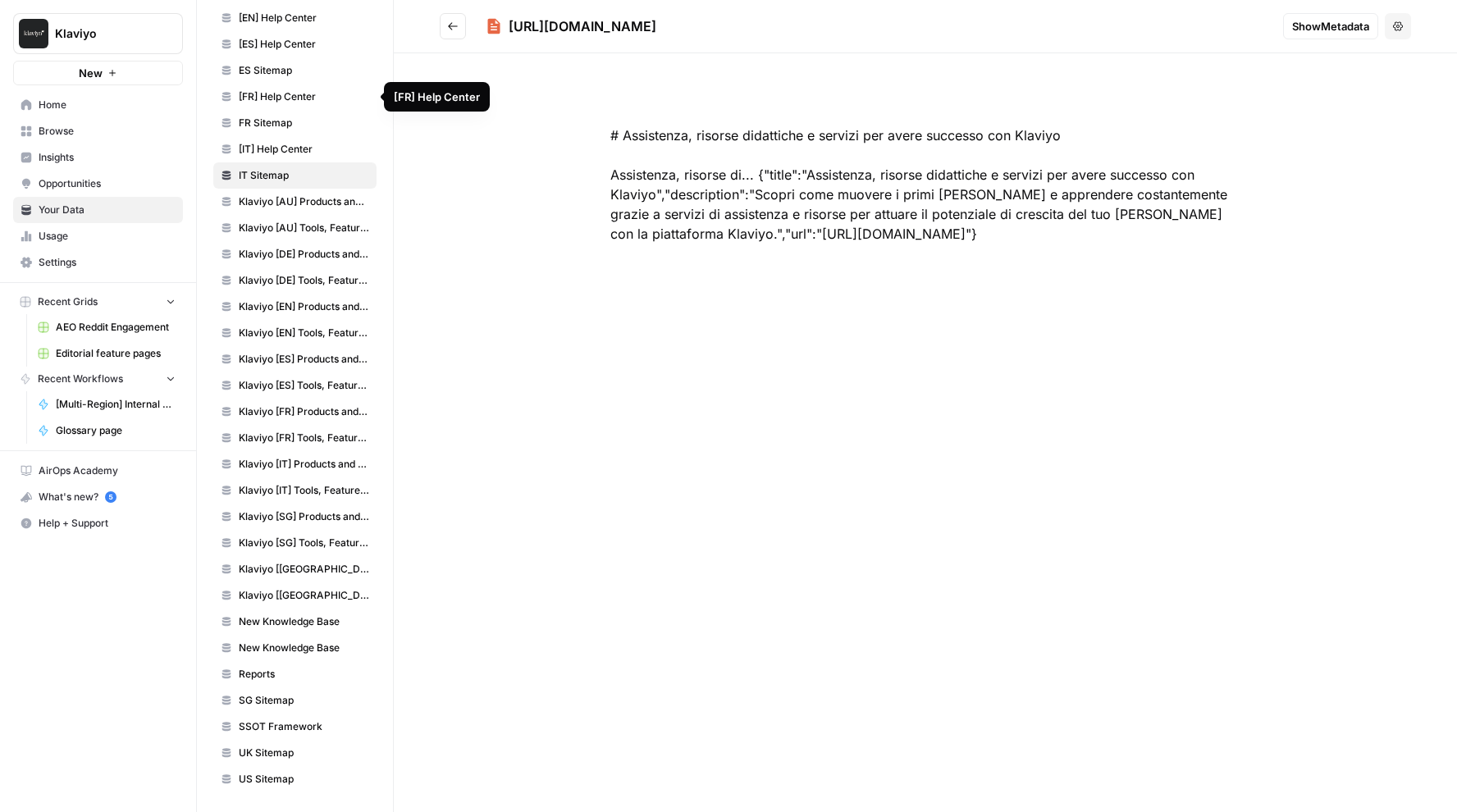
click at [284, 105] on link "[FR] Help Center" at bounding box center [295, 97] width 164 height 26
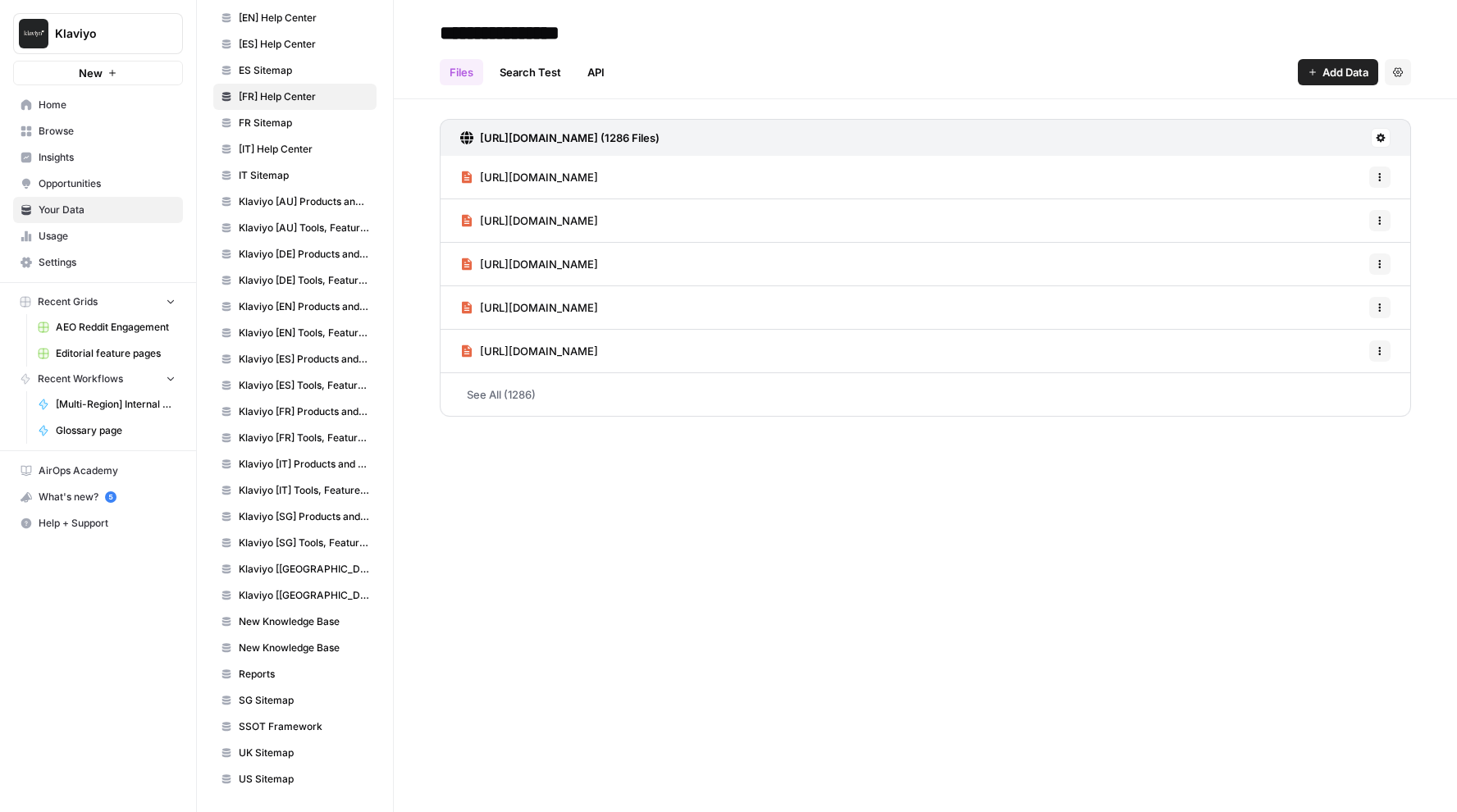
click at [518, 150] on link "[URL][DOMAIN_NAME] (1286 Files)" at bounding box center [559, 137] width 199 height 36
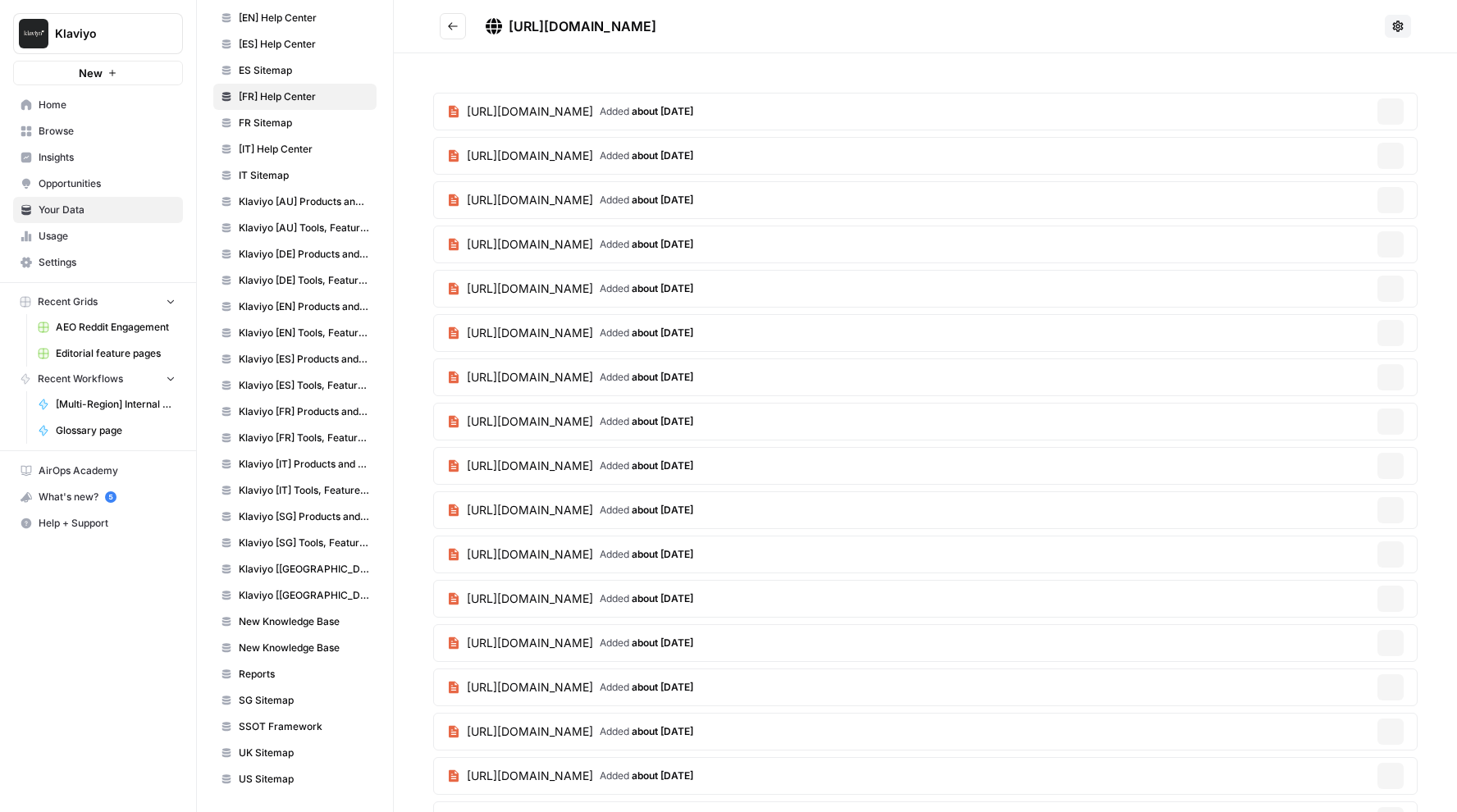
click at [330, 105] on link "[FR] Help Center" at bounding box center [295, 97] width 164 height 26
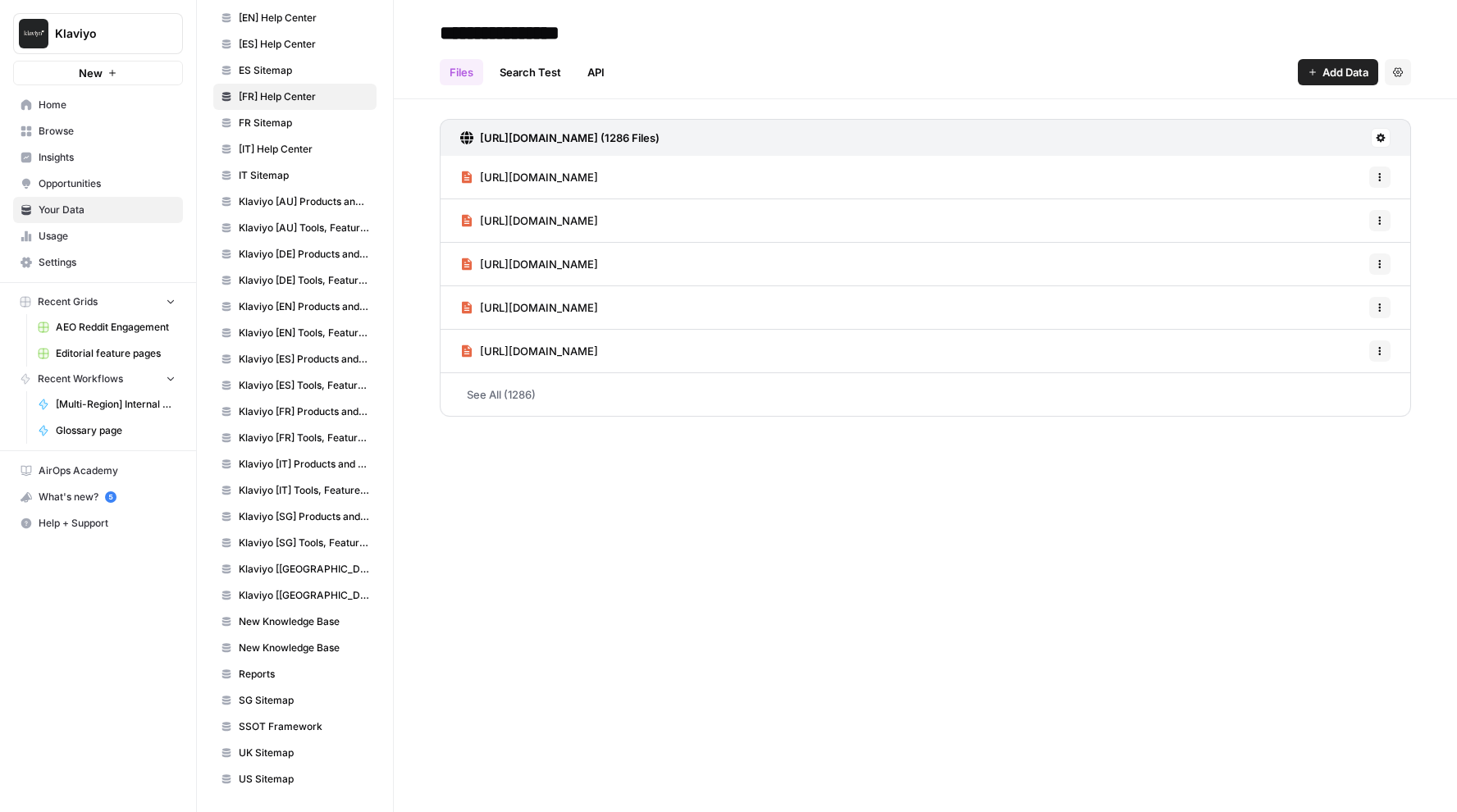
click at [558, 187] on link "[URL][DOMAIN_NAME]" at bounding box center [529, 176] width 137 height 43
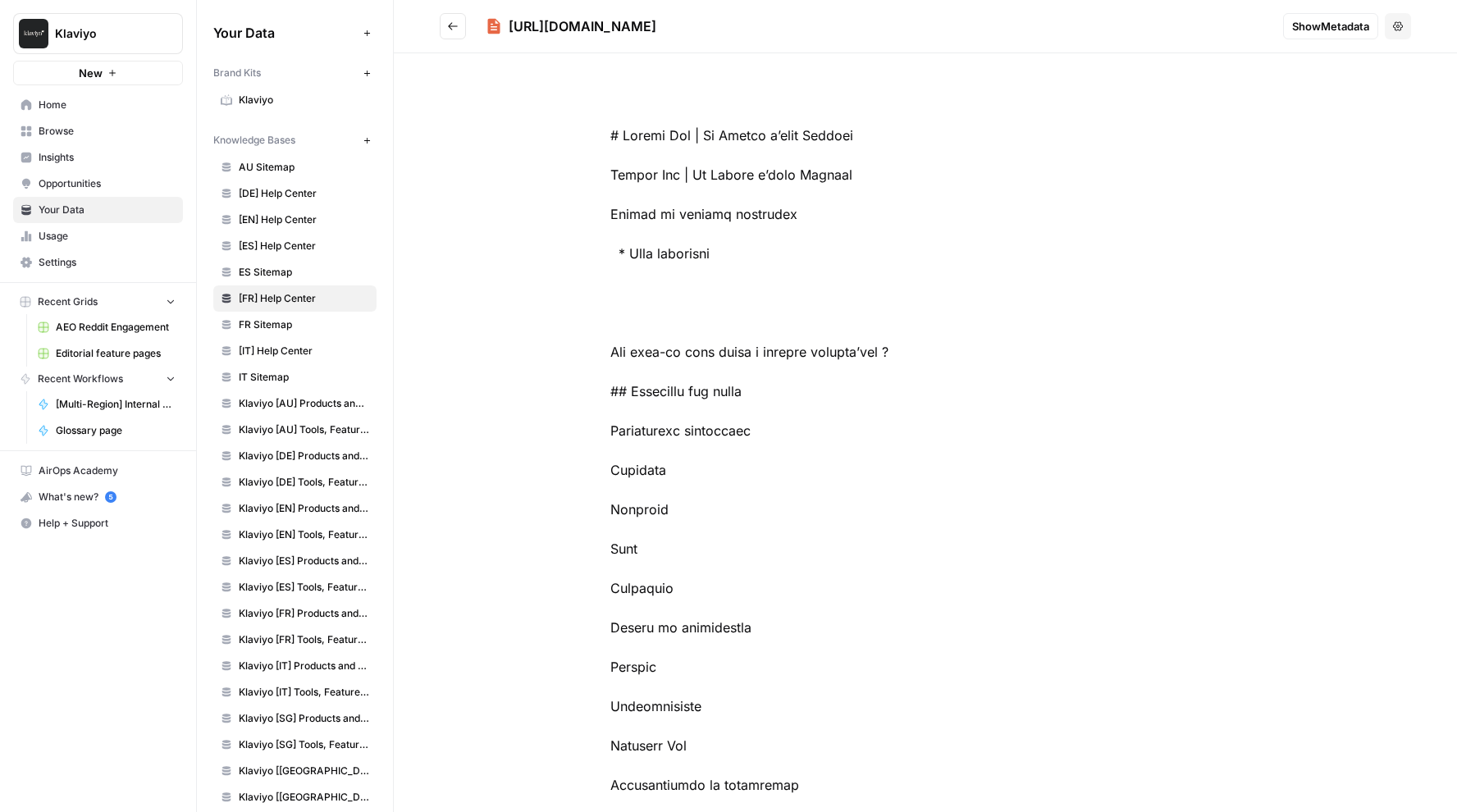
click at [301, 185] on link "[DE] Help Center" at bounding box center [295, 193] width 164 height 26
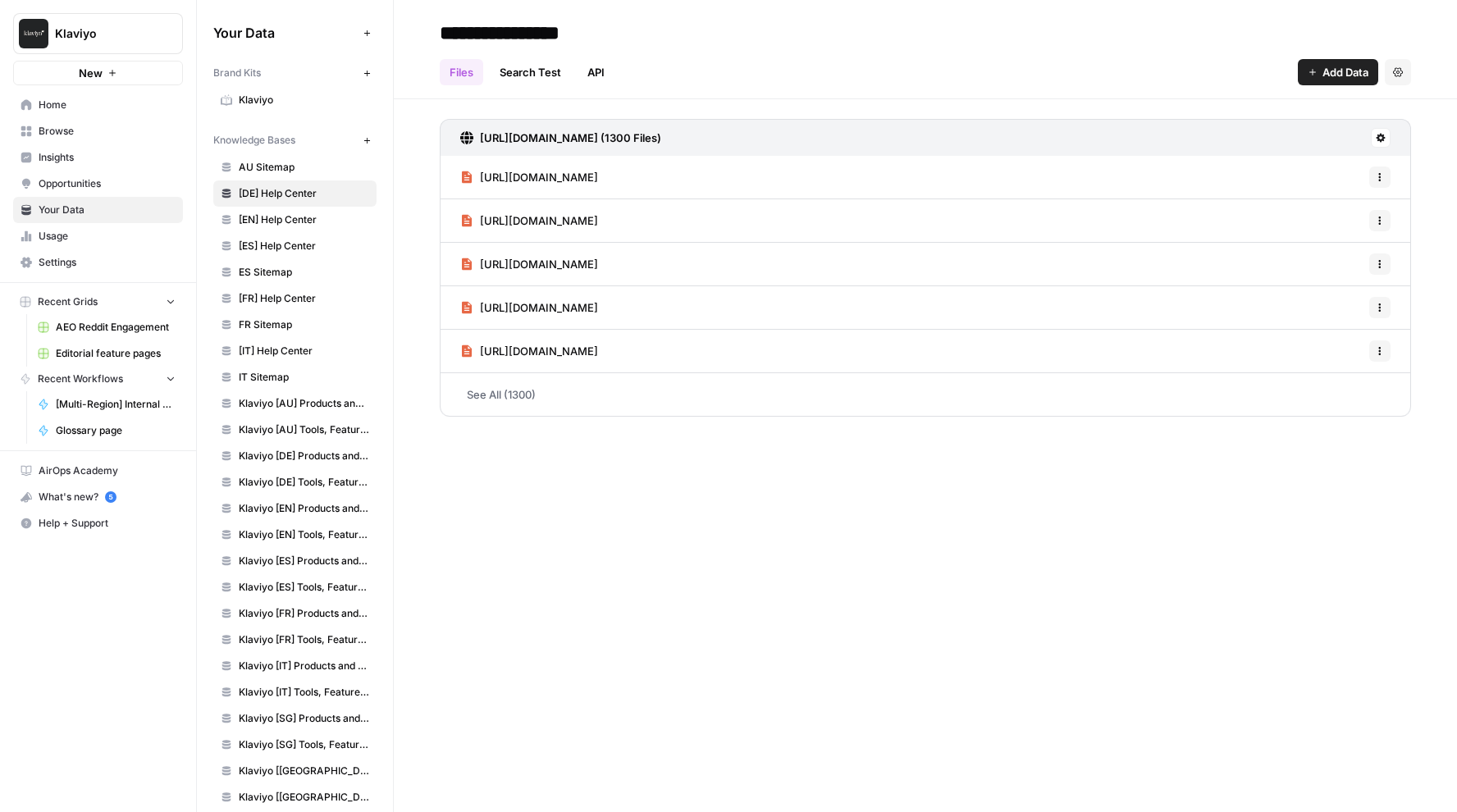
click at [557, 188] on link "[URL][DOMAIN_NAME]" at bounding box center [529, 176] width 137 height 43
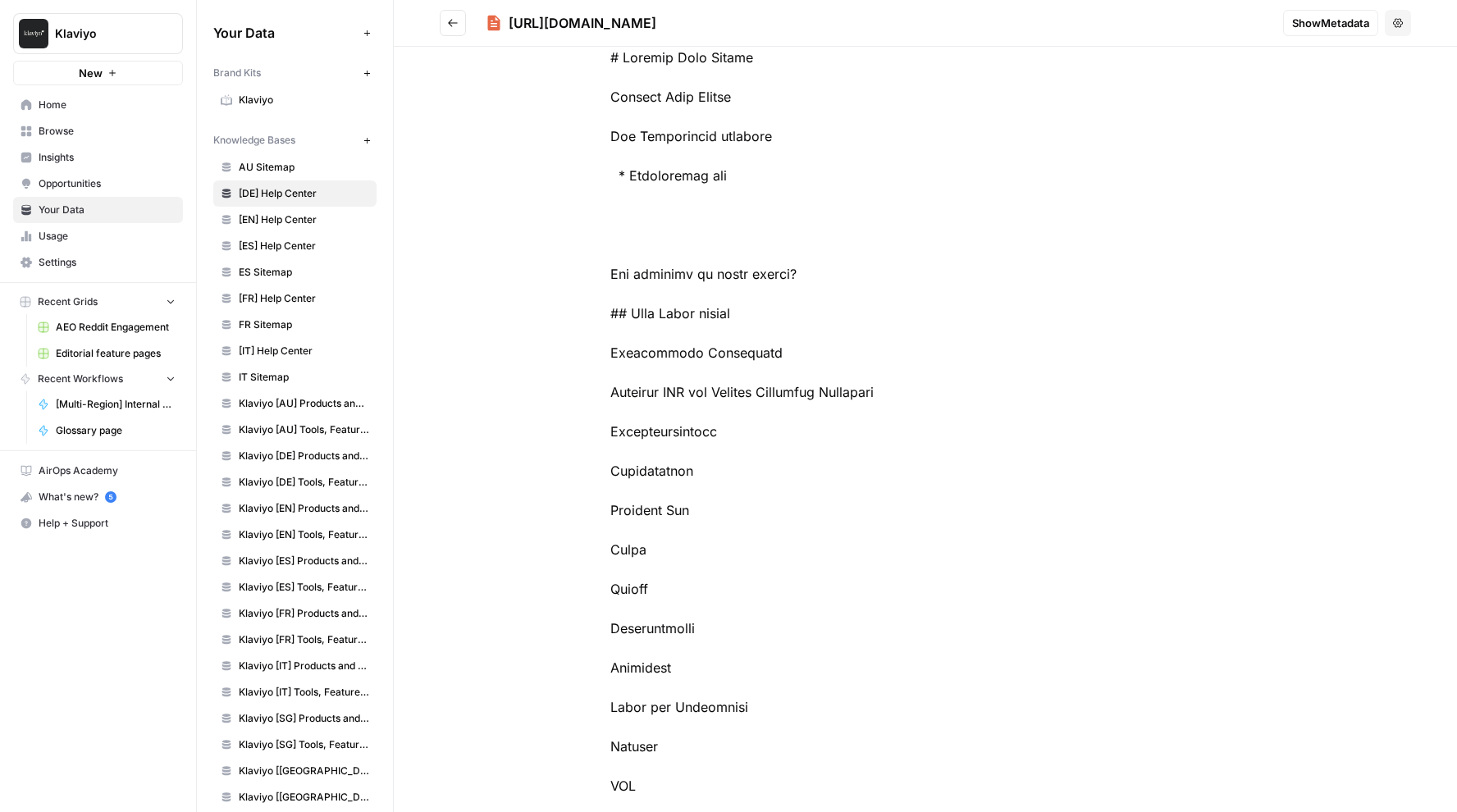
scroll to position [104, 0]
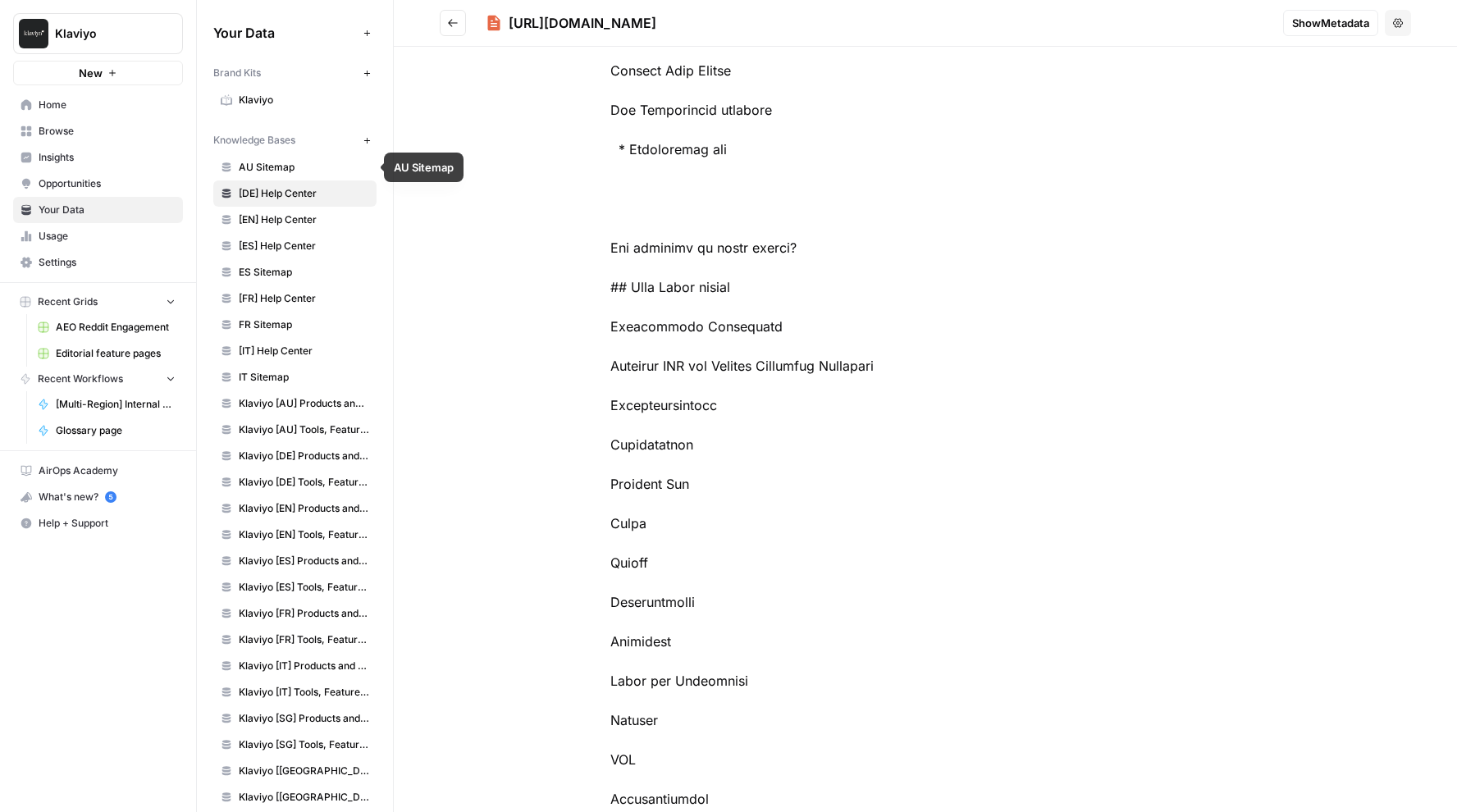
click at [330, 218] on span "[EN] Help Center" at bounding box center [304, 219] width 130 height 15
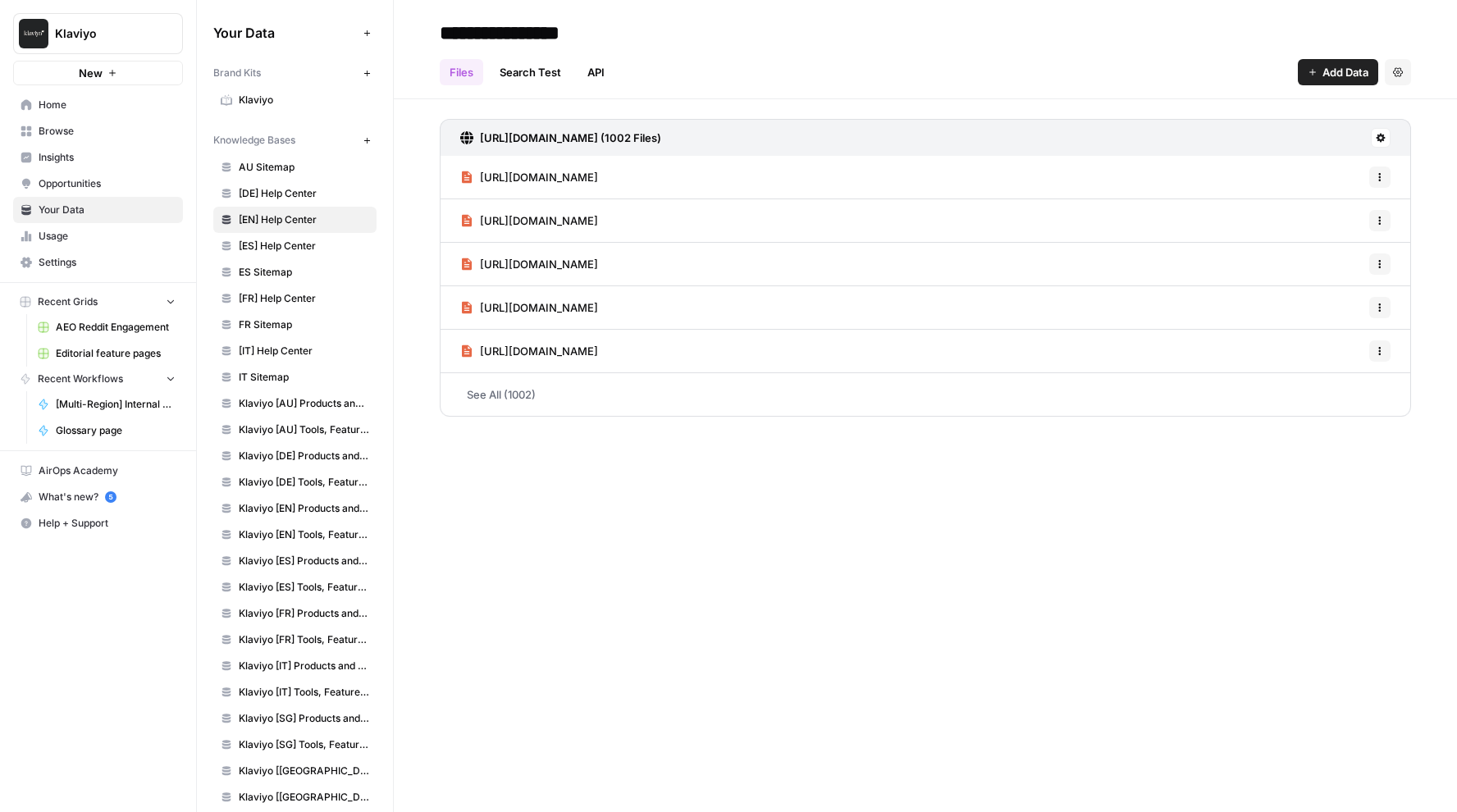
click at [569, 244] on link "[URL][DOMAIN_NAME]" at bounding box center [529, 263] width 137 height 43
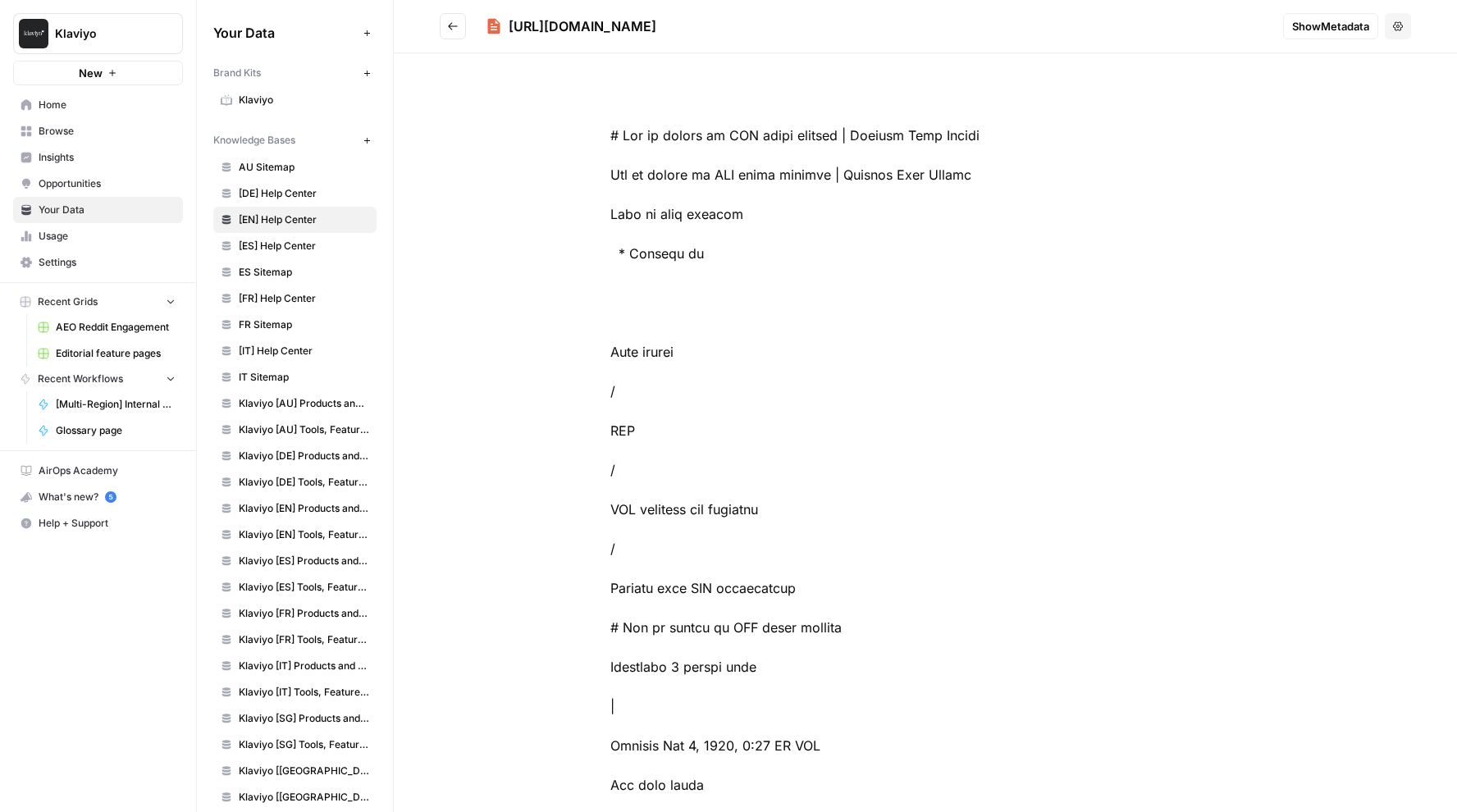
click at [457, 29] on icon "Go back" at bounding box center [452, 26] width 11 height 11
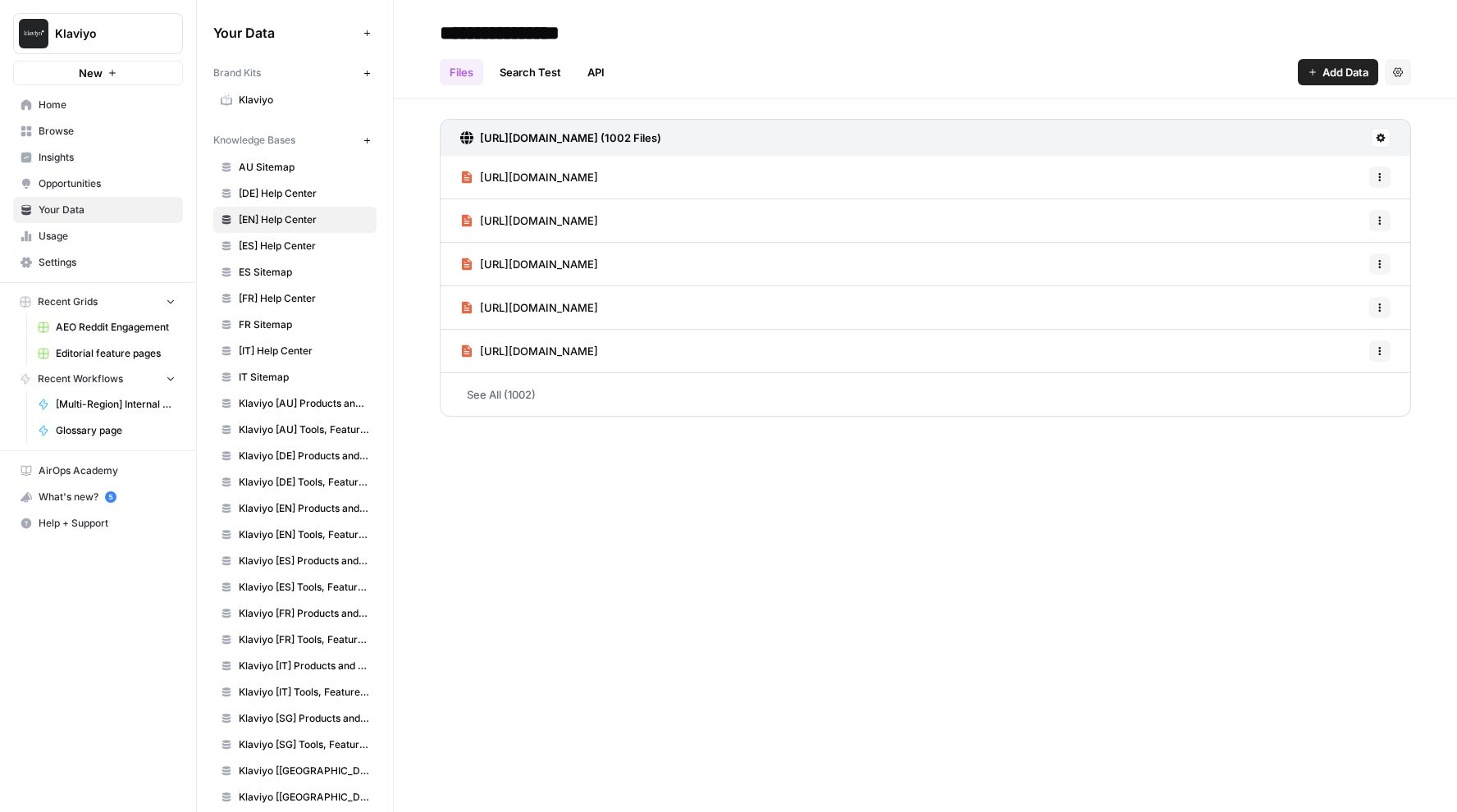
click at [539, 388] on link "See All (1002)" at bounding box center [925, 394] width 972 height 43
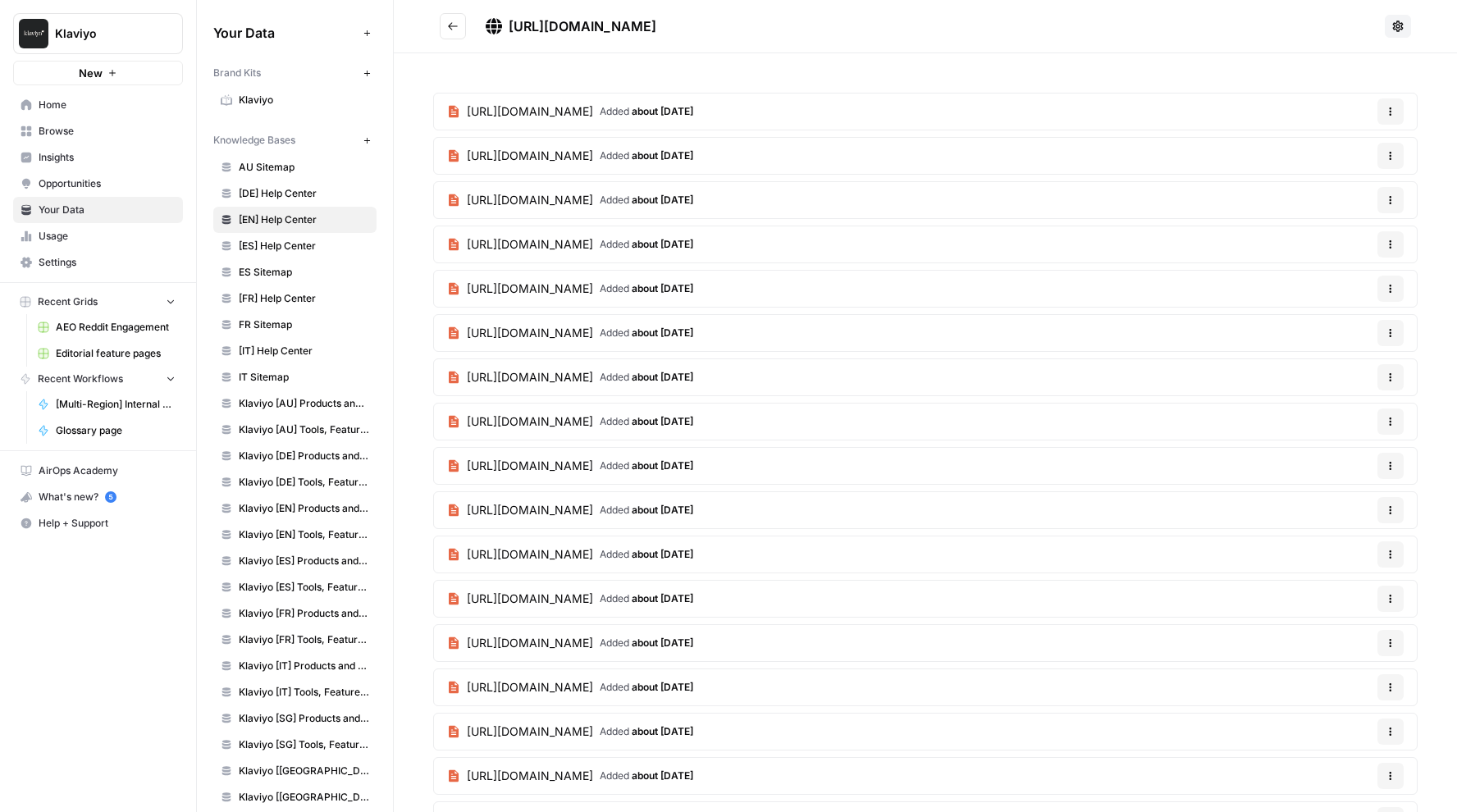
scroll to position [1126, 0]
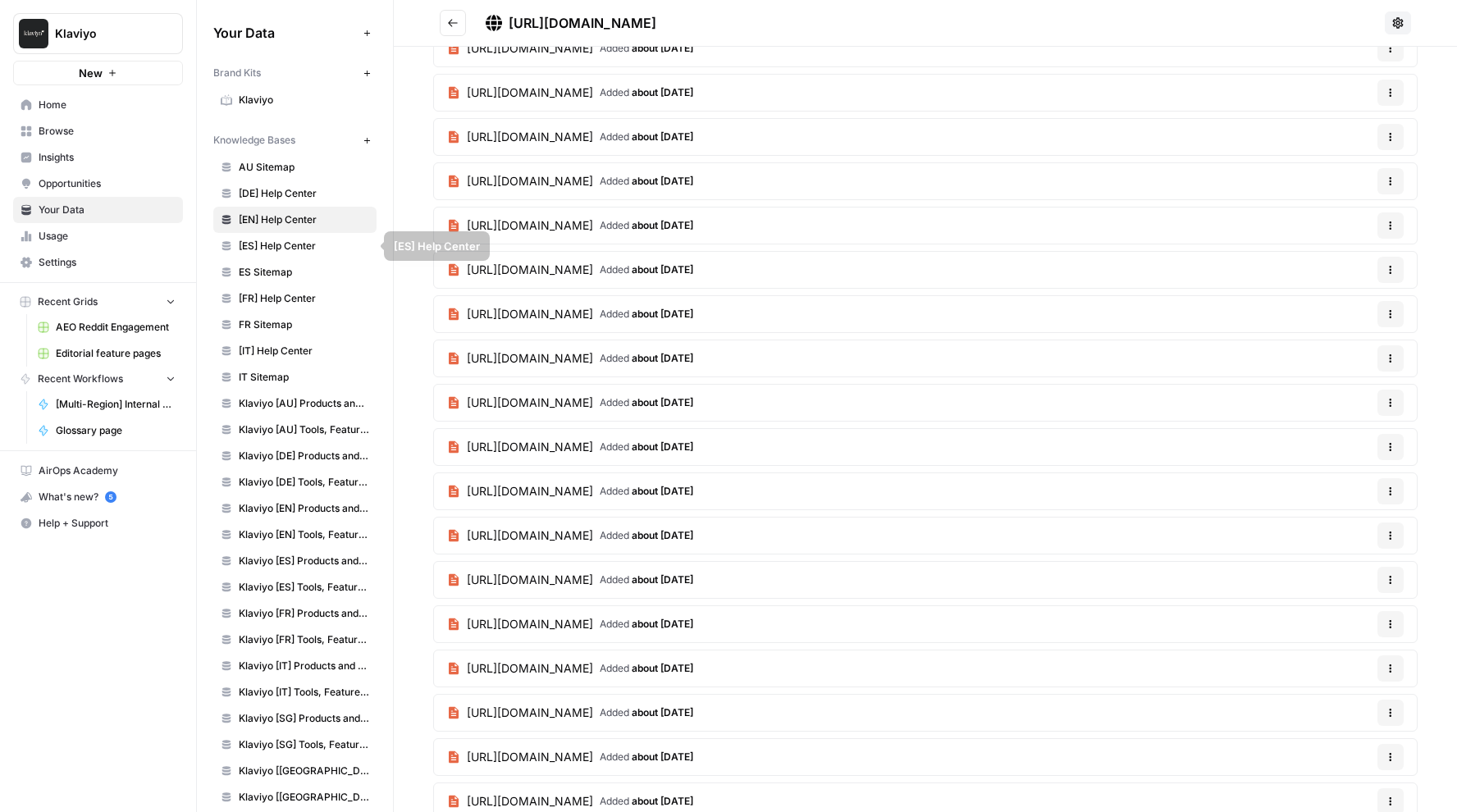
click at [101, 172] on link "Opportunities" at bounding box center [97, 183] width 170 height 26
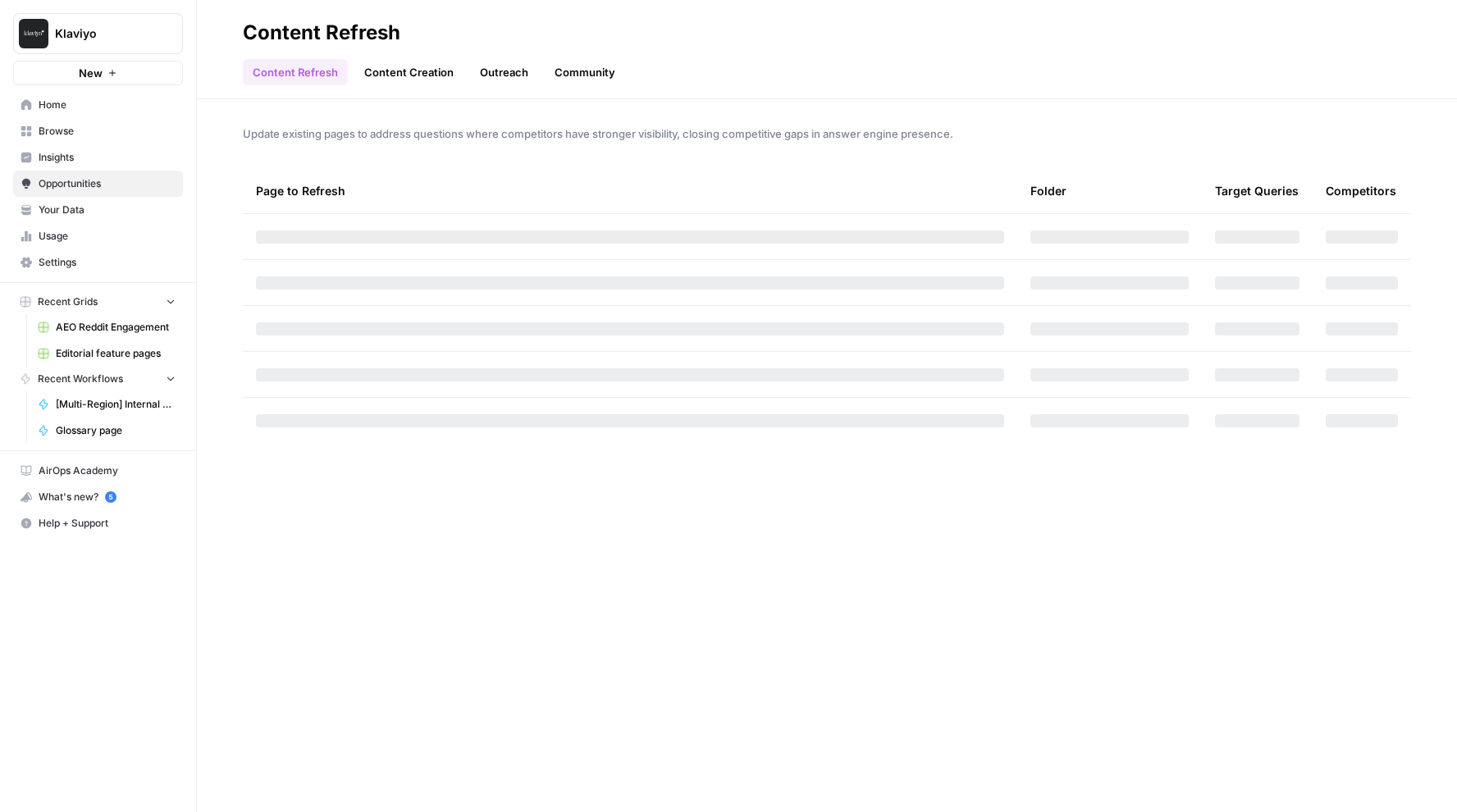
click at [438, 78] on link "Content Creation" at bounding box center [408, 72] width 109 height 26
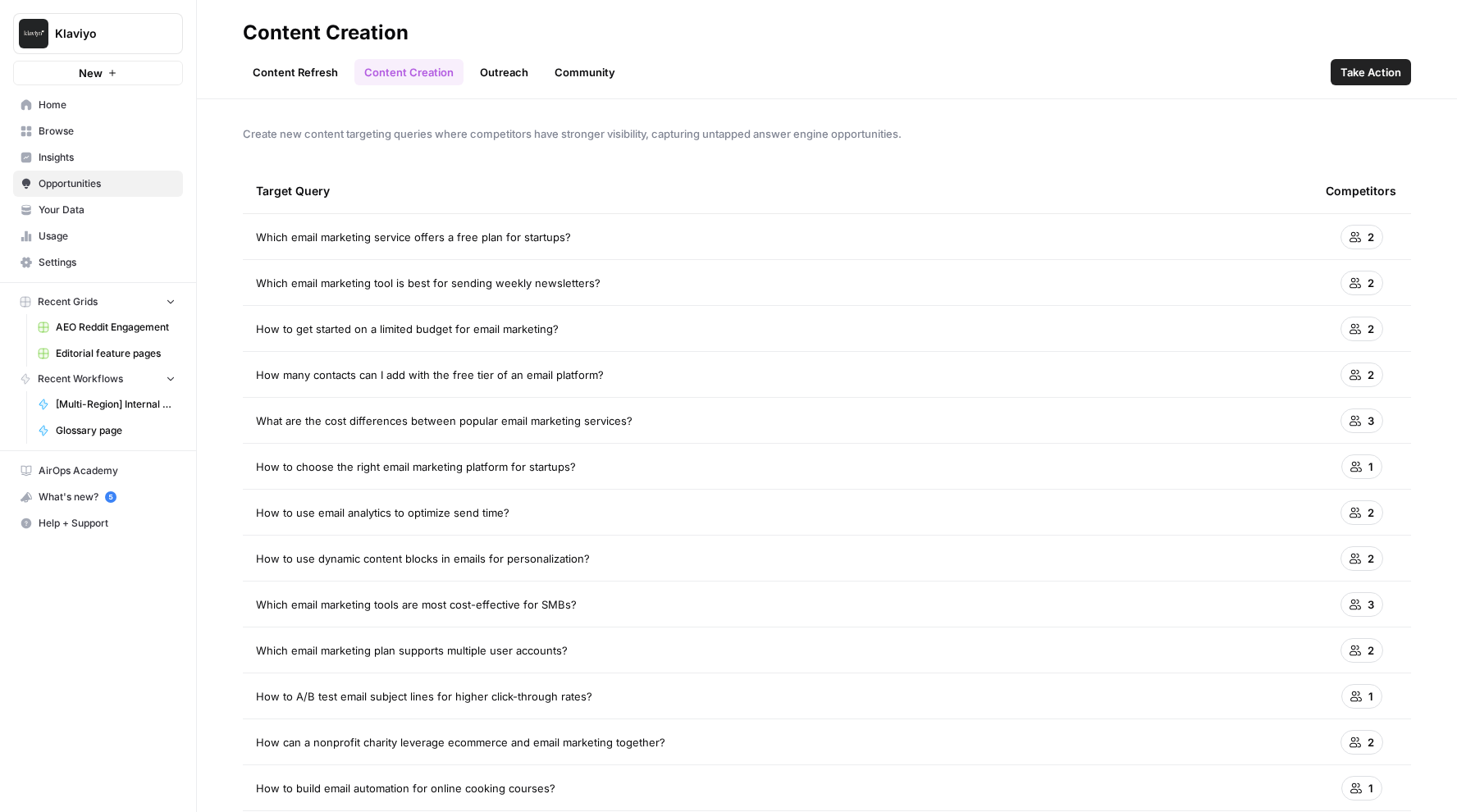
click at [120, 146] on link "Insights" at bounding box center [97, 157] width 170 height 26
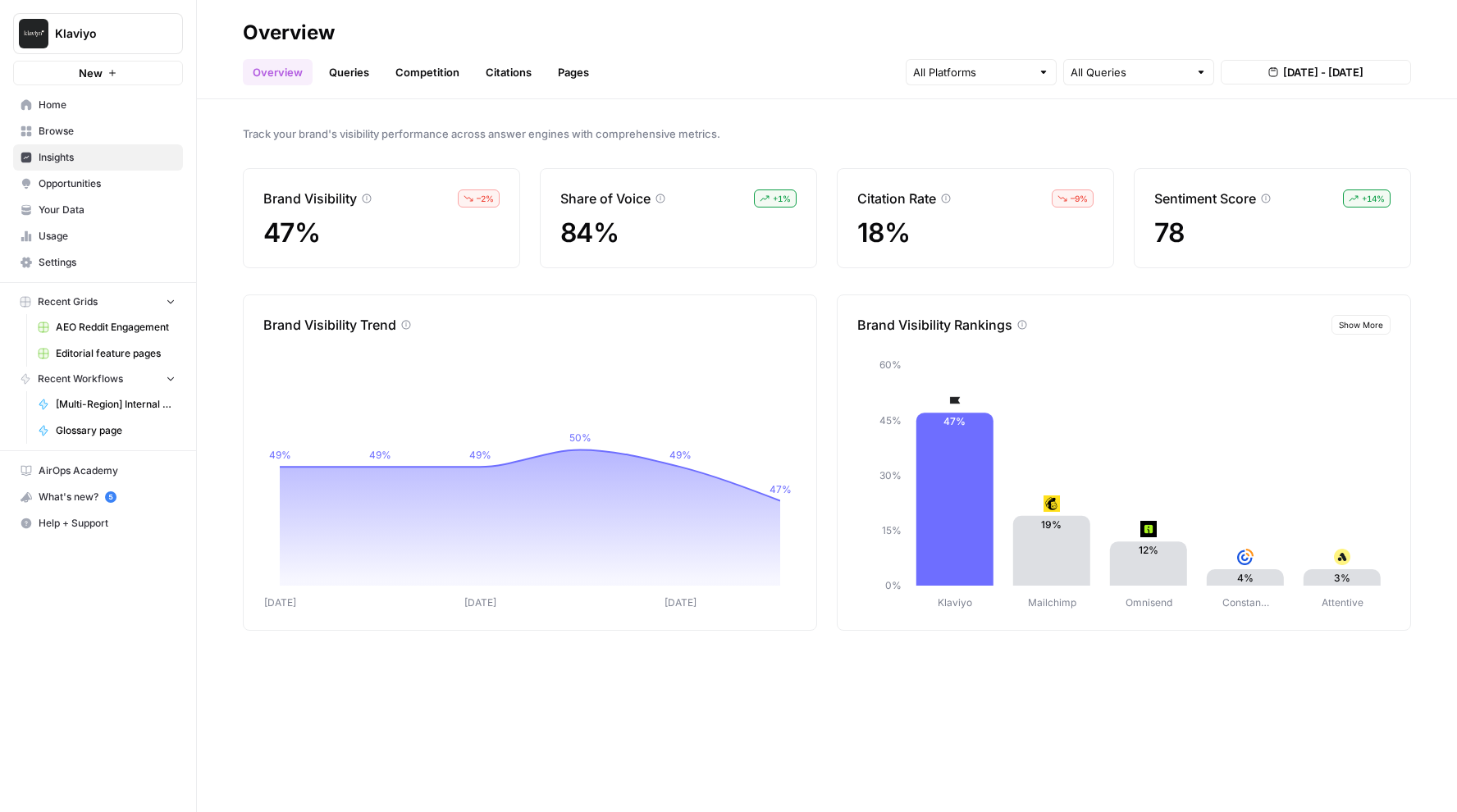
click at [106, 131] on span "Browse" at bounding box center [106, 130] width 137 height 15
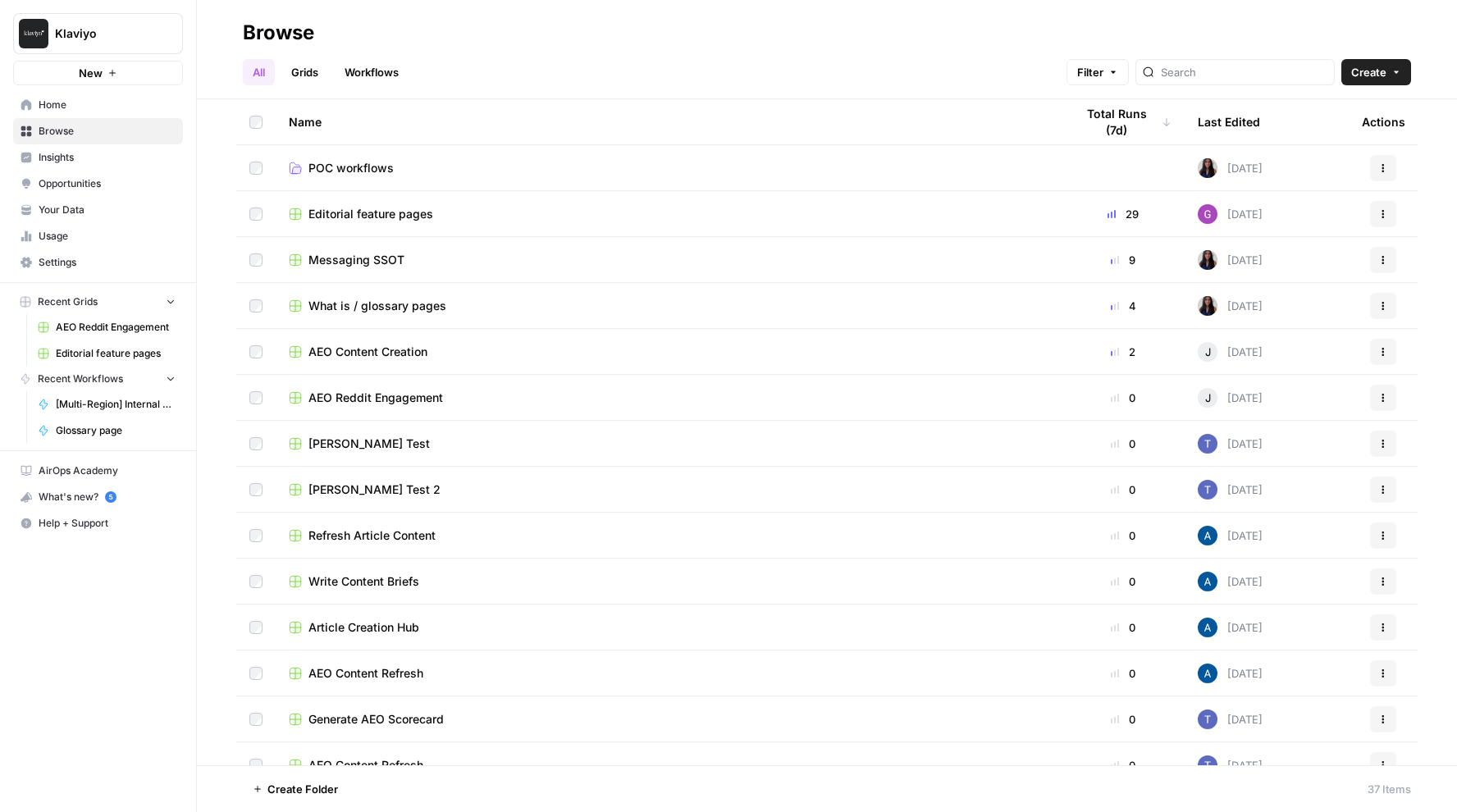
click at [117, 148] on link "Insights" at bounding box center [97, 157] width 170 height 26
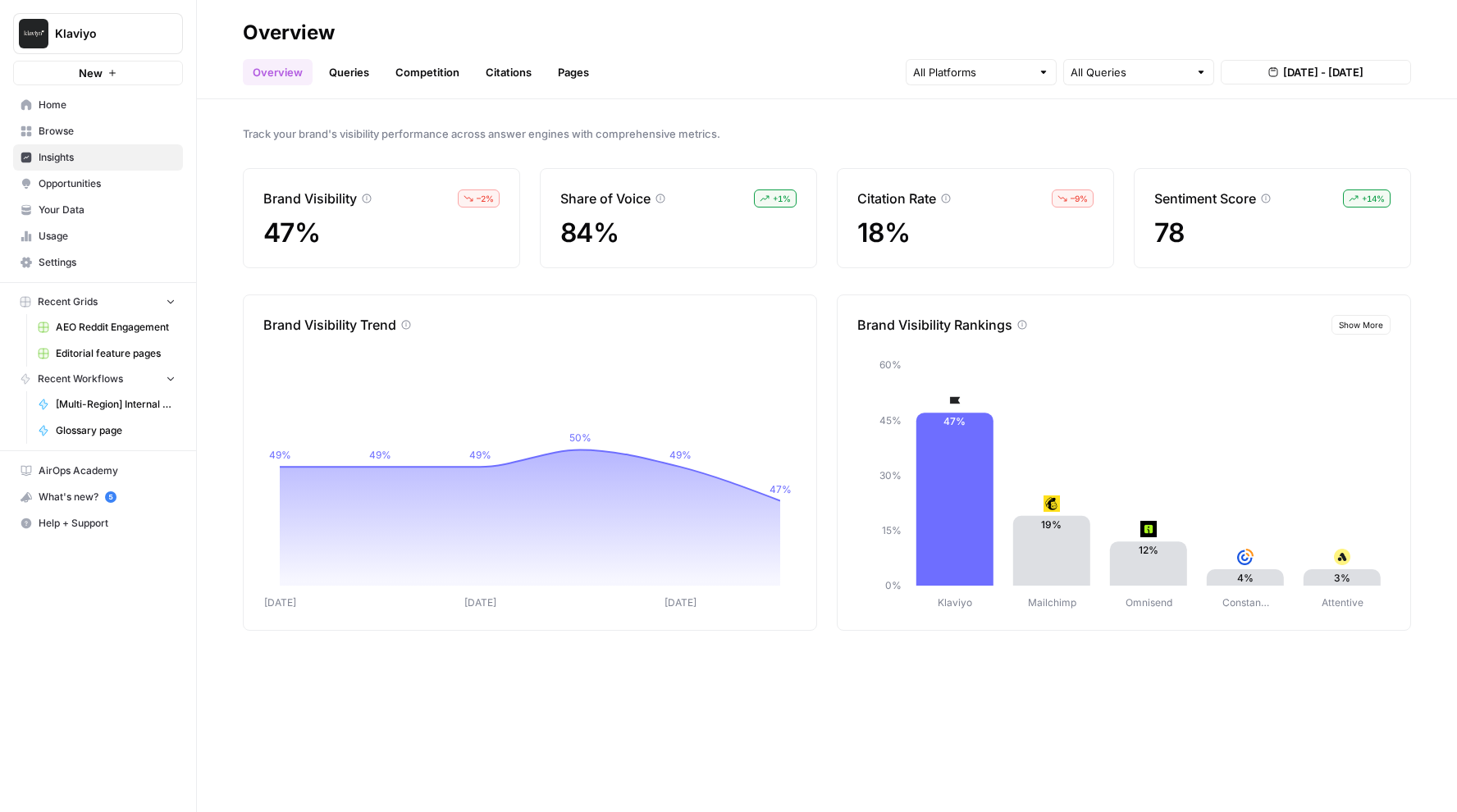
click at [172, 376] on icon "button" at bounding box center [170, 377] width 11 height 11
click at [174, 296] on icon "button" at bounding box center [170, 300] width 11 height 11
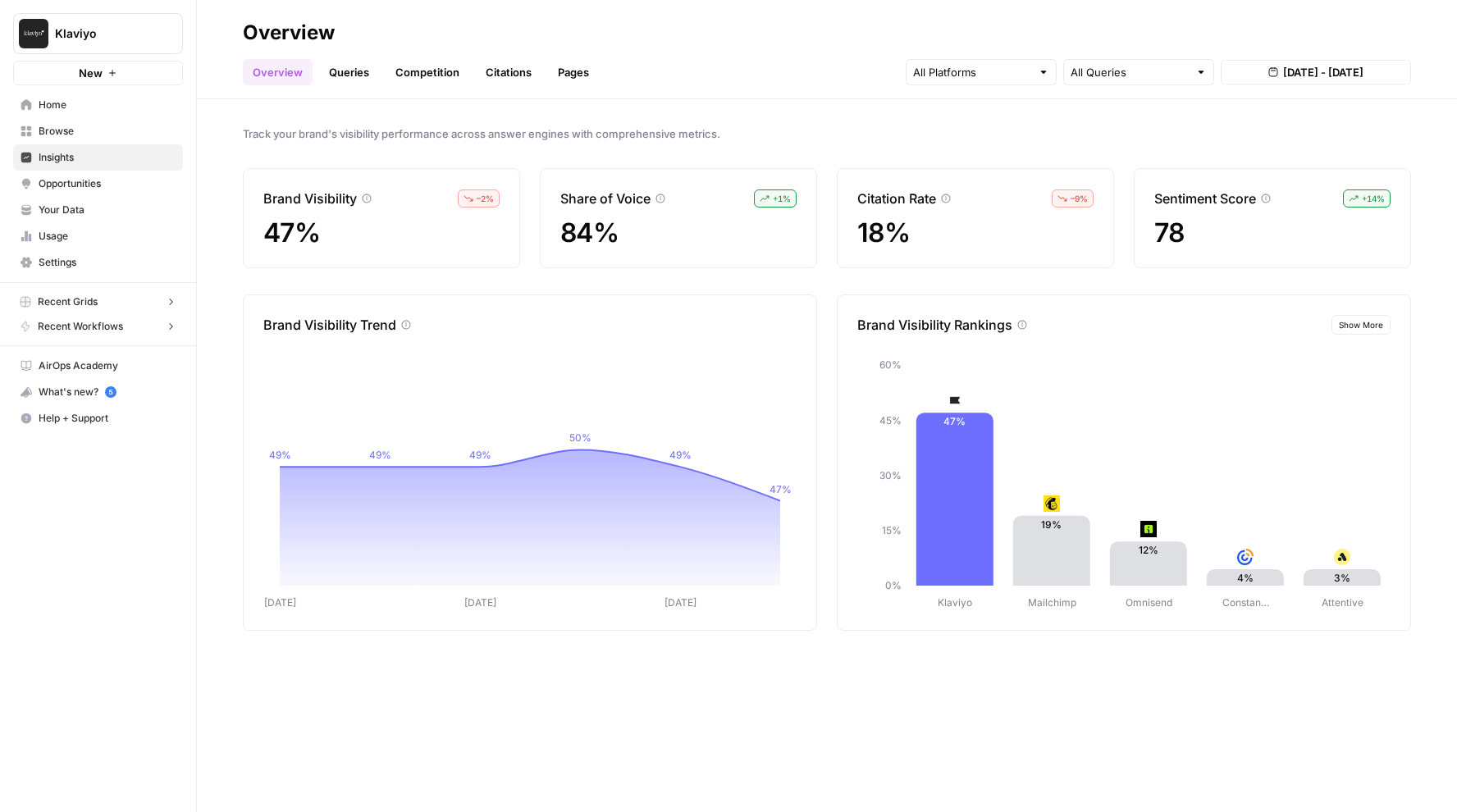
click at [1041, 25] on h2 "Overview" at bounding box center [826, 33] width 1168 height 26
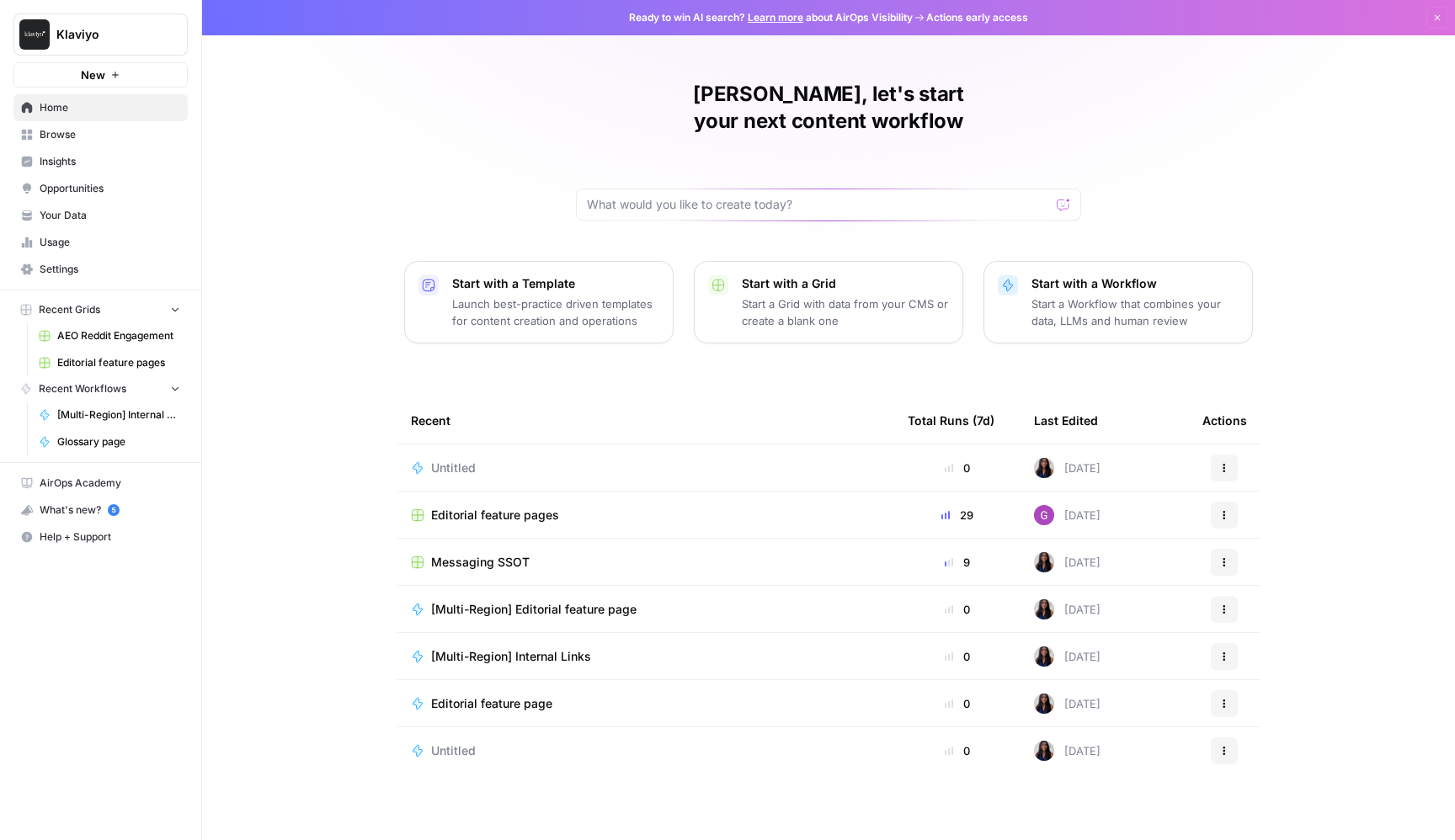
click at [29, 143] on link "Browse" at bounding box center [100, 135] width 174 height 27
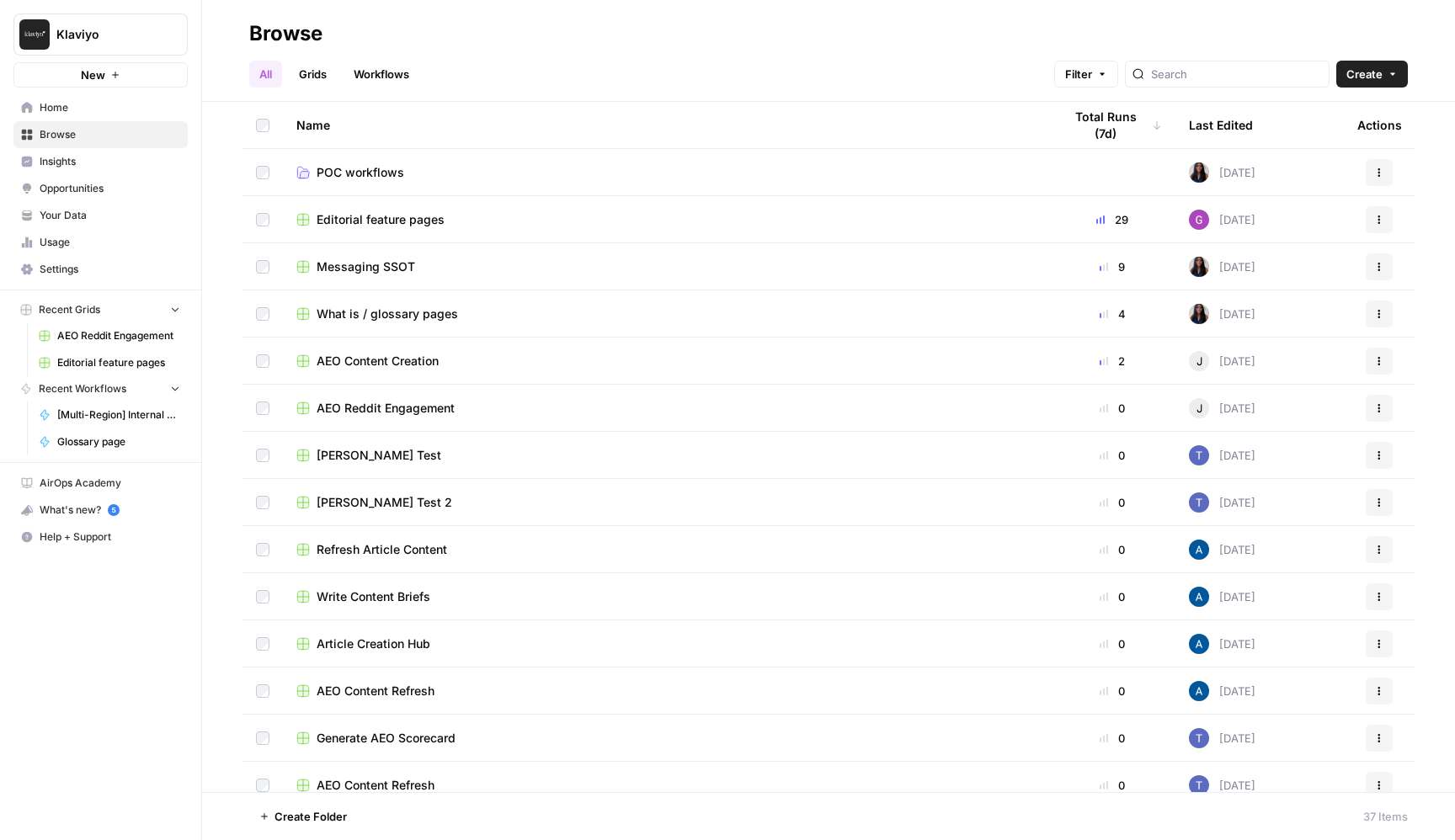
click at [312, 64] on link "Grids" at bounding box center [312, 74] width 48 height 27
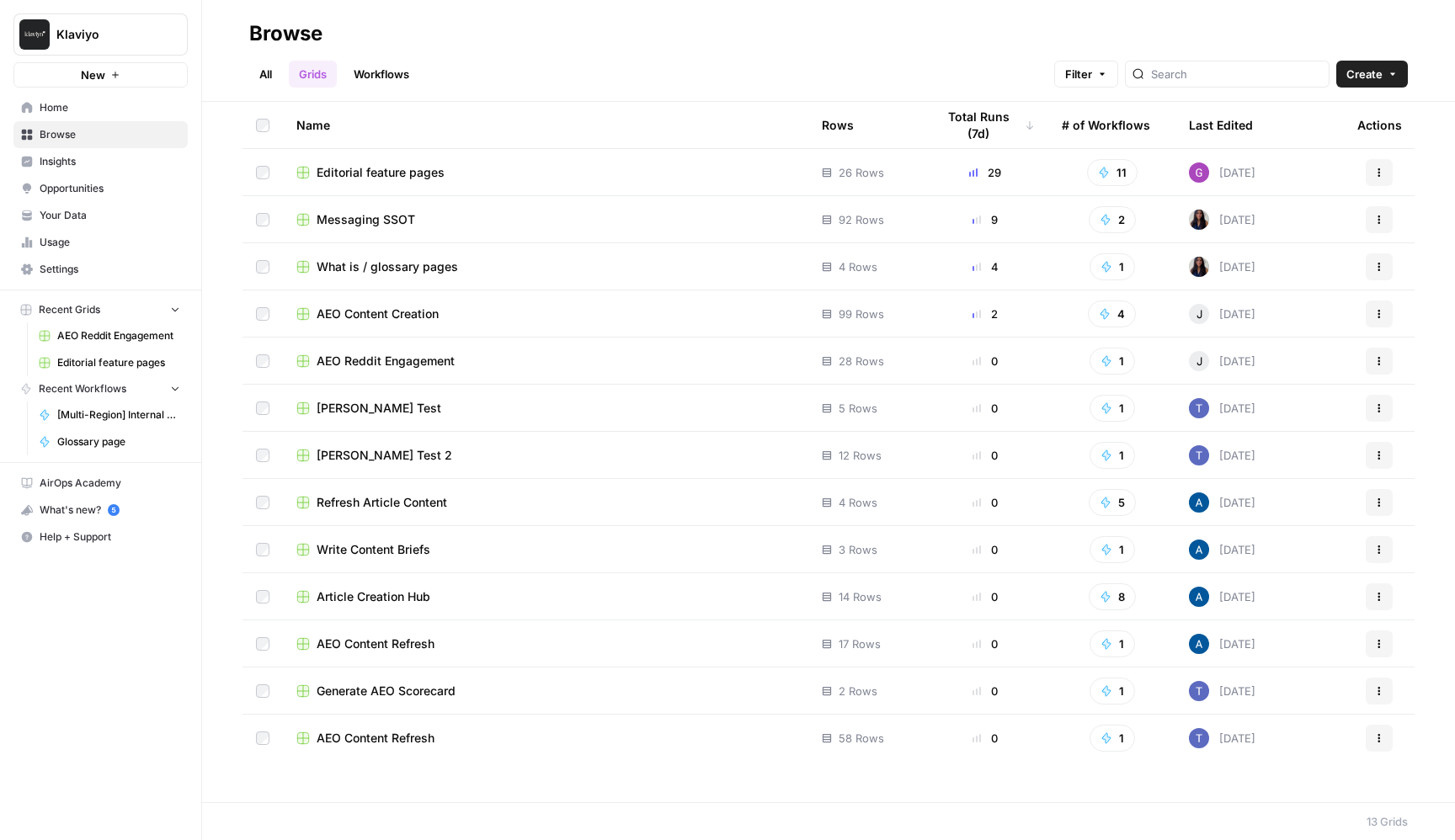
click at [371, 78] on link "Workflows" at bounding box center [381, 74] width 76 height 27
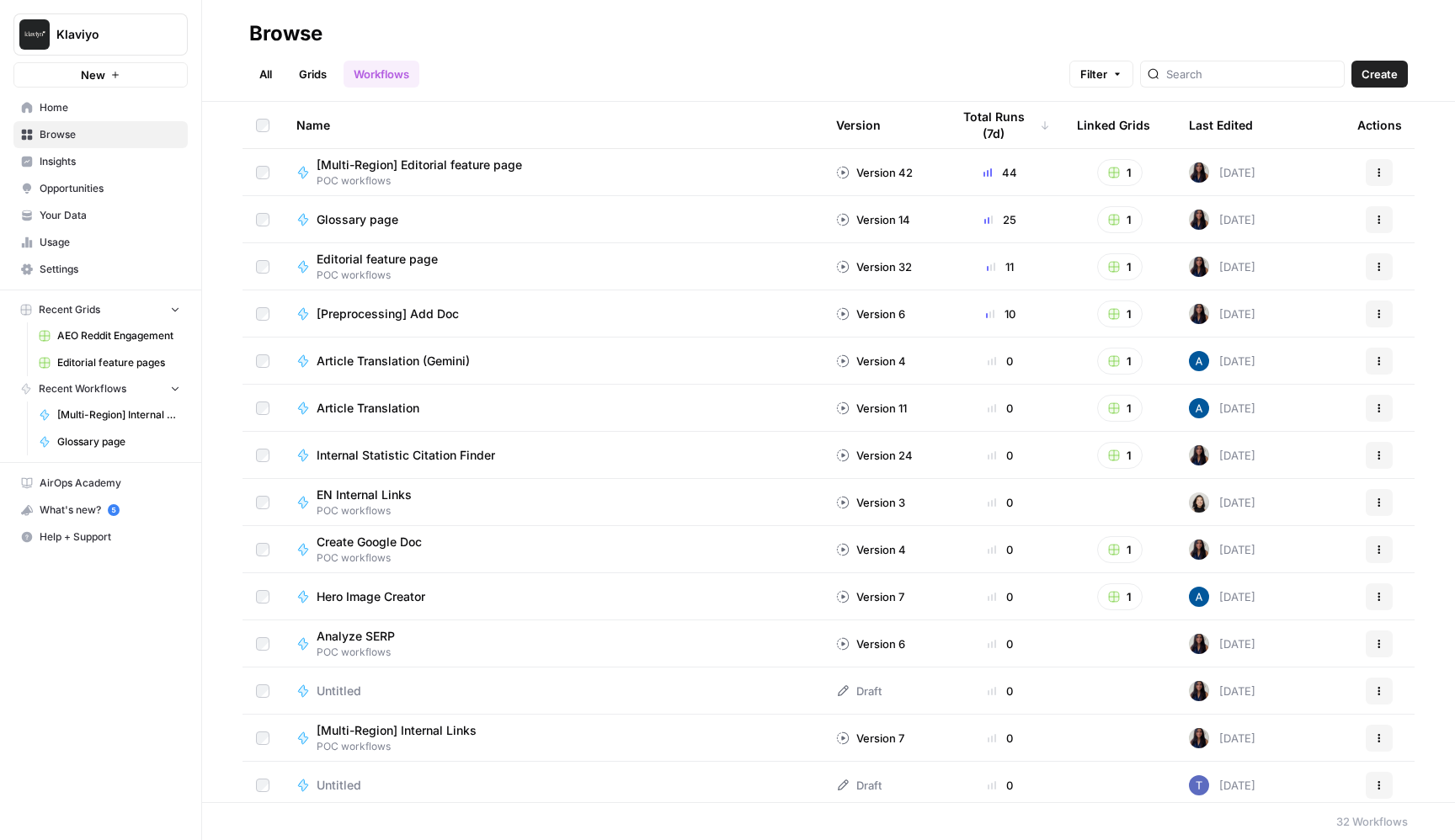
click at [260, 70] on link "All" at bounding box center [265, 74] width 33 height 27
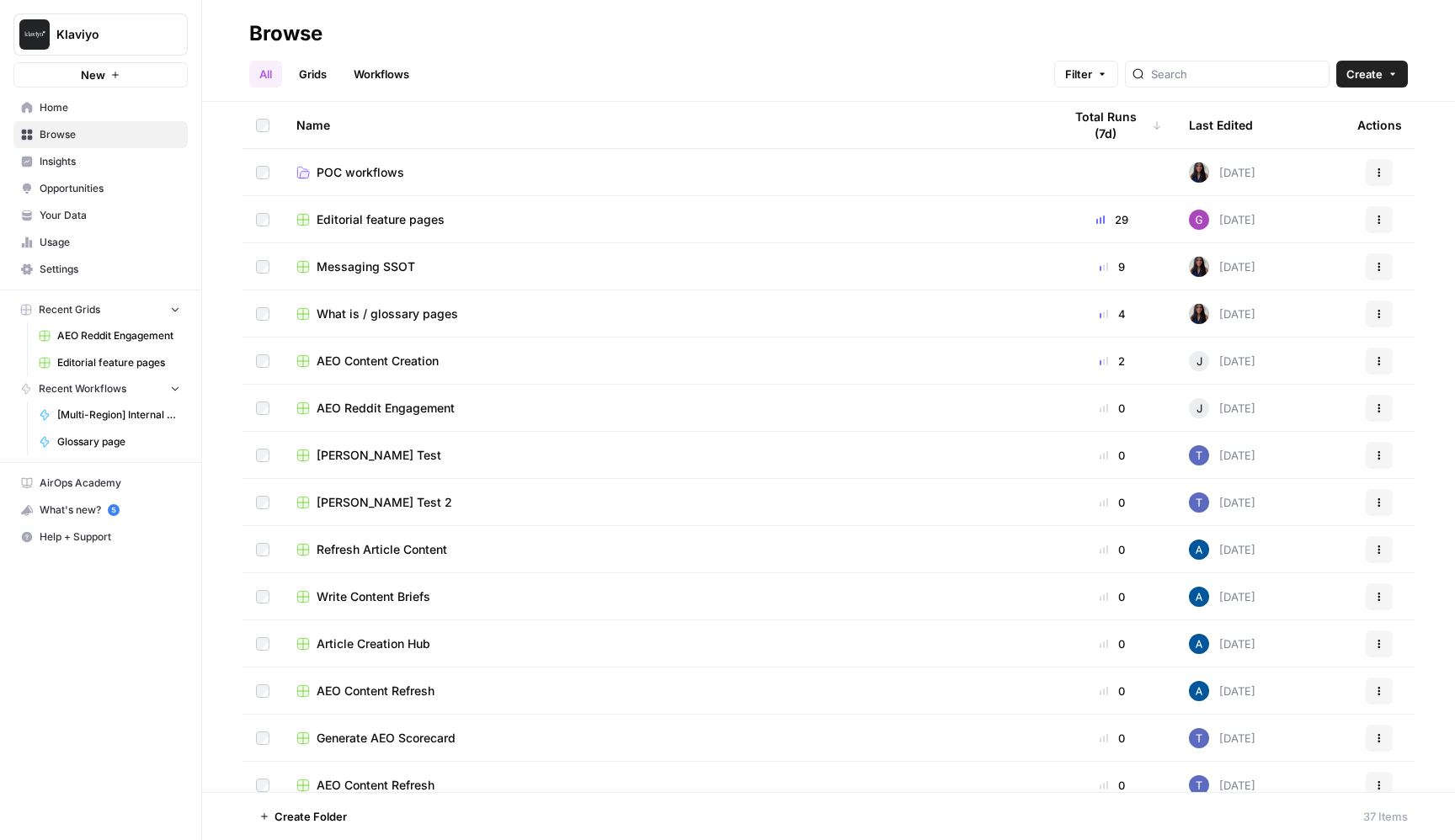
click at [378, 237] on td "Editorial feature pages" at bounding box center [666, 220] width 766 height 46
click at [374, 223] on span "Editorial feature pages" at bounding box center [380, 220] width 128 height 17
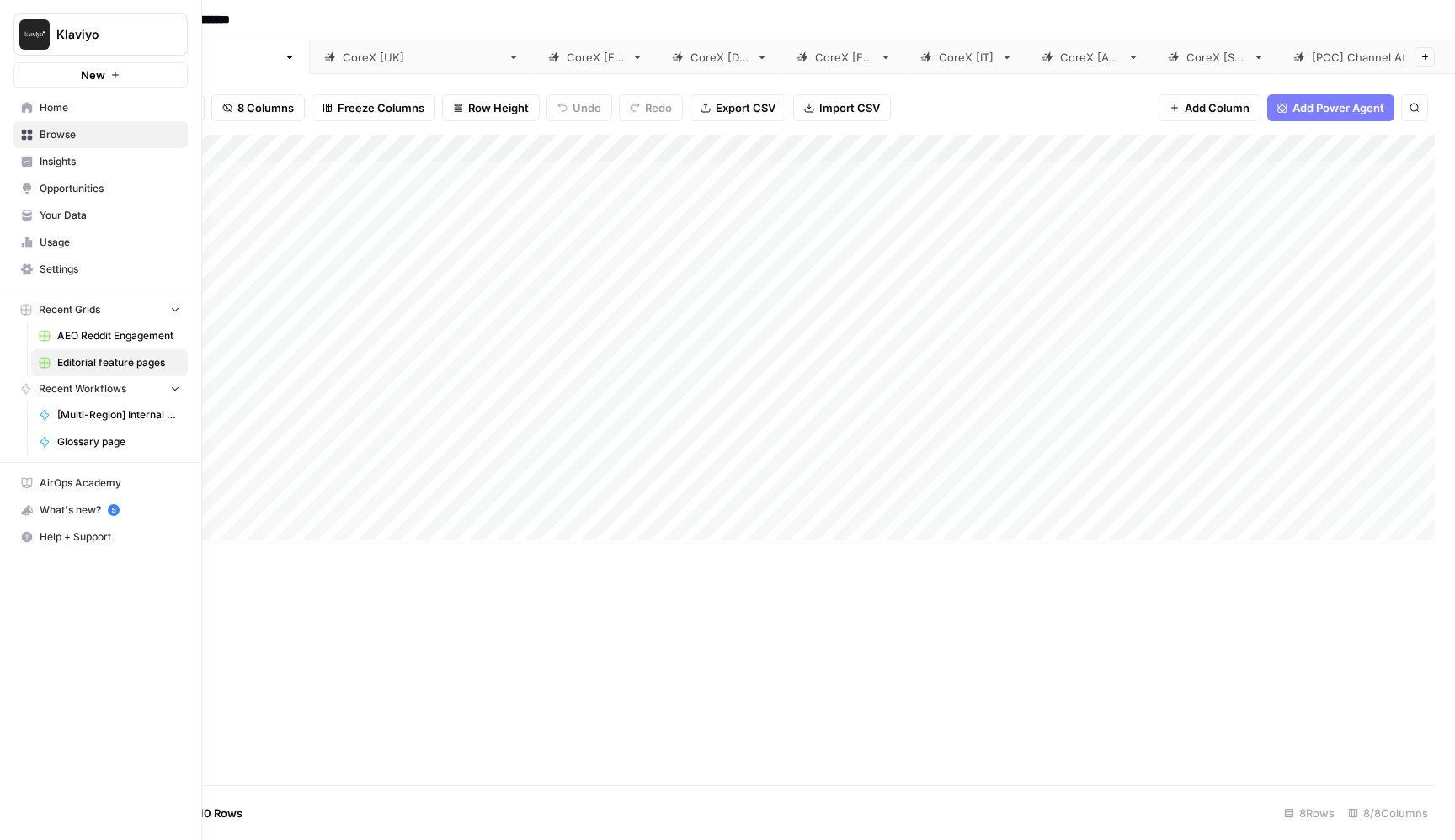
click at [43, 213] on span "Your Data" at bounding box center [109, 215] width 140 height 15
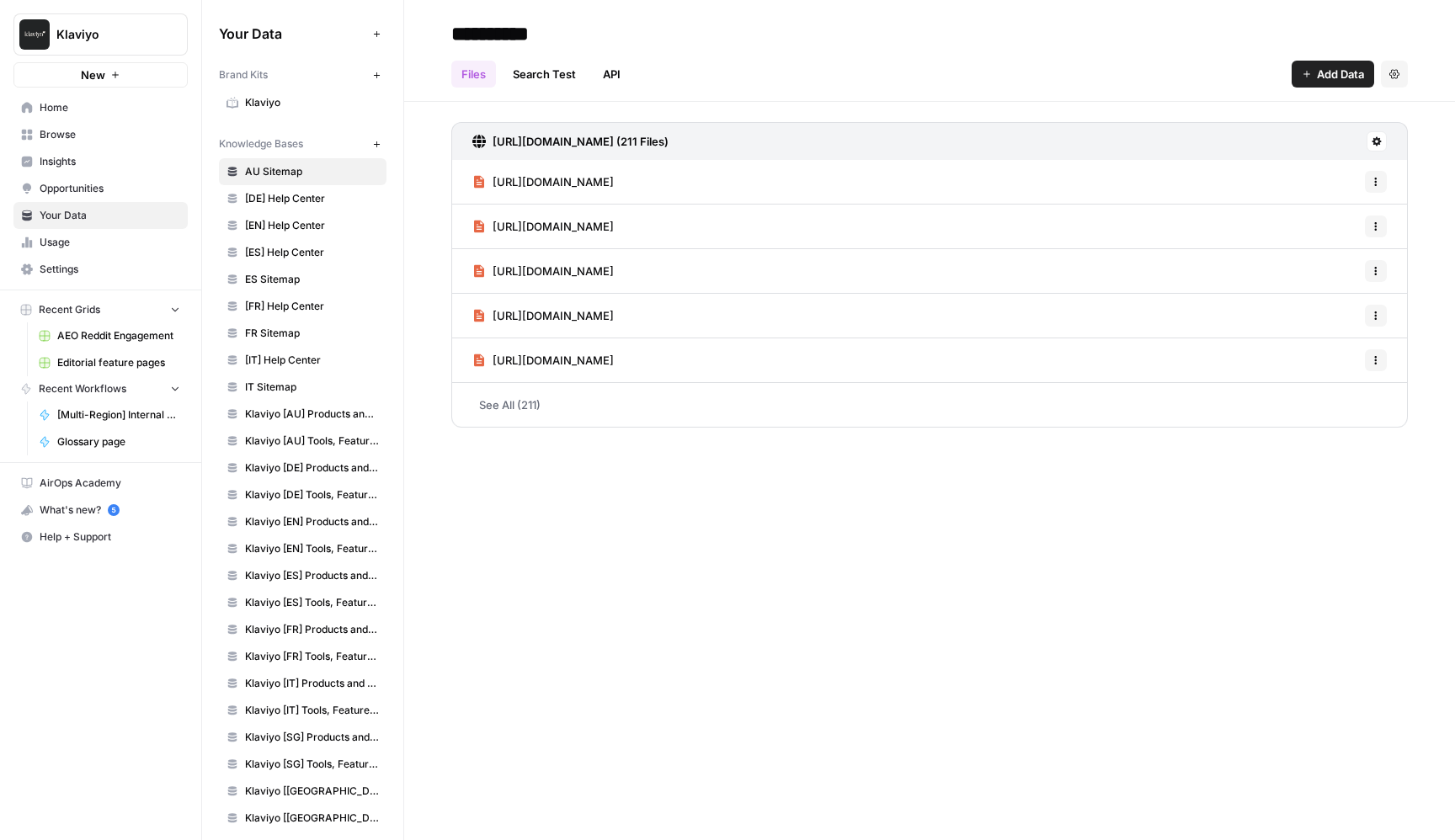
click at [52, 184] on span "Opportunities" at bounding box center [109, 188] width 140 height 15
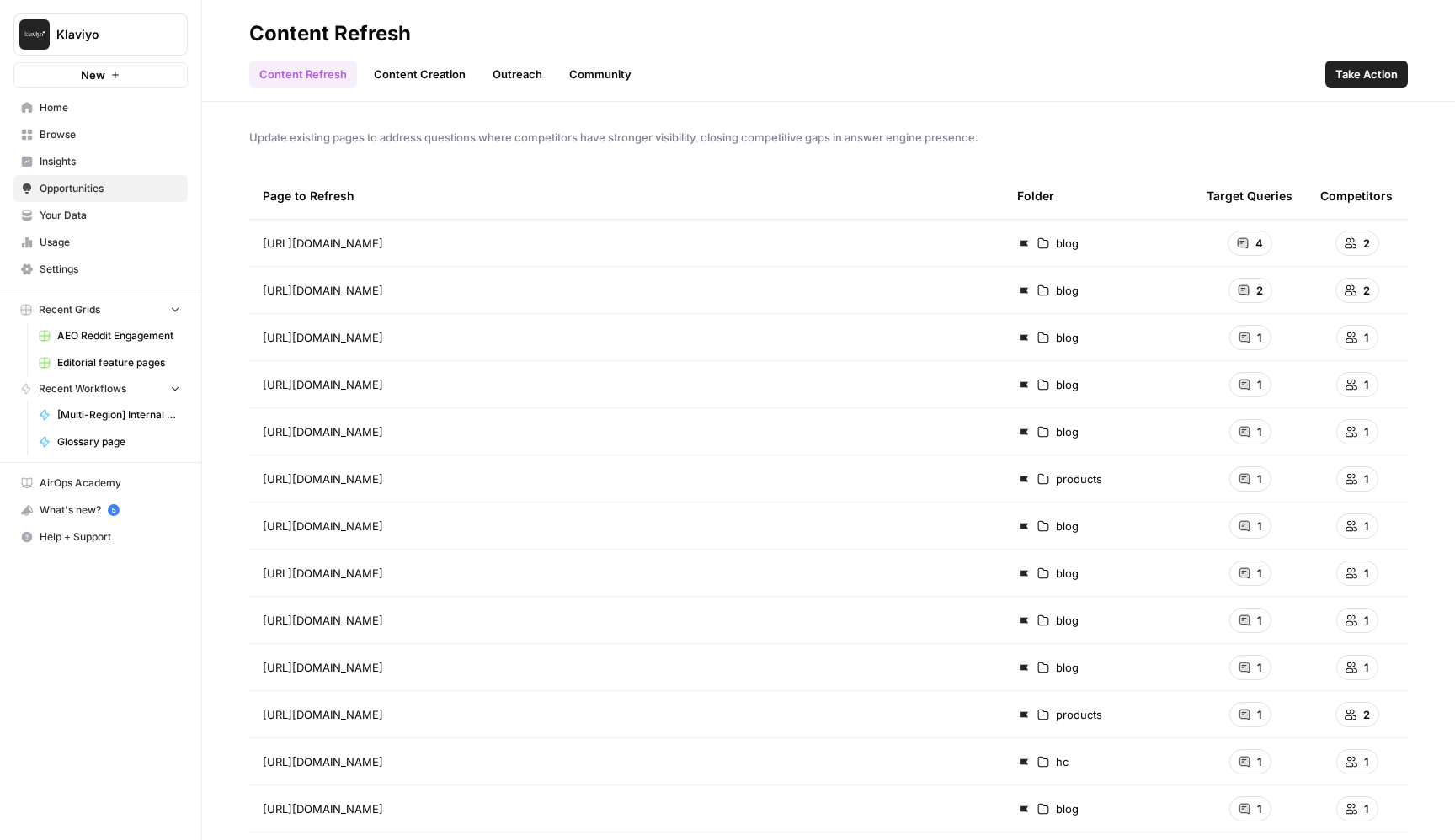
click at [52, 167] on span "Insights" at bounding box center [109, 162] width 140 height 15
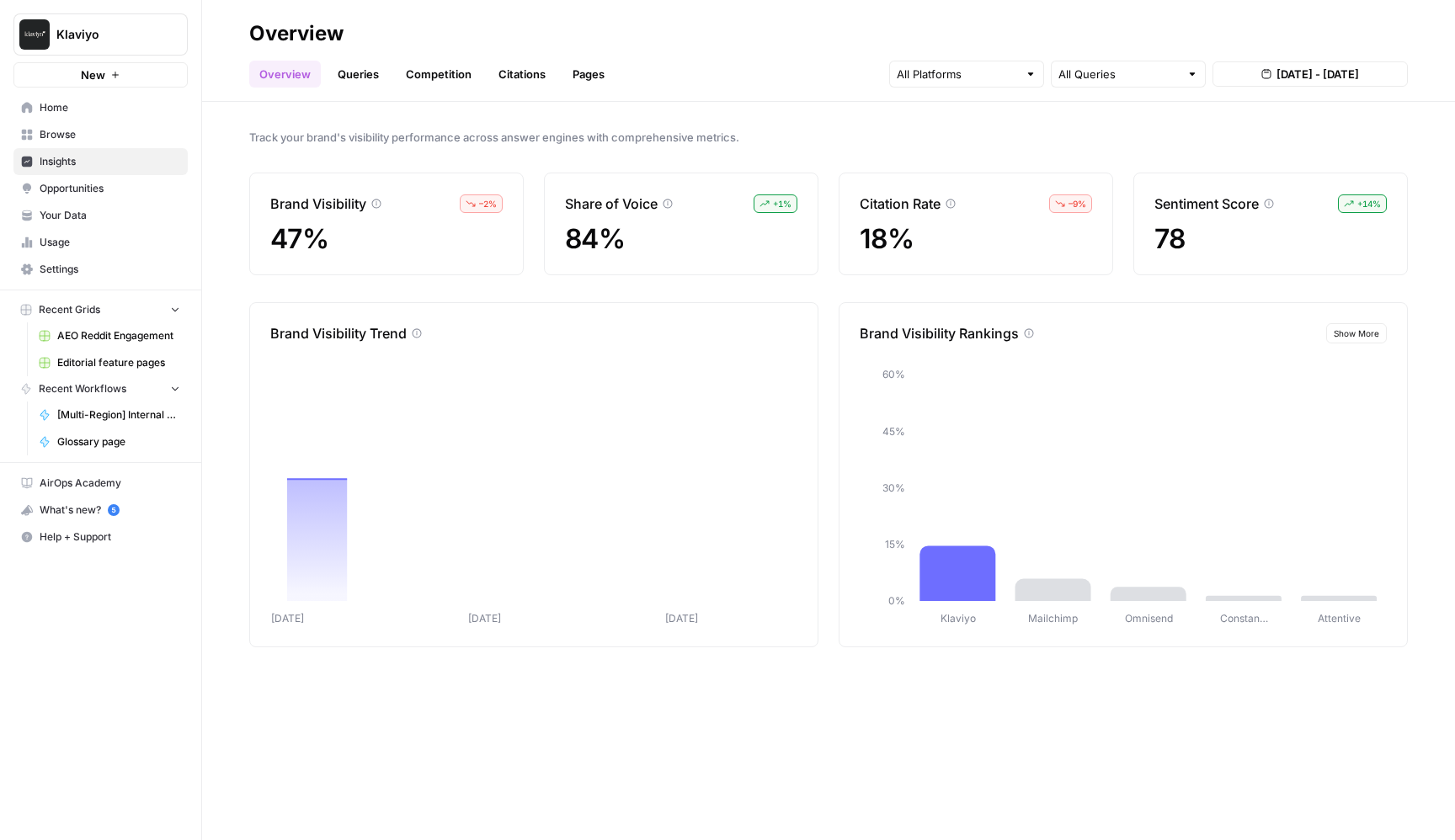
click at [68, 149] on link "Insights" at bounding box center [100, 162] width 174 height 27
